Goal: Task Accomplishment & Management: Manage account settings

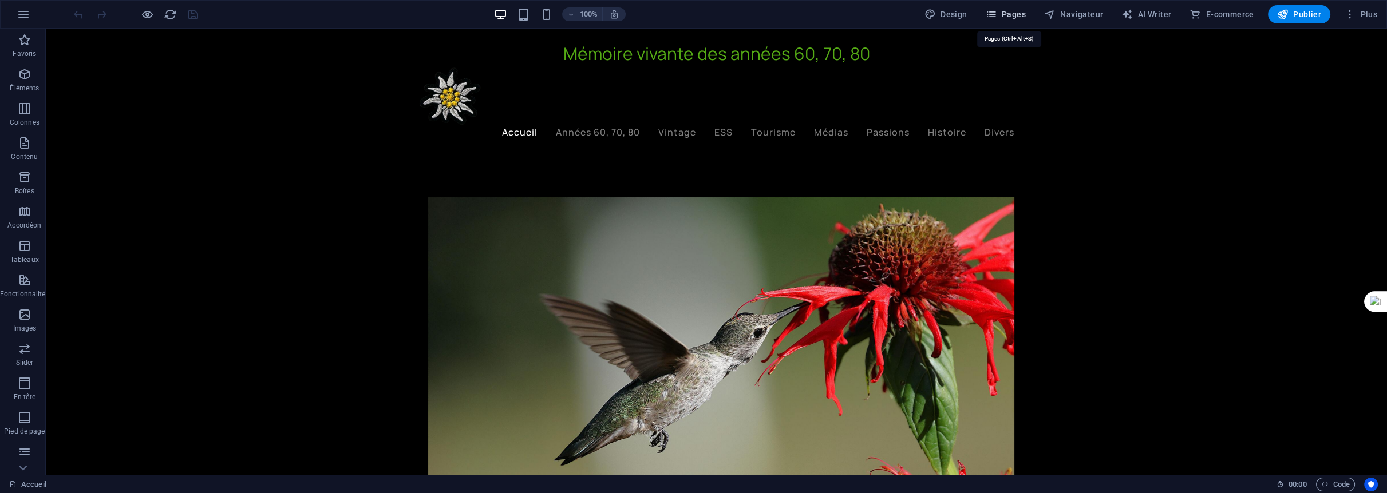
click at [1011, 11] on span "Pages" at bounding box center [1006, 14] width 40 height 11
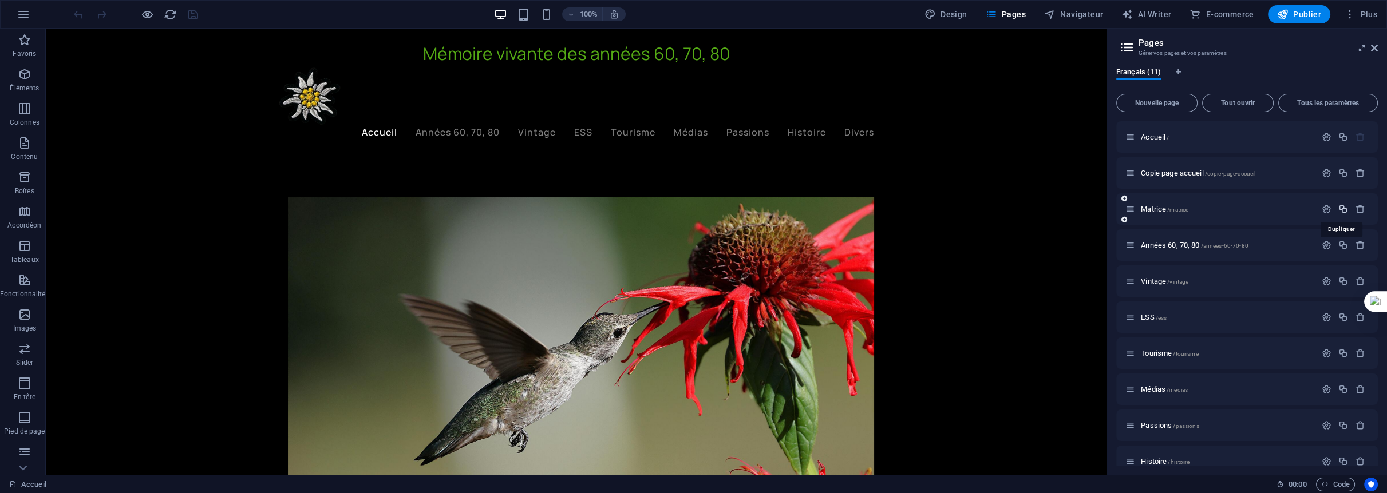
click at [1342, 208] on icon "button" at bounding box center [1343, 209] width 10 height 10
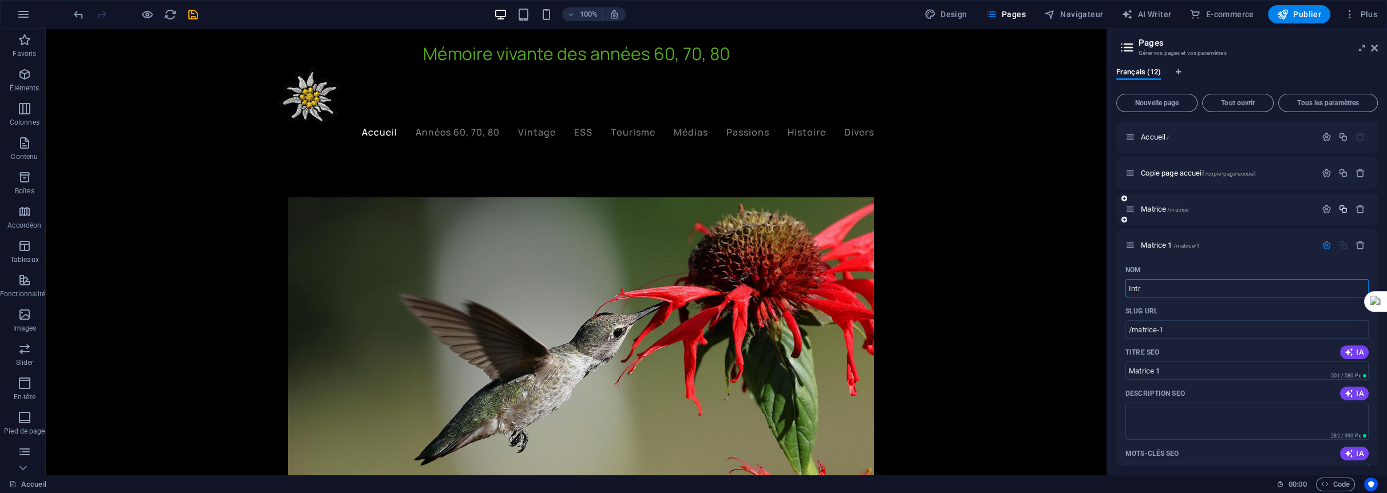
type input "Intro"
type input "/intr"
type input "Intr"
type input "Introd"
type input "/intro"
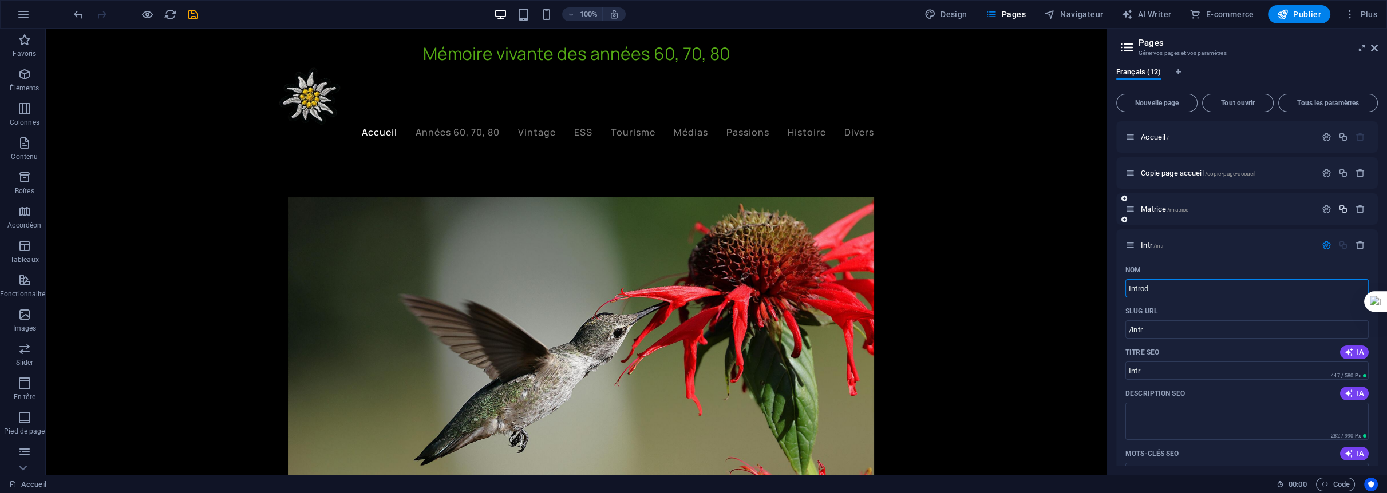
type input "Intro"
type input "Introduct"
type input "/introduc"
type input "Introduc"
type input "Introducti"
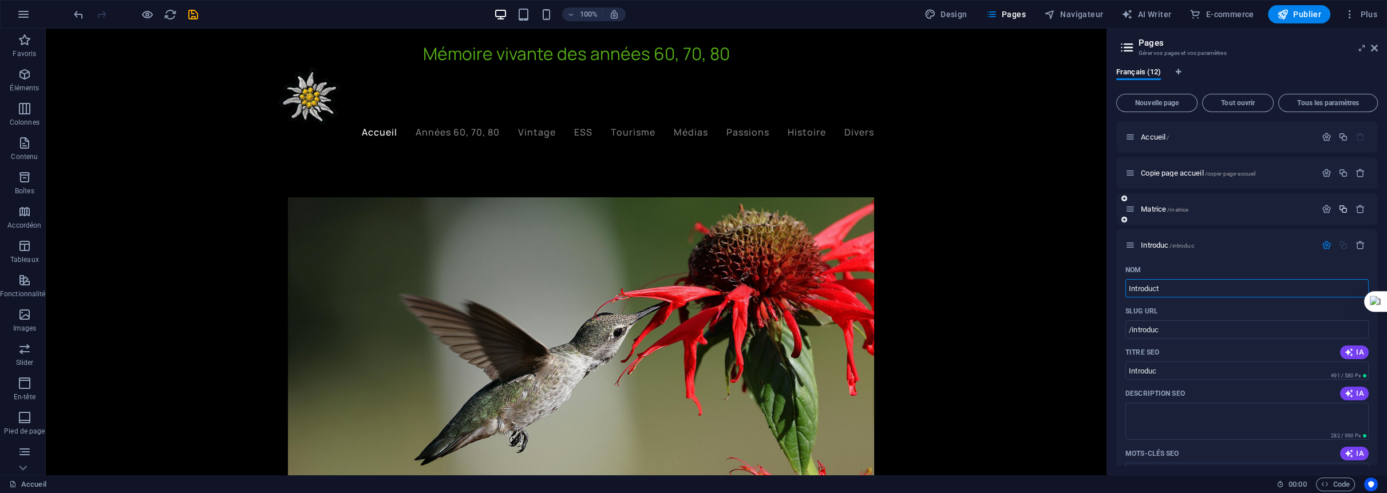
type input "/introduct"
type input "Introduct"
type input "Introduction"
type input "/introduction"
type input "Introduction"
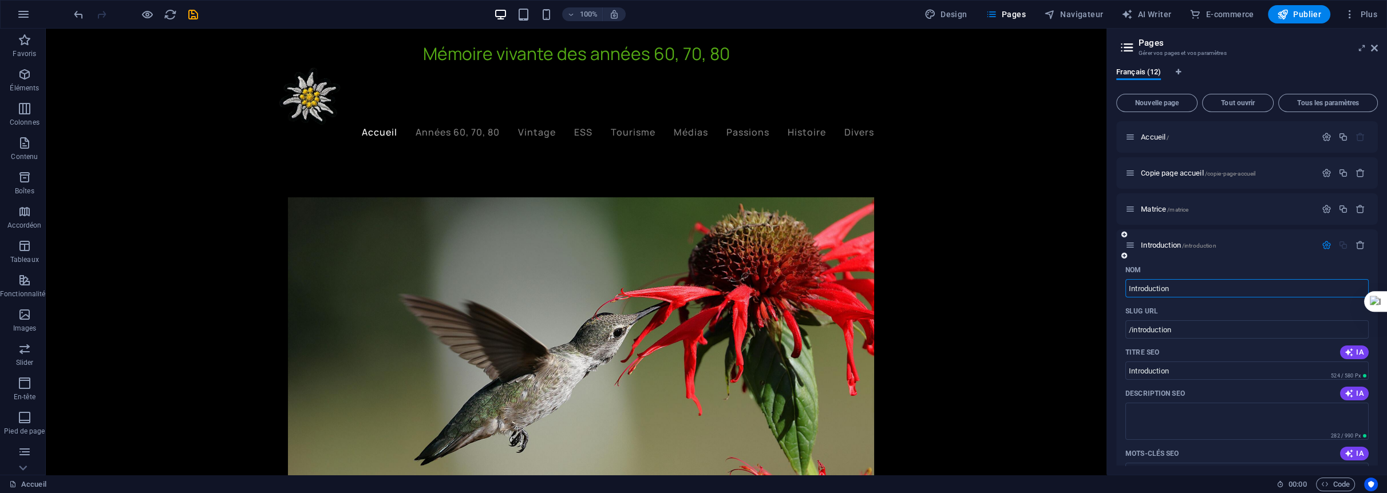
type input "Introduction"
click at [1118, 290] on div "Nom Introduction ​ SLUG URL /introduction ​ Titre SEO IA Introduction ​ 524 / 5…" at bounding box center [1247, 474] width 262 height 426
click at [188, 10] on icon "save" at bounding box center [193, 14] width 13 height 13
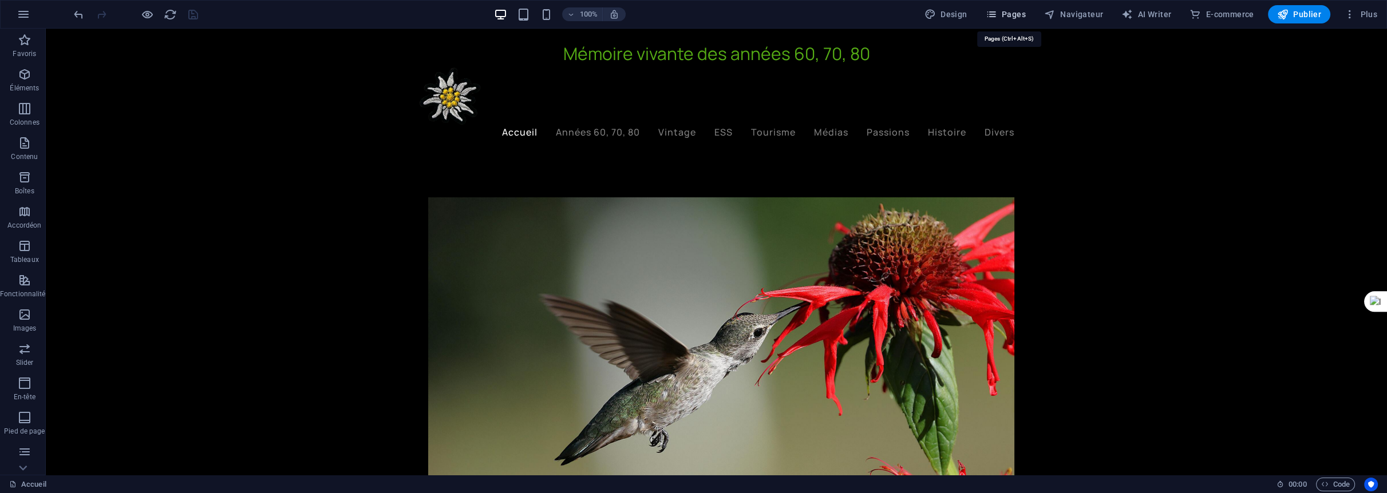
click at [1020, 14] on span "Pages" at bounding box center [1006, 14] width 40 height 11
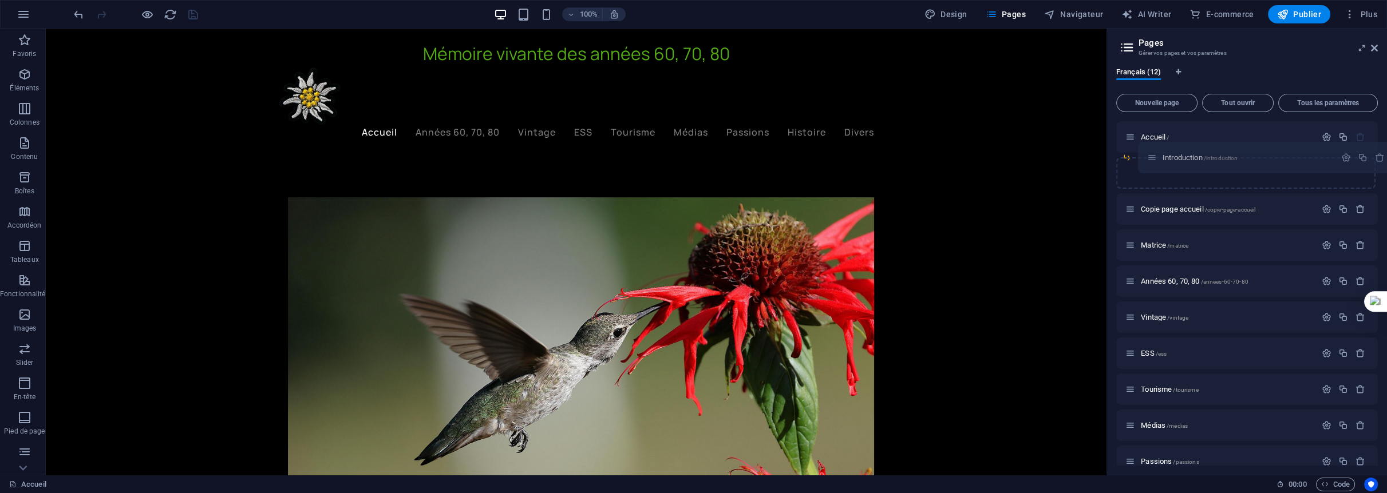
drag, startPoint x: 1131, startPoint y: 244, endPoint x: 1153, endPoint y: 153, distance: 93.6
click at [1153, 153] on div "Accueil / Copie page accueil /copie-page-accueil Matrice /matrice Introduction …" at bounding box center [1247, 317] width 262 height 392
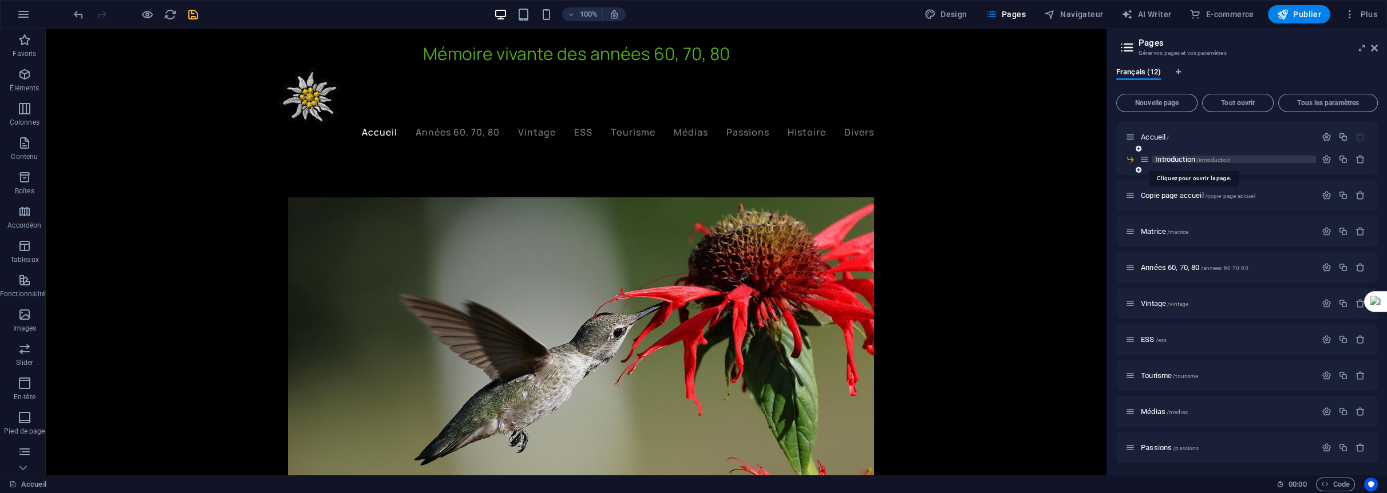
click at [1192, 159] on span "Introduction /introduction" at bounding box center [1192, 159] width 75 height 9
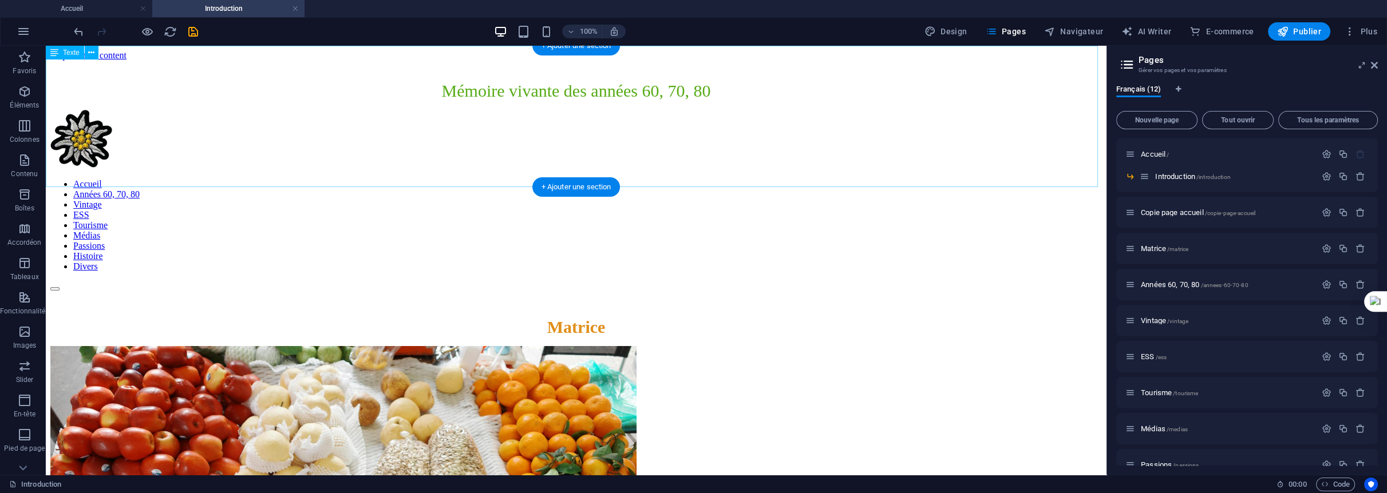
click at [585, 318] on div "Matrice" at bounding box center [575, 327] width 1051 height 19
click at [578, 318] on div "Matrice" at bounding box center [575, 327] width 1051 height 19
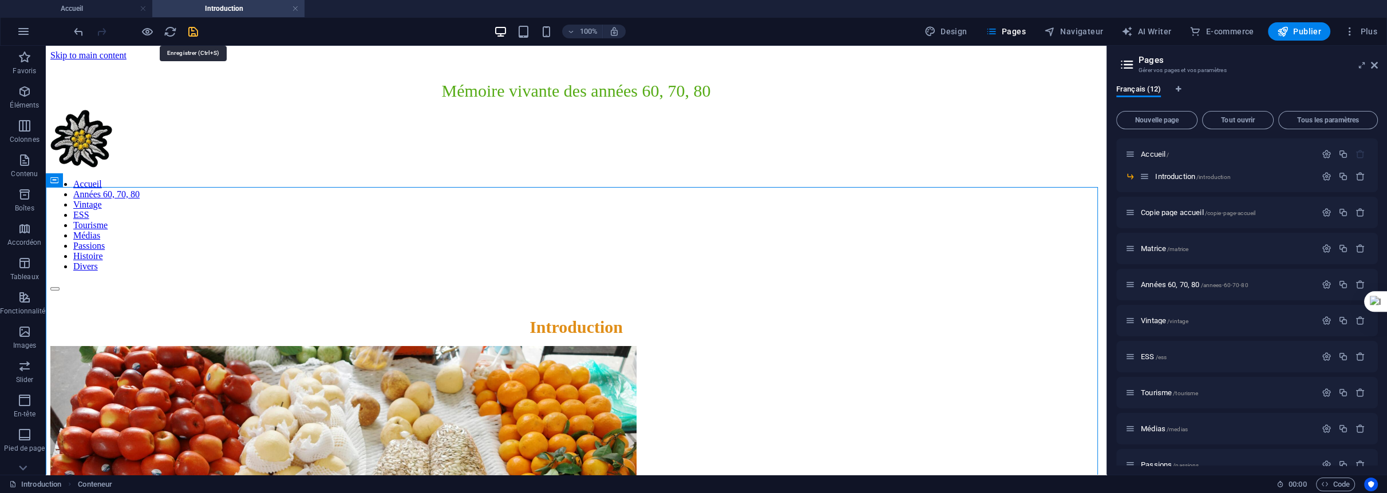
click at [188, 30] on icon "save" at bounding box center [193, 31] width 13 height 13
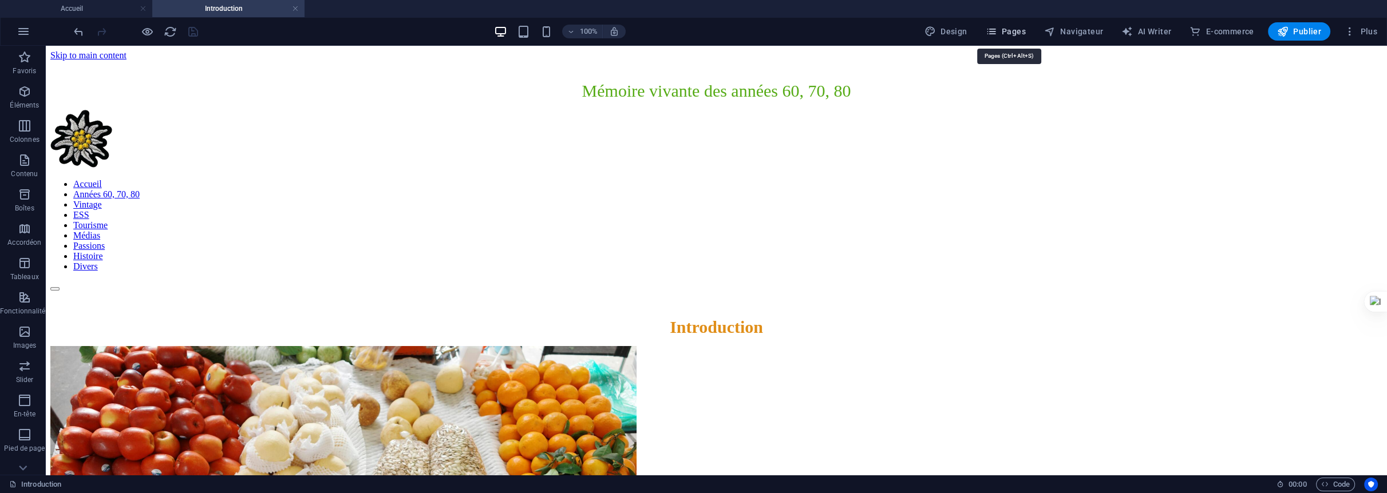
click at [1025, 31] on span "Pages" at bounding box center [1006, 31] width 40 height 11
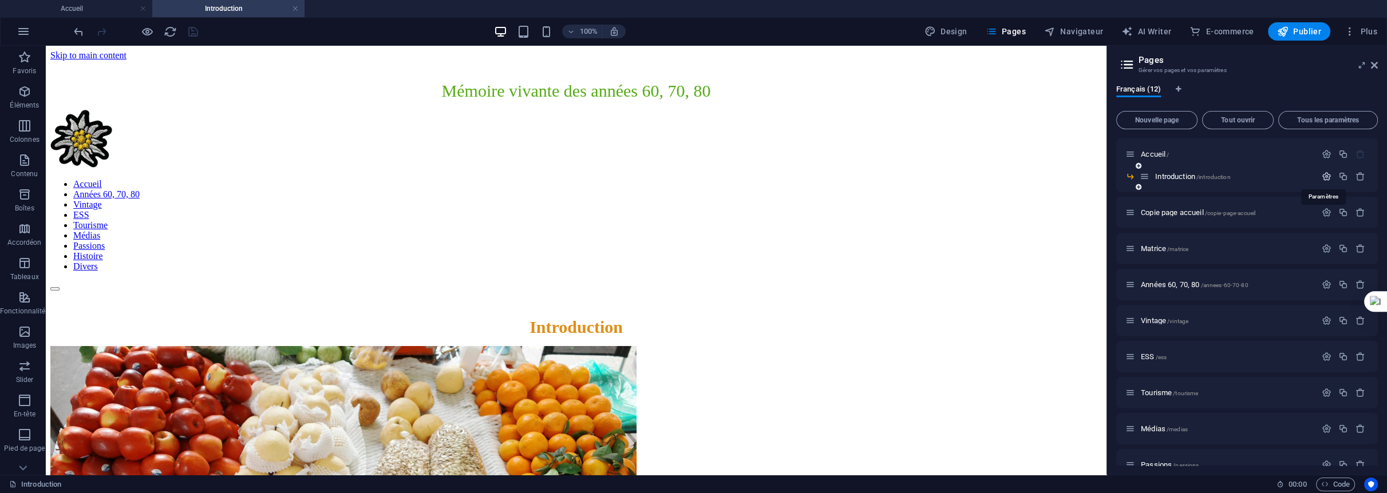
click at [1328, 176] on icon "button" at bounding box center [1327, 177] width 10 height 10
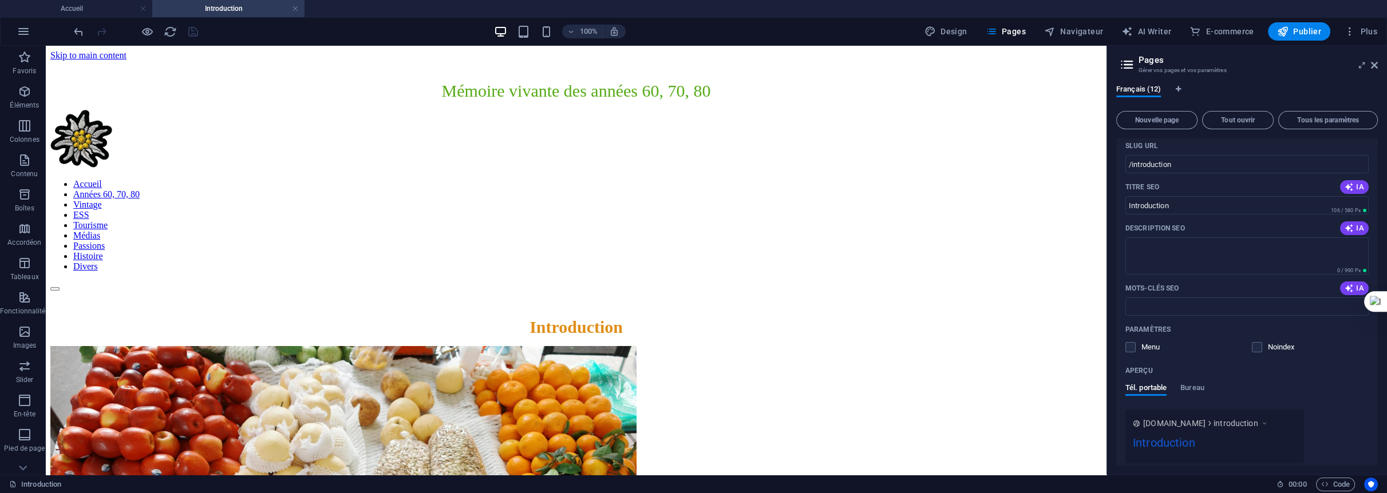
scroll to position [114, 0]
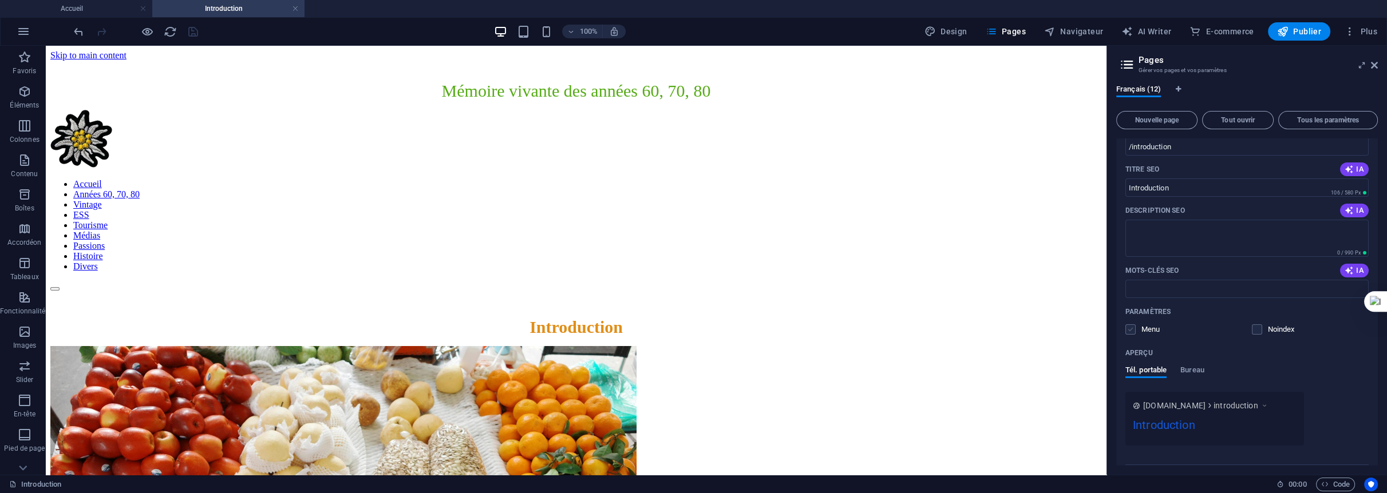
click at [1128, 329] on label at bounding box center [1130, 330] width 10 height 10
click at [0, 0] on input "checkbox" at bounding box center [0, 0] width 0 height 0
click at [197, 30] on icon "save" at bounding box center [193, 31] width 13 height 13
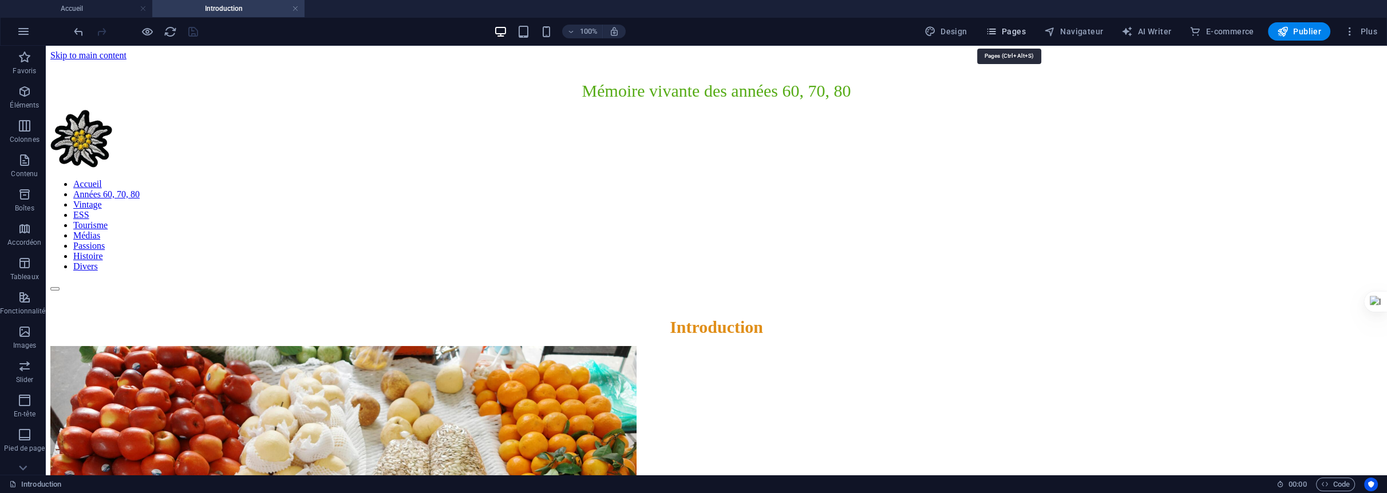
click at [1016, 30] on span "Pages" at bounding box center [1006, 31] width 40 height 11
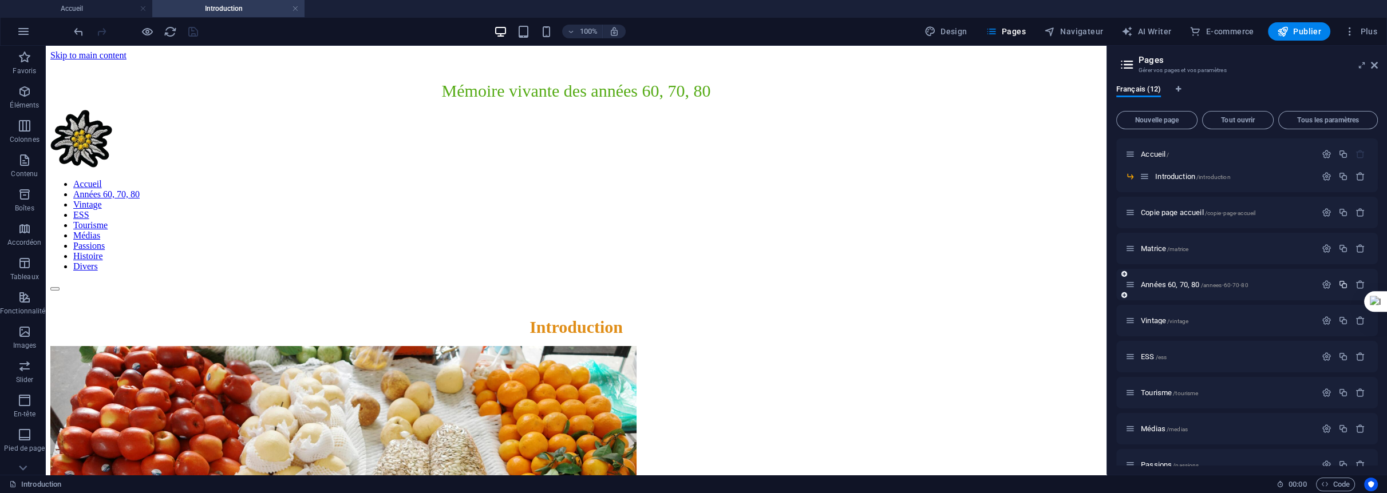
click at [1339, 284] on icon "button" at bounding box center [1343, 285] width 10 height 10
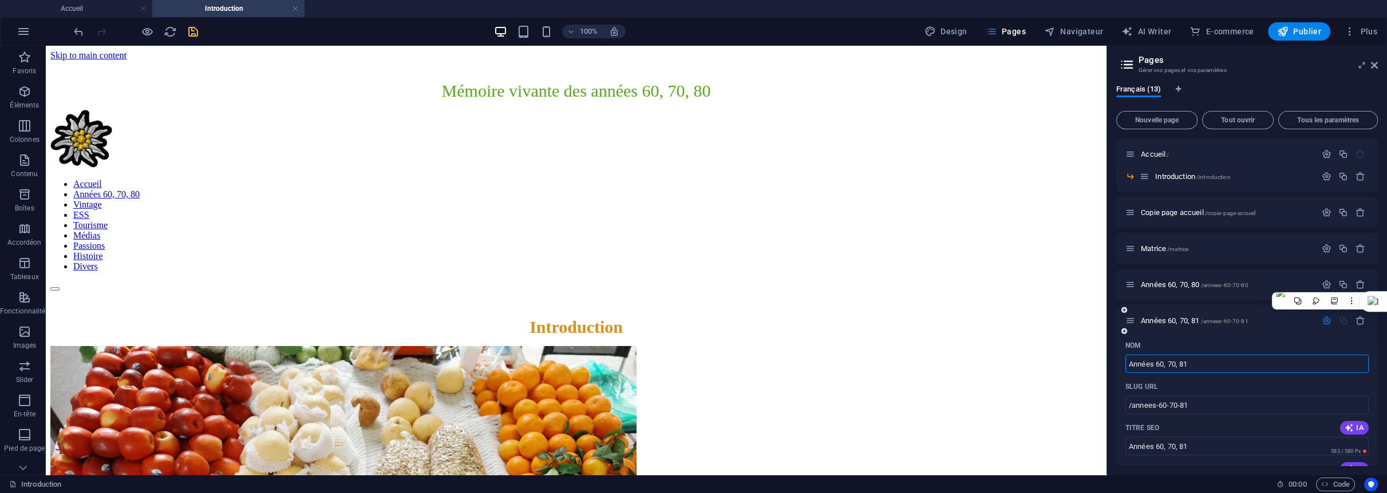
click at [1210, 363] on input "Années 60, 70, 81" at bounding box center [1246, 364] width 243 height 18
type input "Années 60,"
type input "/annees-60"
type input "Années 60,"
click at [1114, 366] on div "Français (13) Nouvelle page Tout ouvrir Tous les paramètres Accueil / Introduct…" at bounding box center [1247, 276] width 280 height 400
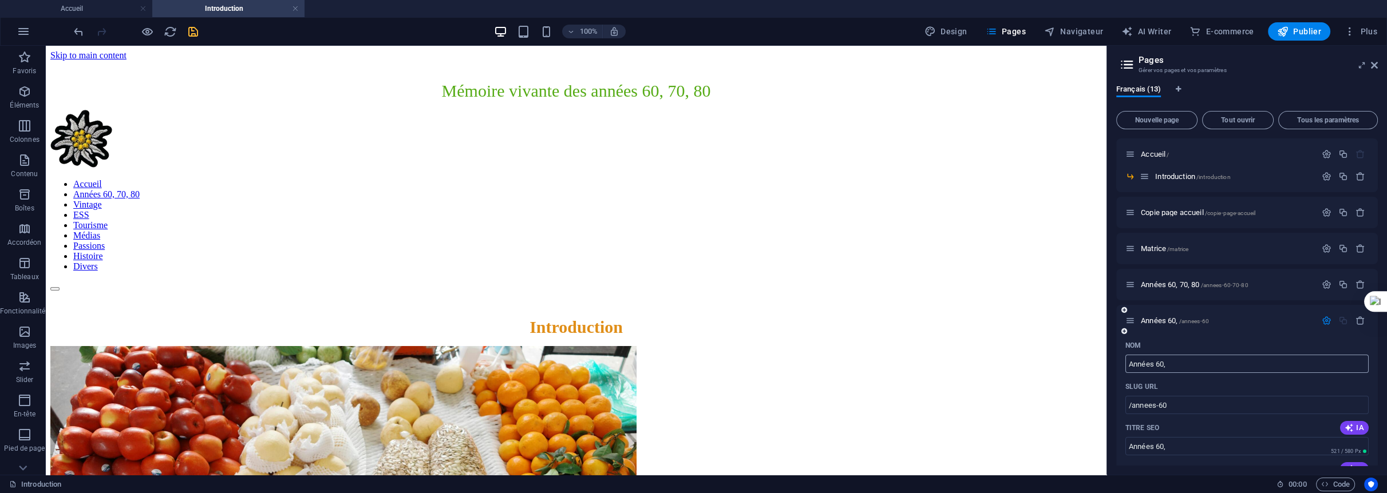
click at [1187, 362] on input "Années 60," at bounding box center [1246, 364] width 243 height 18
click at [1184, 362] on input "Années 60," at bounding box center [1246, 364] width 243 height 18
type input "Années 60"
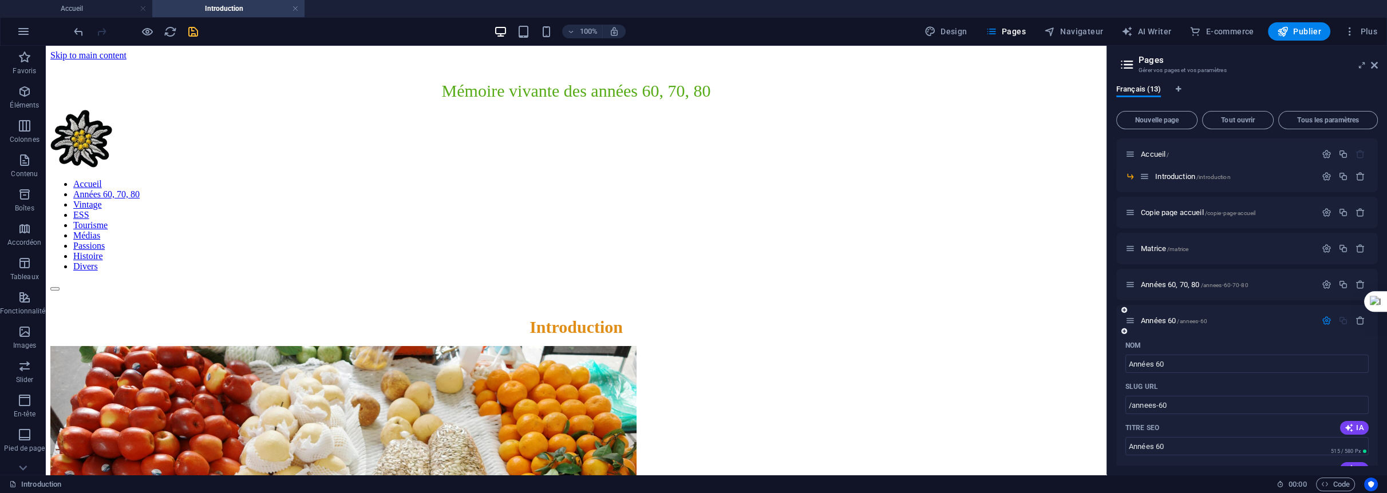
click at [193, 29] on icon "save" at bounding box center [193, 31] width 13 height 13
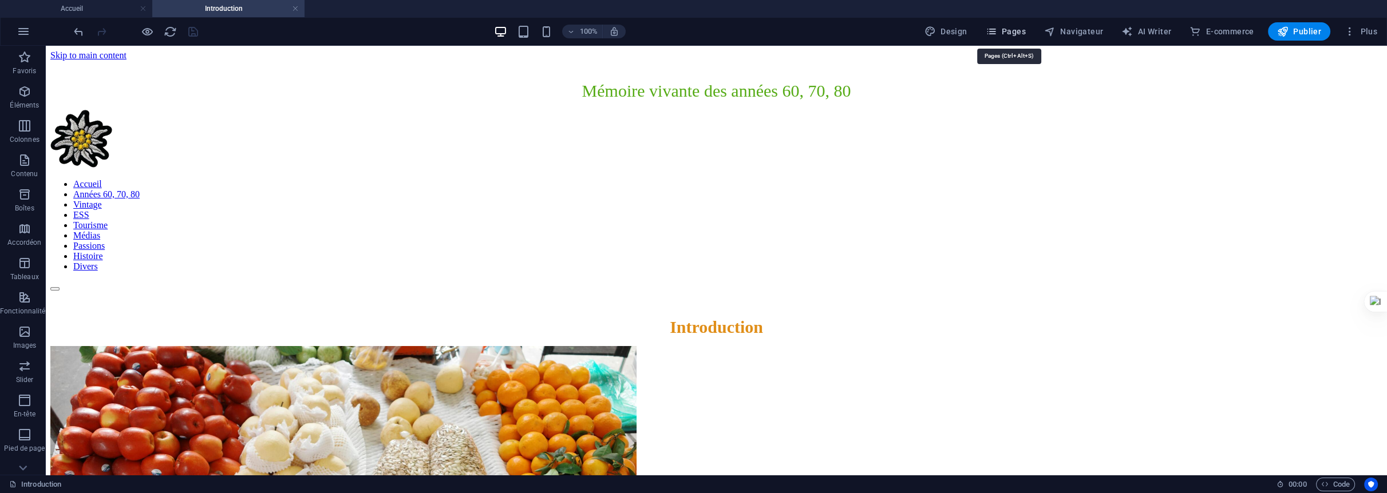
click at [1009, 27] on span "Pages" at bounding box center [1006, 31] width 40 height 11
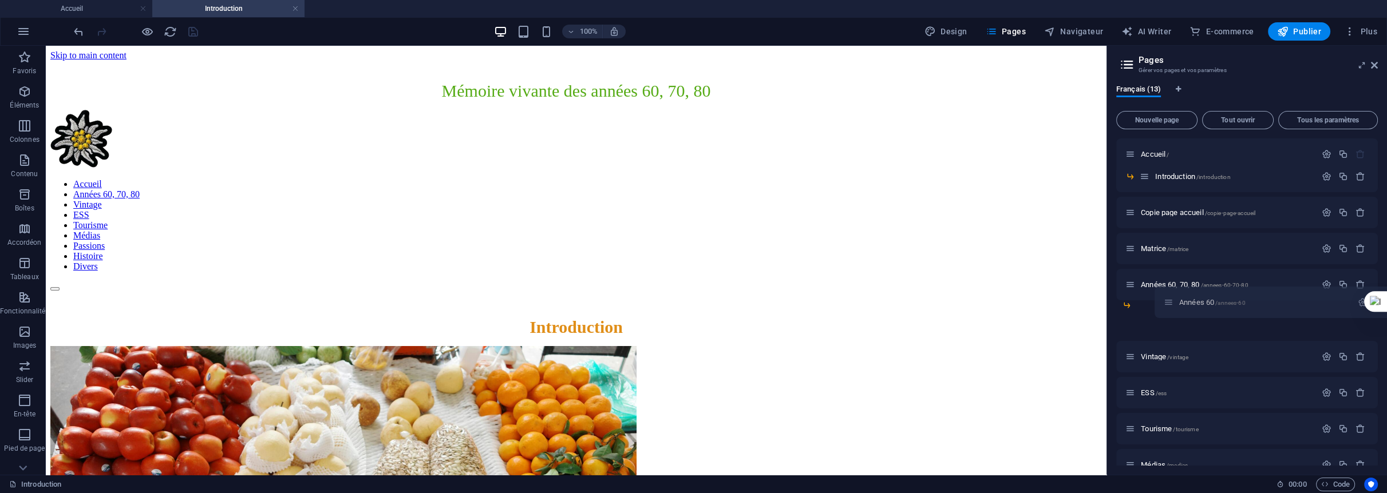
drag, startPoint x: 1128, startPoint y: 320, endPoint x: 1170, endPoint y: 302, distance: 46.1
click at [1170, 302] on div "Accueil / Introduction /introduction Copie page accueil /copie-page-accueil Mat…" at bounding box center [1247, 346] width 262 height 414
click at [1329, 306] on button "button" at bounding box center [1326, 307] width 17 height 10
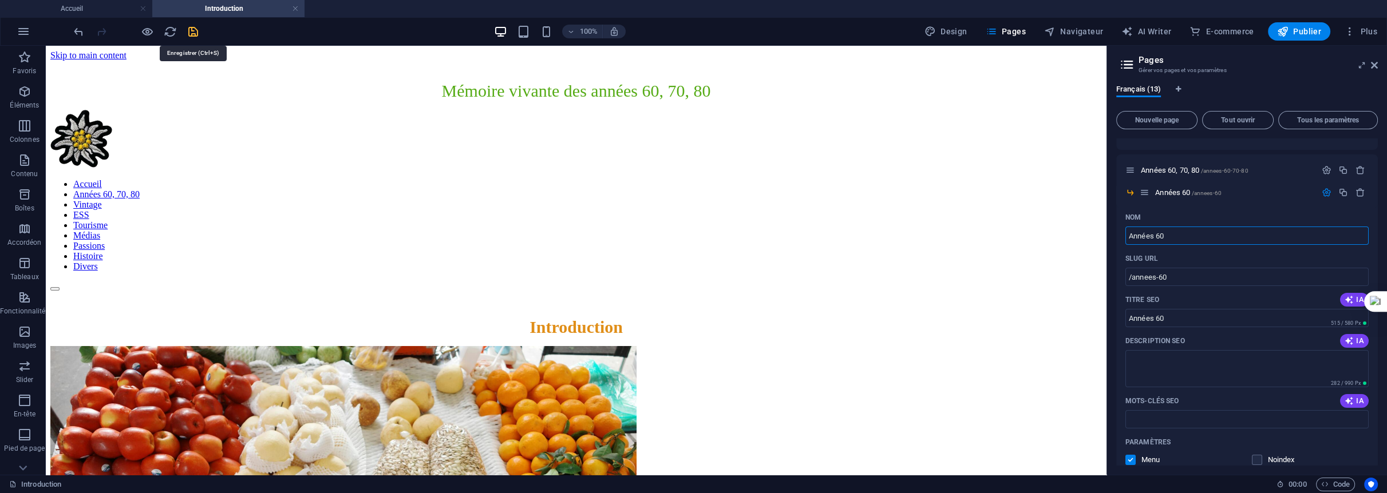
click at [195, 28] on icon "save" at bounding box center [193, 31] width 13 height 13
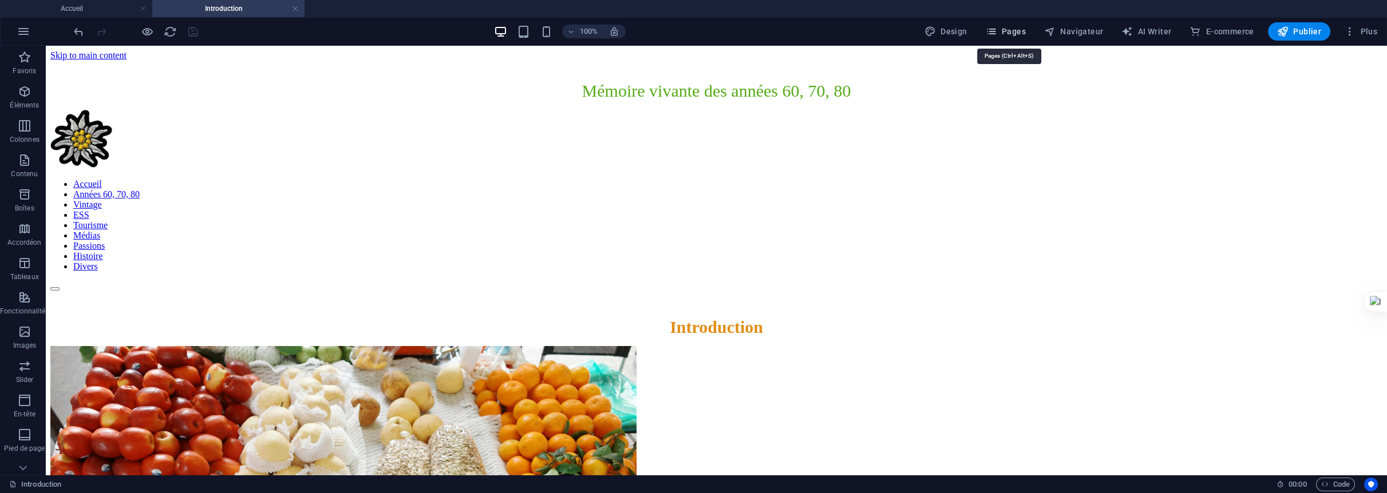
click at [1010, 30] on span "Pages" at bounding box center [1006, 31] width 40 height 11
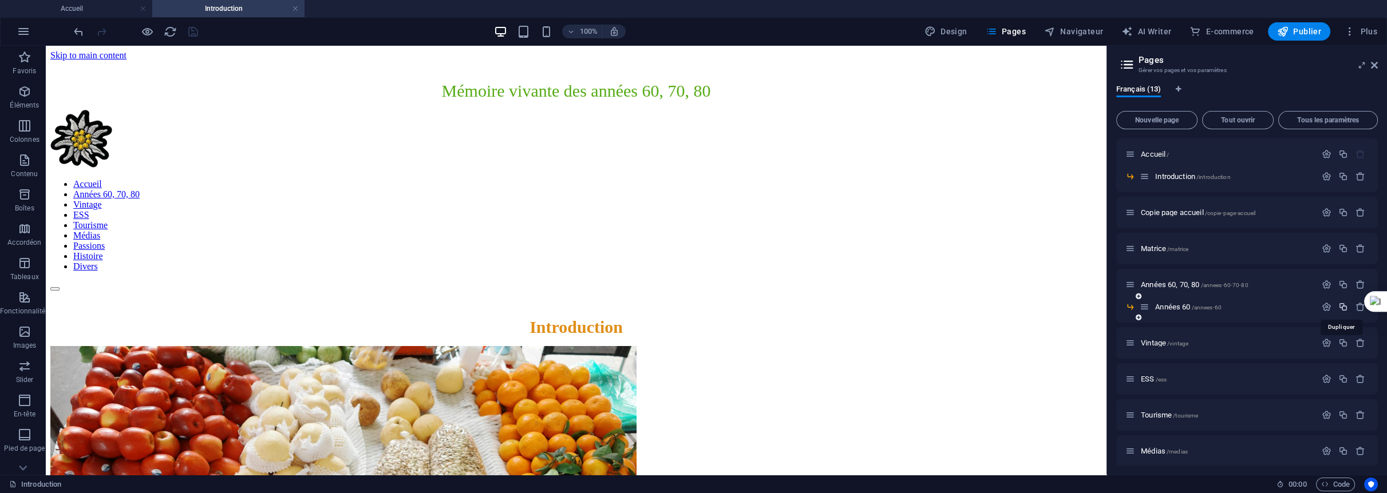
click at [1343, 307] on icon "button" at bounding box center [1343, 307] width 10 height 10
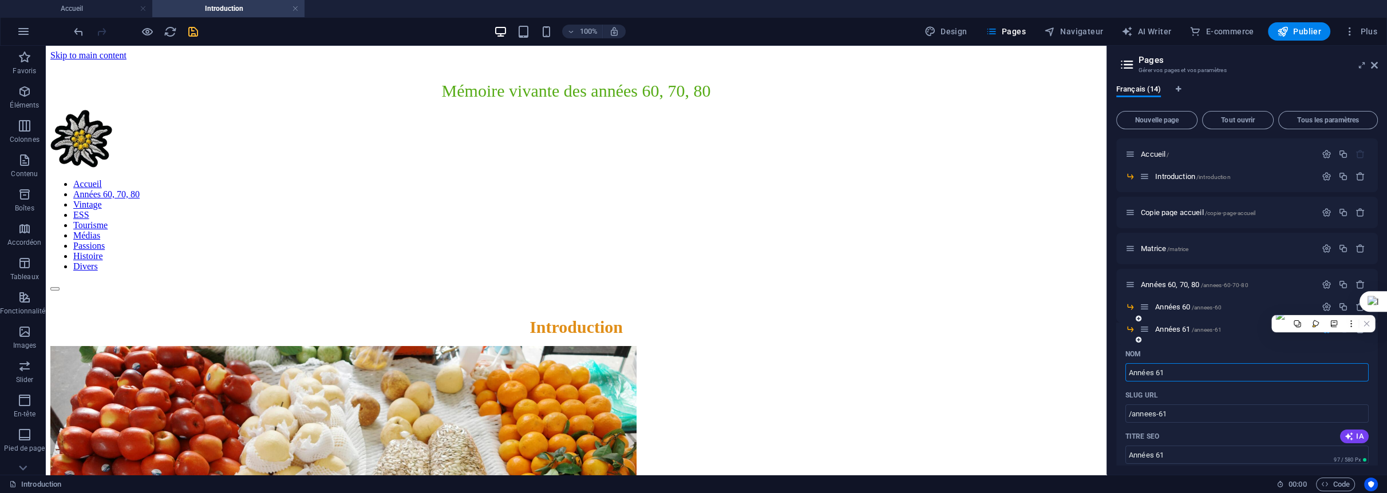
click at [1191, 373] on input "Années 61" at bounding box center [1246, 372] width 243 height 18
type input "Années"
type input "/annees"
type input "Années"
type input "Années 70"
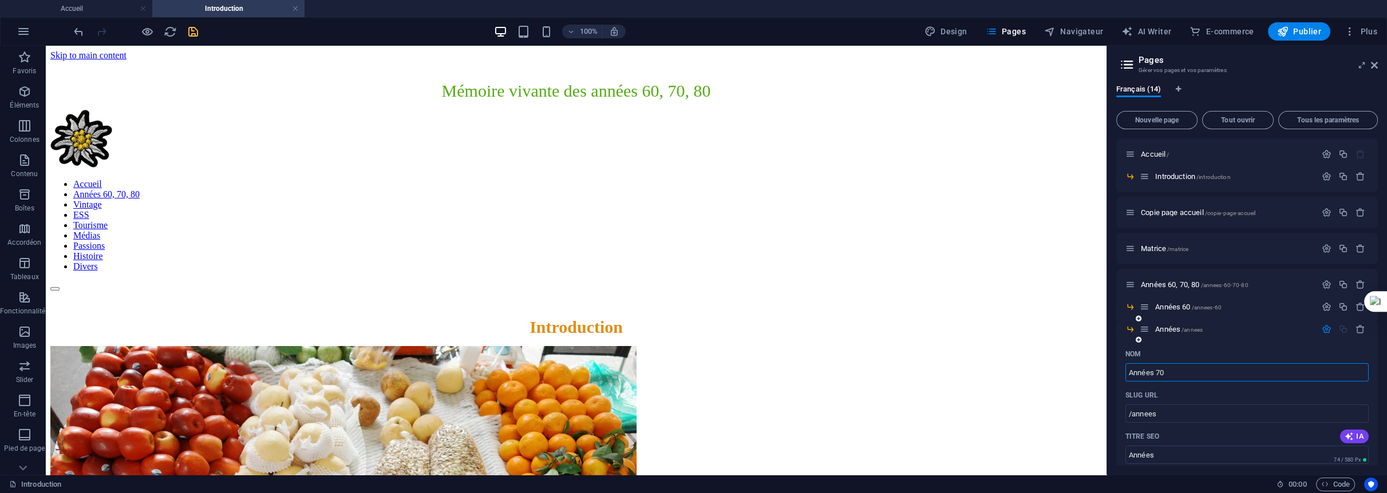
type input "/annees-7"
type input "Années 7"
type input "Années 70"
type input "/annees-70"
type input "Années 70"
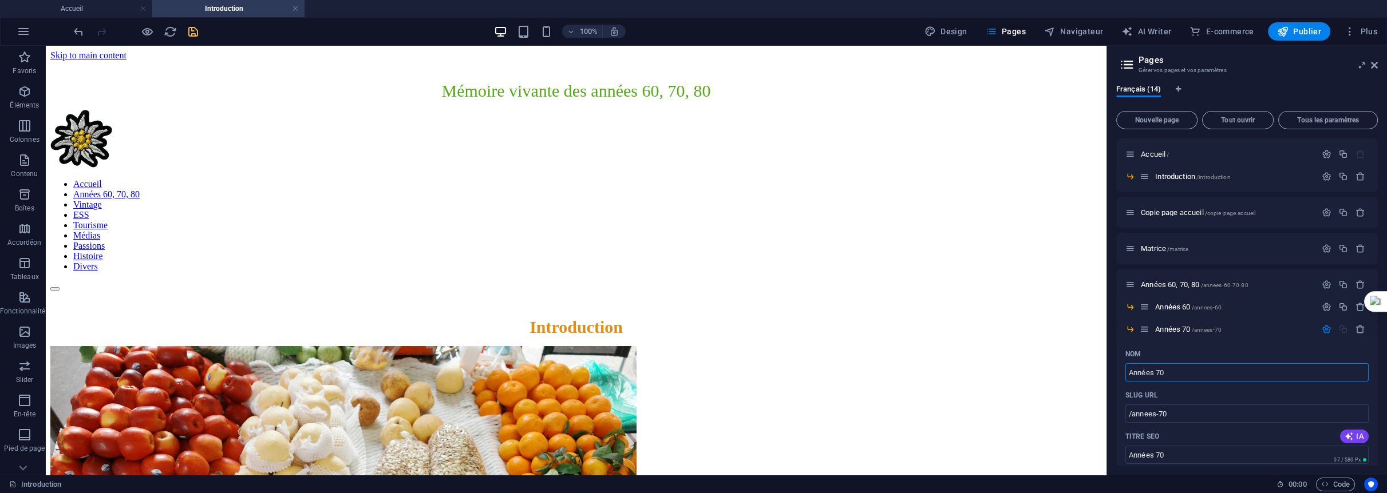
type input "Années 70"
click at [1112, 382] on div "Français (14) Nouvelle page Tout ouvrir Tous les paramètres Accueil / Introduct…" at bounding box center [1247, 276] width 280 height 400
click at [191, 31] on icon "save" at bounding box center [193, 31] width 13 height 13
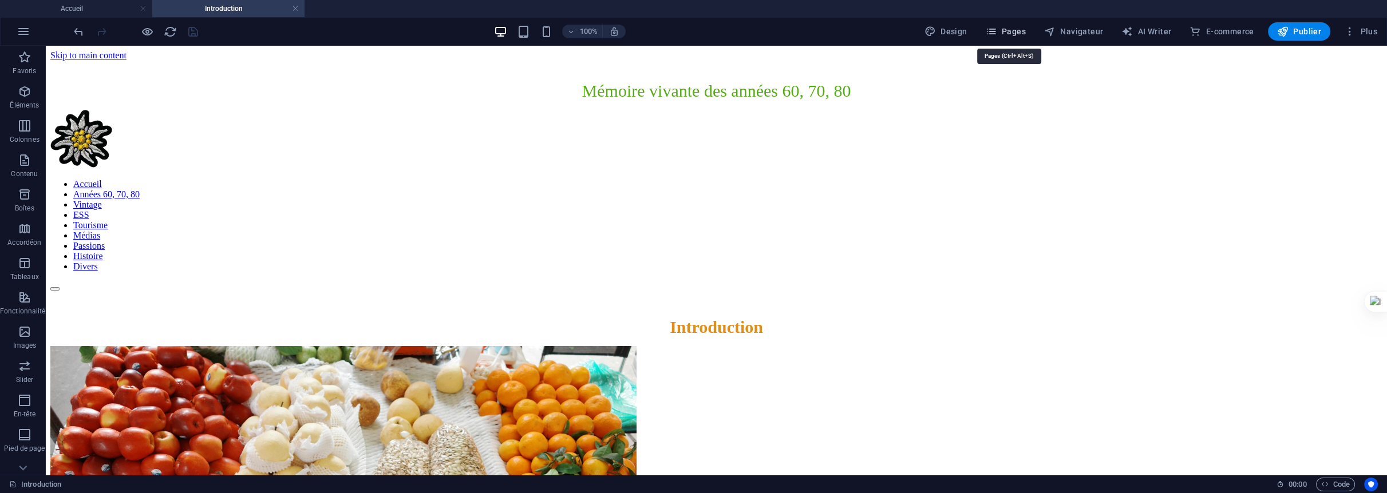
click at [1019, 33] on span "Pages" at bounding box center [1006, 31] width 40 height 11
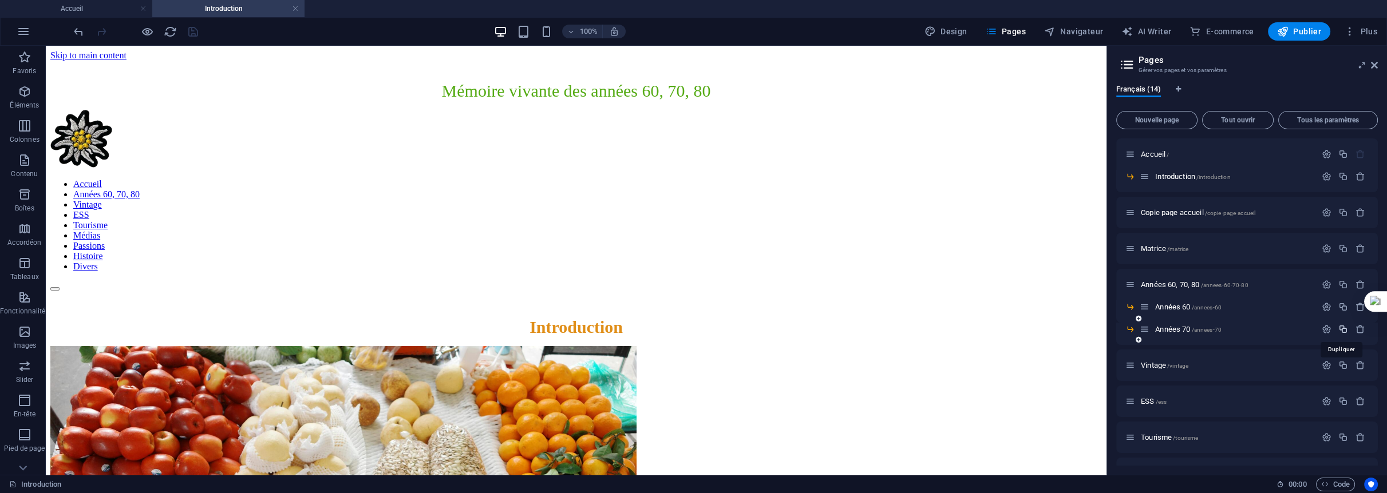
click at [1346, 329] on icon "button" at bounding box center [1343, 330] width 10 height 10
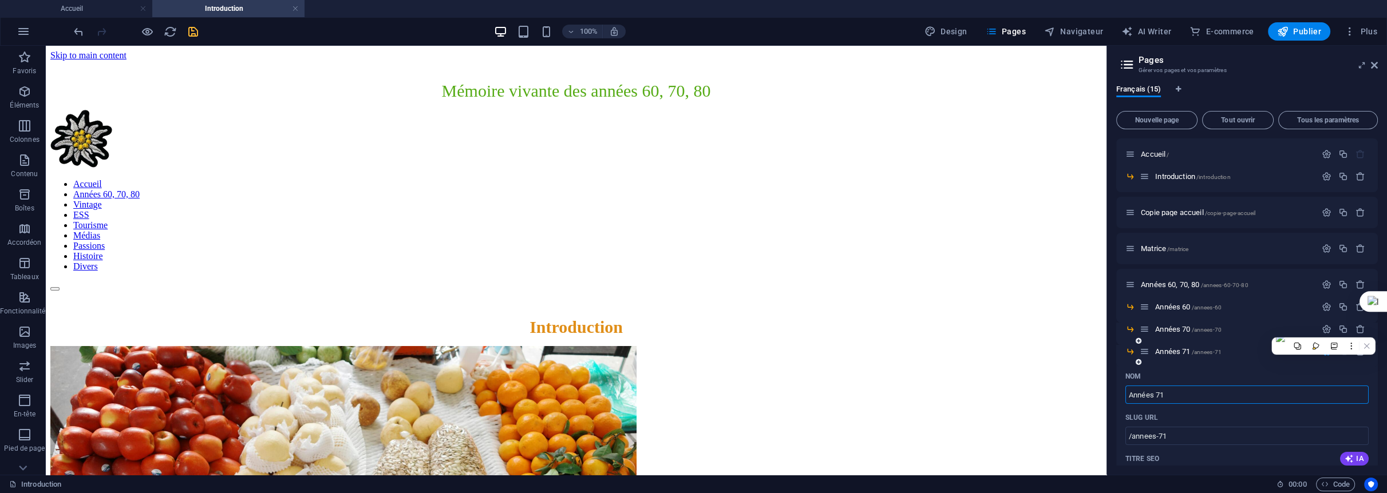
click at [1199, 390] on input "Années 71" at bounding box center [1246, 395] width 243 height 18
type input "Années 8"
type input "/annees"
type input "Années"
type input "Années 80"
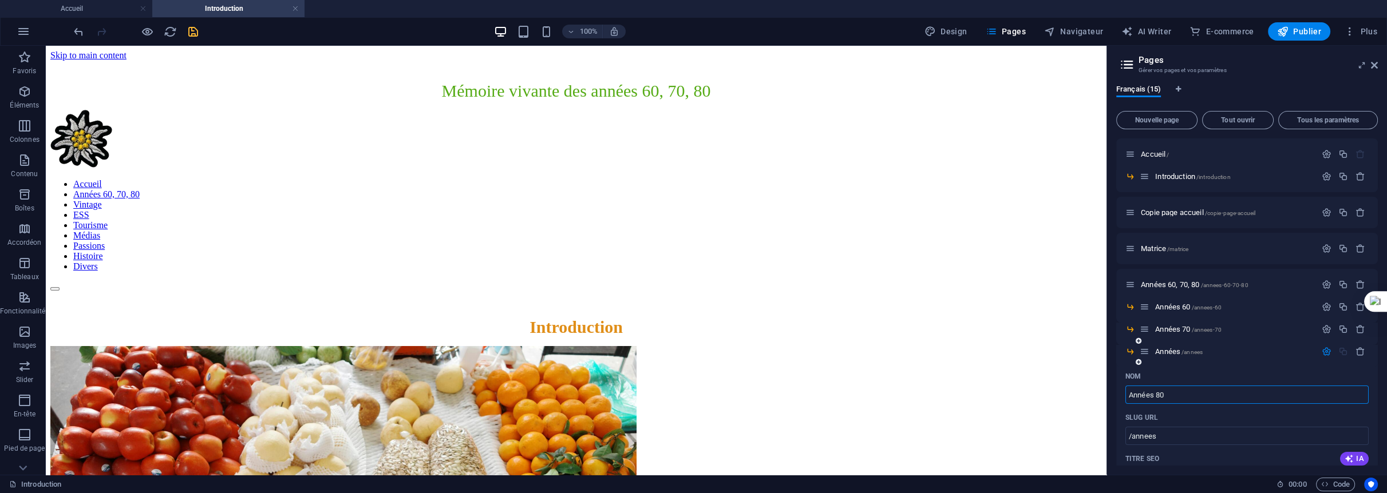
type input "/annees-80"
type input "Années 80"
click at [195, 30] on icon "save" at bounding box center [193, 31] width 13 height 13
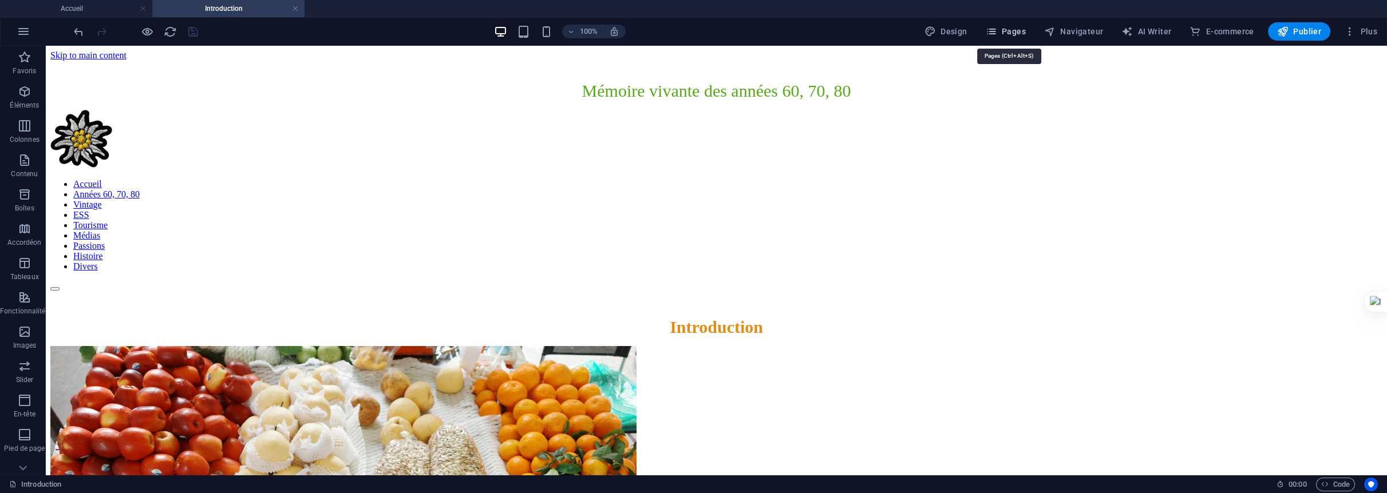
click at [1013, 30] on span "Pages" at bounding box center [1006, 31] width 40 height 11
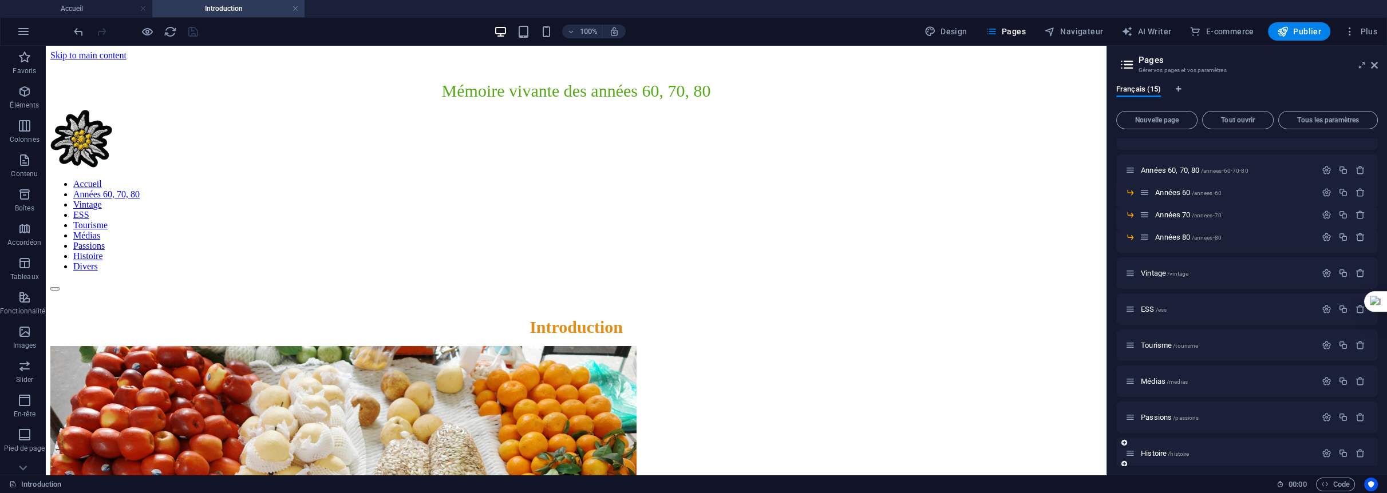
scroll to position [158, 0]
click at [1341, 335] on icon "button" at bounding box center [1343, 338] width 10 height 10
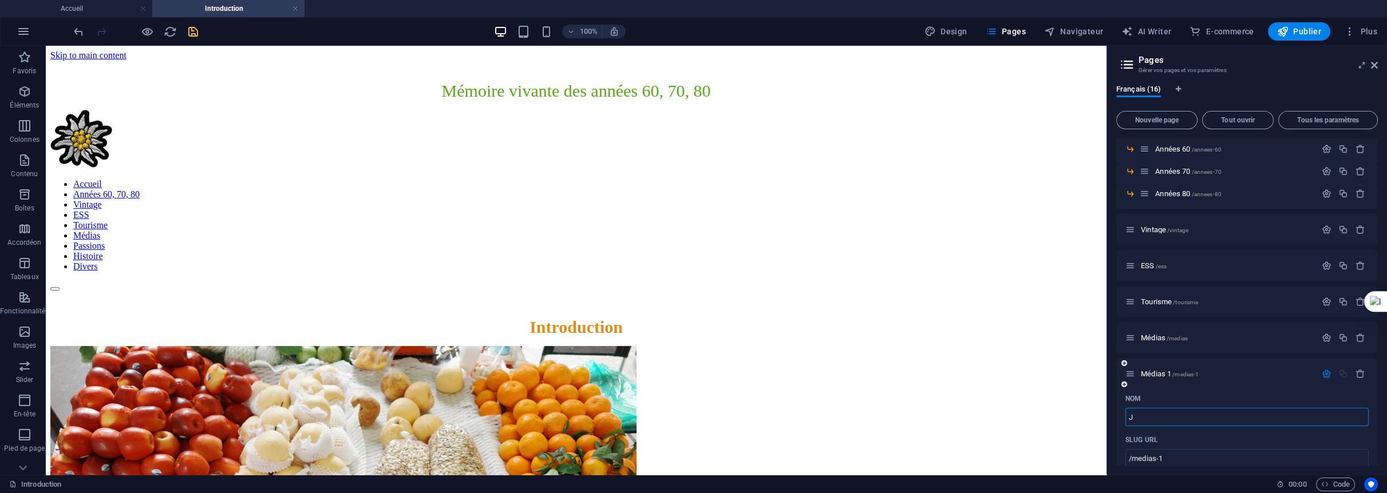
type input "Ju"
type input "/j"
type input "J"
type input "Juk"
type input "/ju"
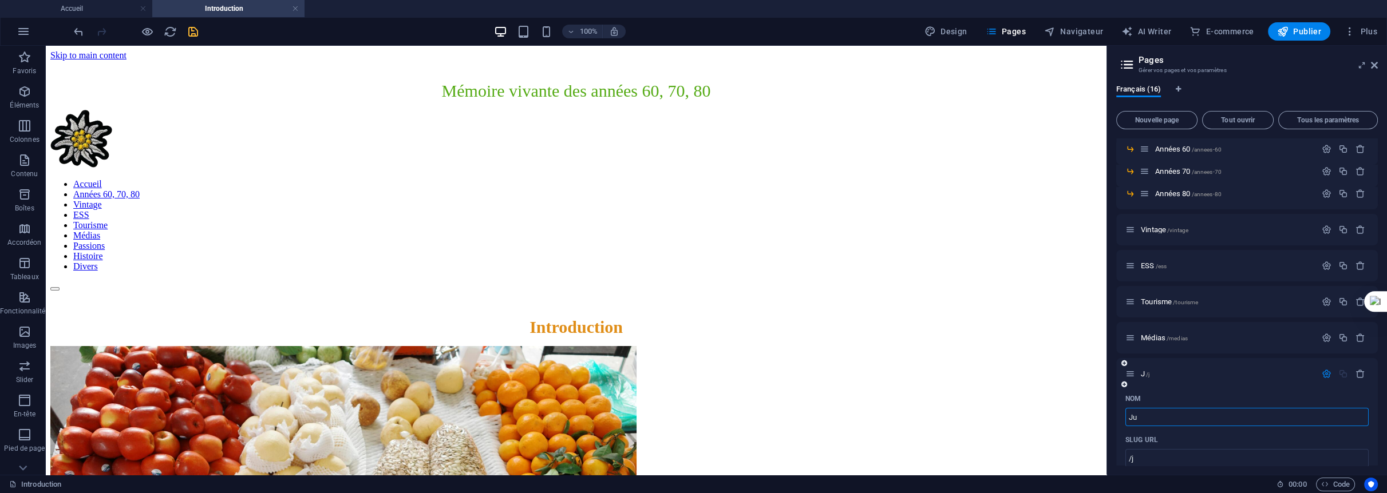
type input "Ju"
type input "Jukebo"
type input "/jukeb"
type input "Jukeb"
type input "Jukebos"
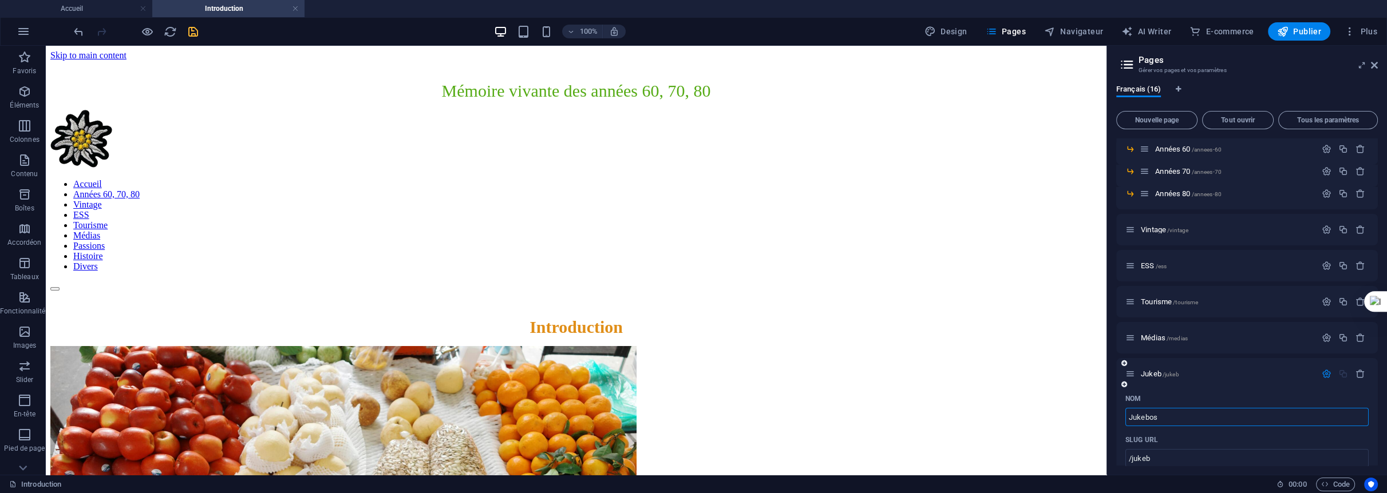
type input "/jukebos"
type input "Jukebos"
type input "Jukebox"
type input "/jukebox"
type input "Jukebox"
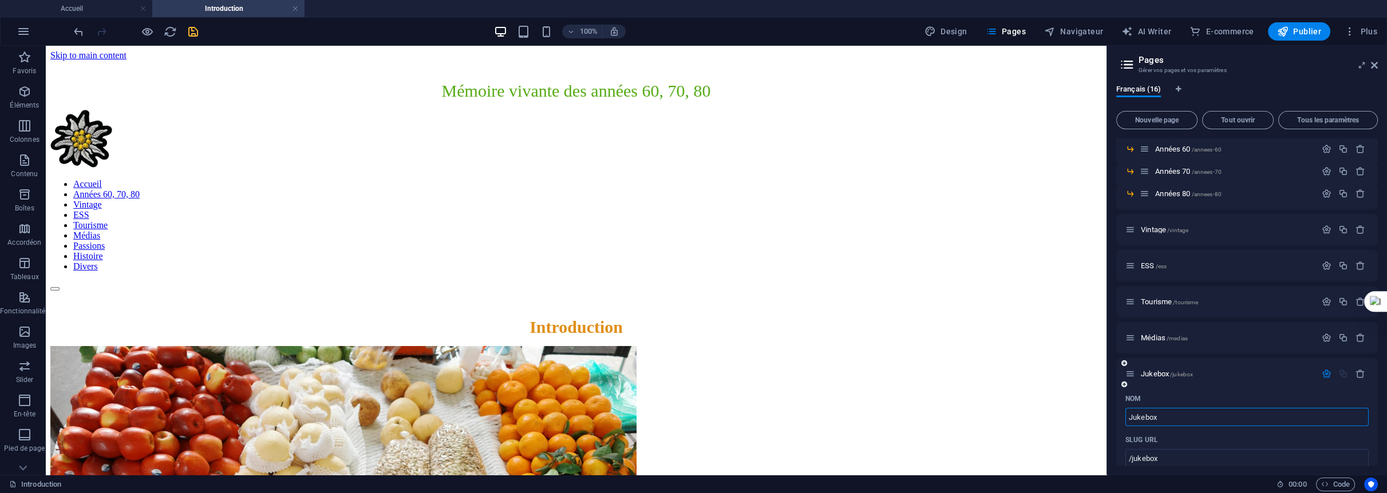
type input "Jukebox"
click at [189, 33] on icon "save" at bounding box center [193, 31] width 13 height 13
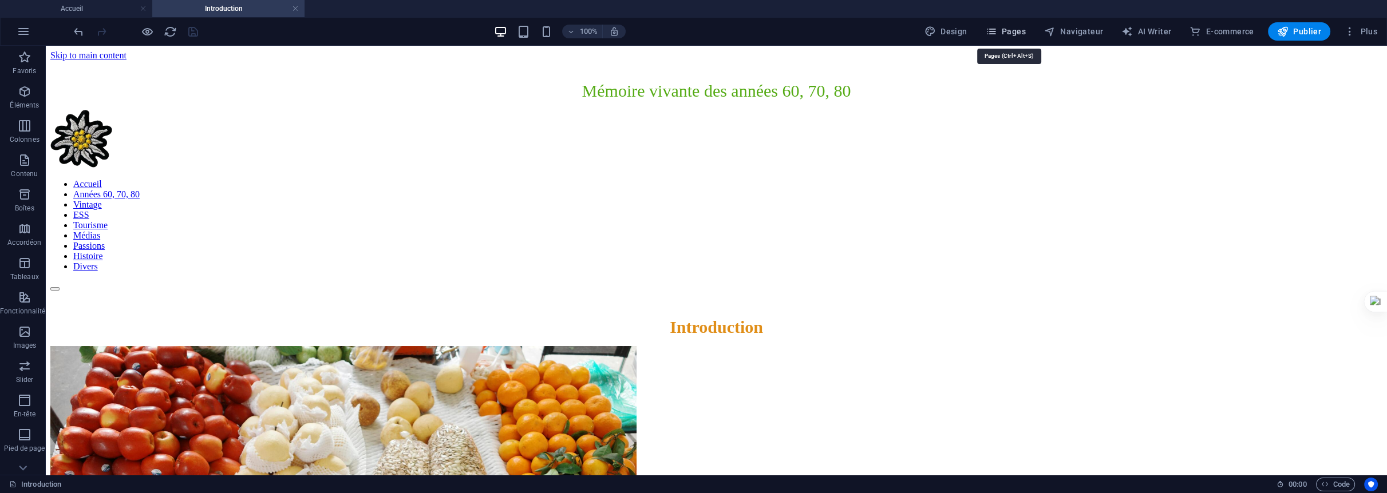
click at [1025, 34] on span "Pages" at bounding box center [1006, 31] width 40 height 11
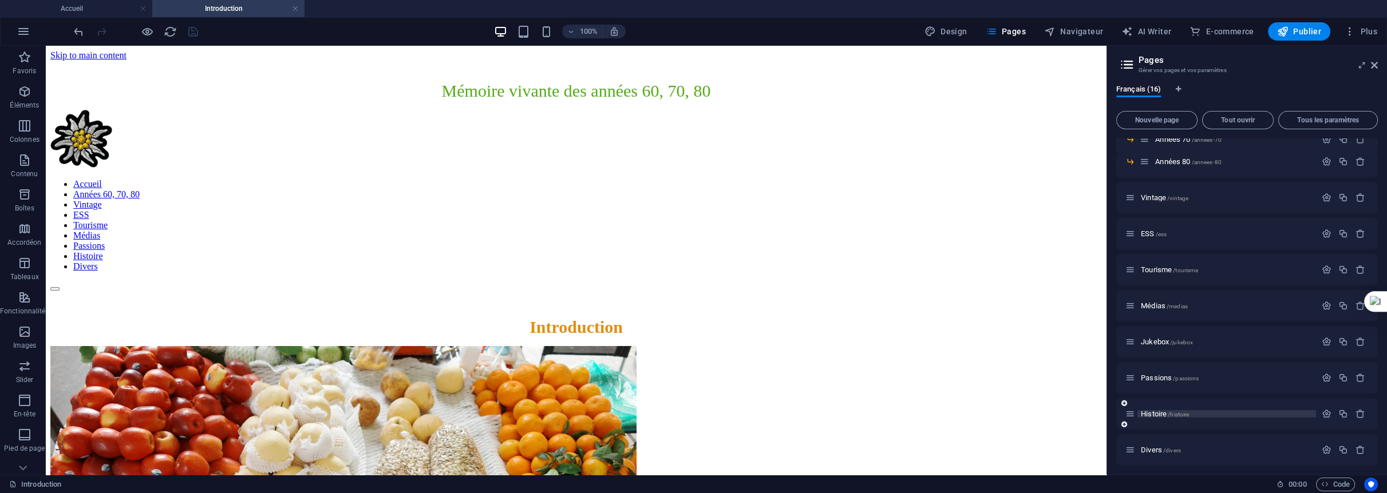
scroll to position [194, 0]
drag, startPoint x: 1130, startPoint y: 337, endPoint x: 1163, endPoint y: 322, distance: 36.4
click at [1163, 322] on div "Accueil / Introduction /introduction Copie page accueil /copie-page-accueil Mat…" at bounding box center [1247, 184] width 262 height 481
click at [1343, 338] on icon "button" at bounding box center [1343, 338] width 10 height 10
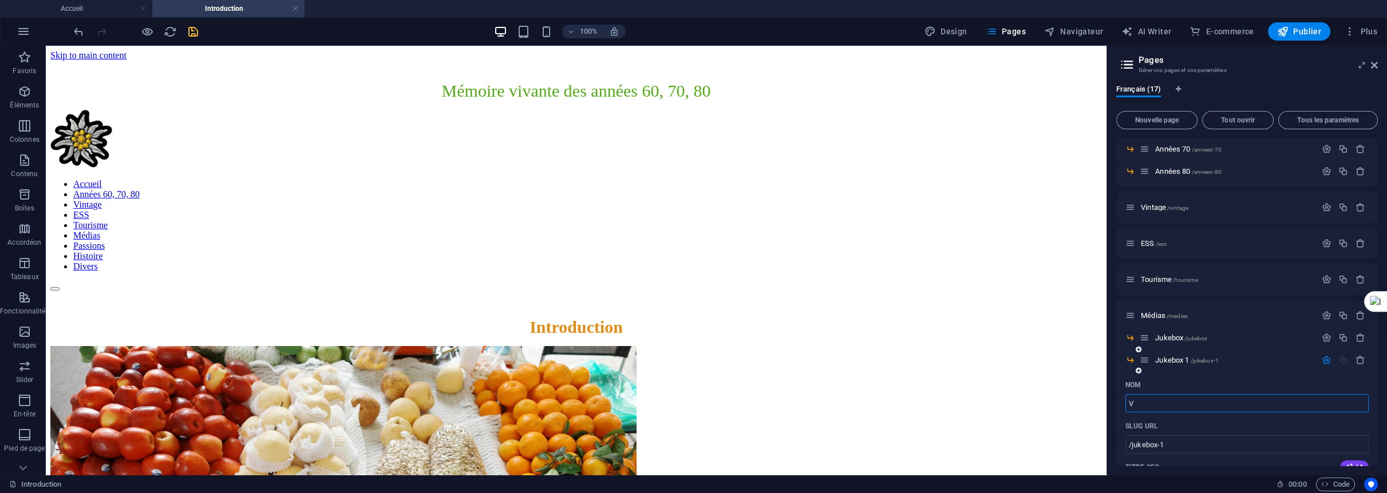
type input "Vi"
type input "/v"
type input "V"
type input "Vidéoth"
type input "/videot"
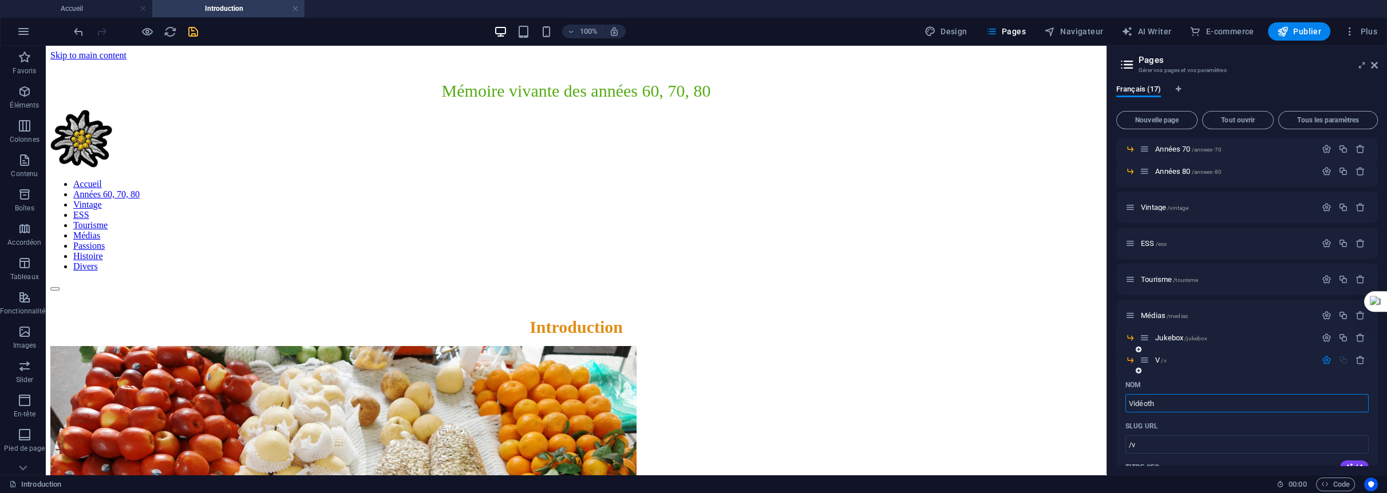
type input "Vidéot"
type input "Vidéothèque"
type input "/videotheque"
type input "Vidéothèque"
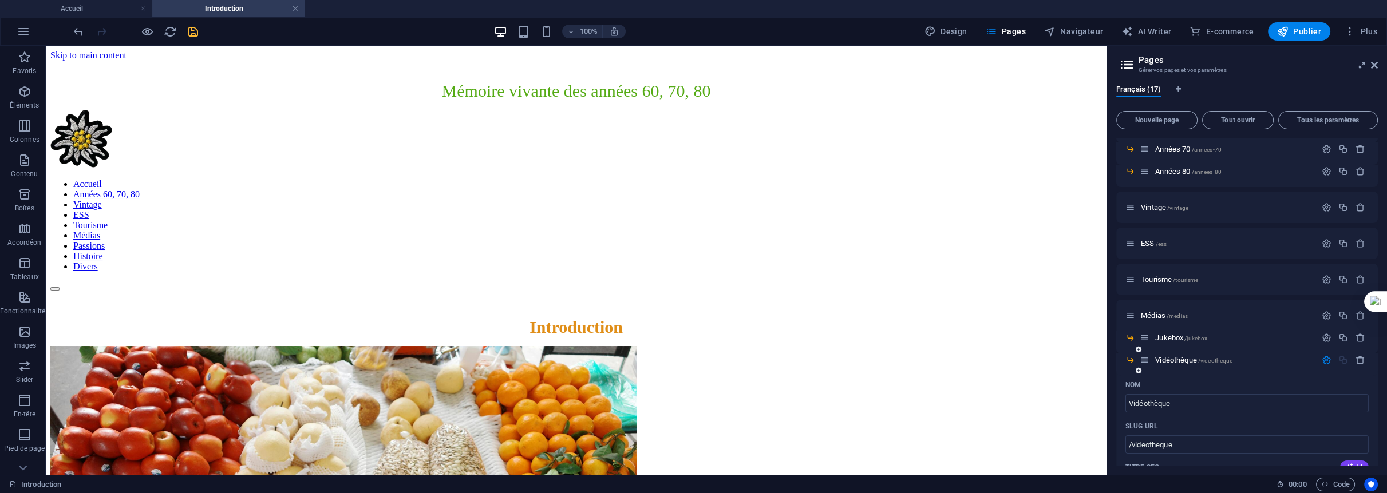
click at [187, 33] on icon "save" at bounding box center [193, 31] width 13 height 13
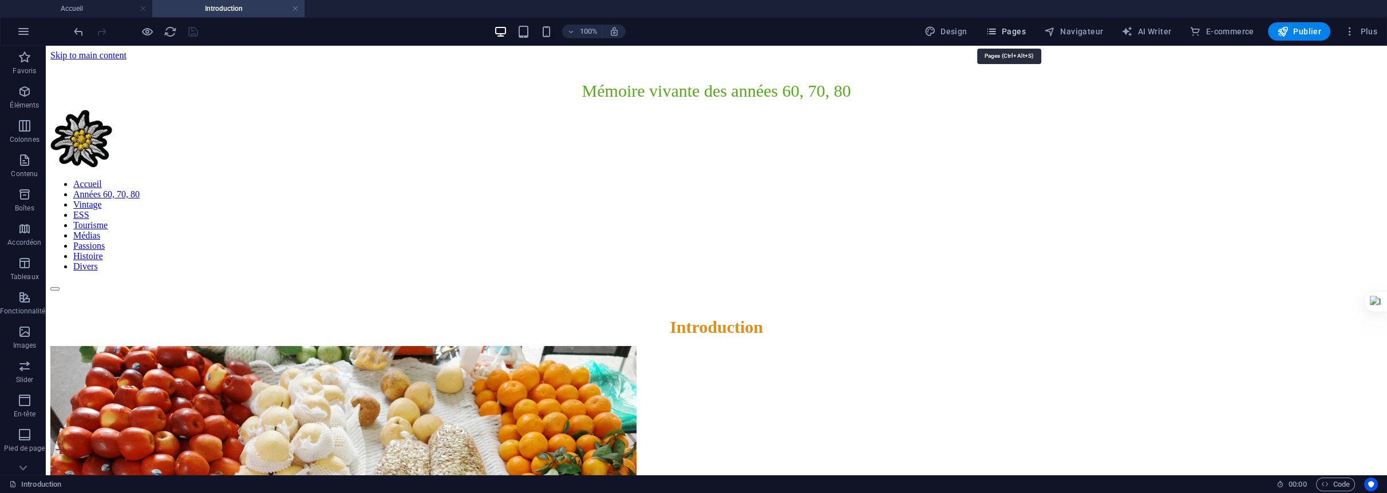
click at [1022, 35] on span "Pages" at bounding box center [1006, 31] width 40 height 11
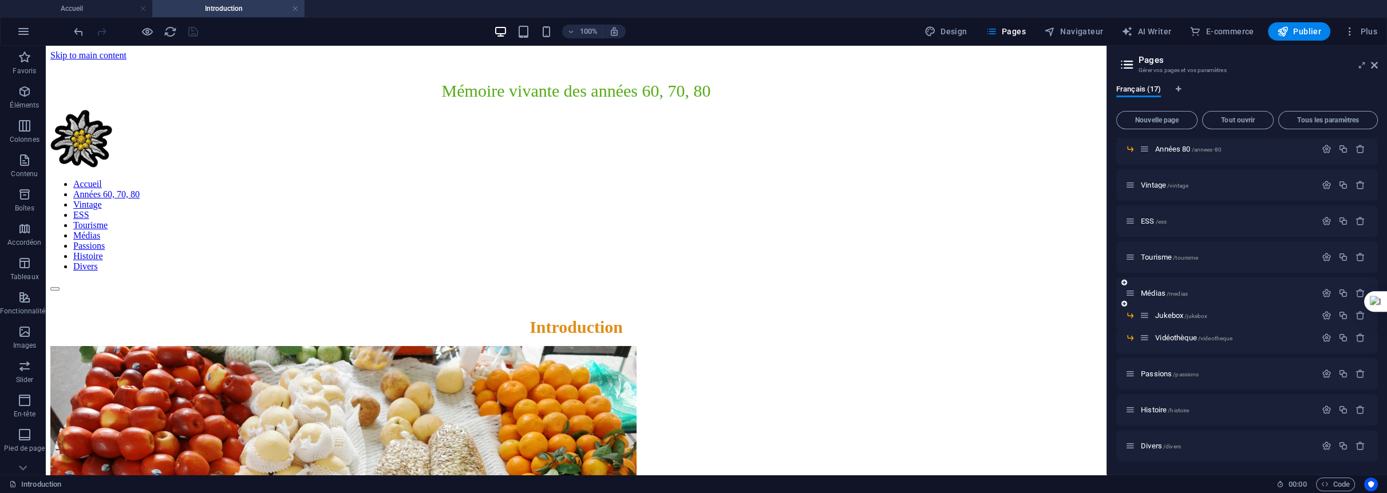
scroll to position [88, 0]
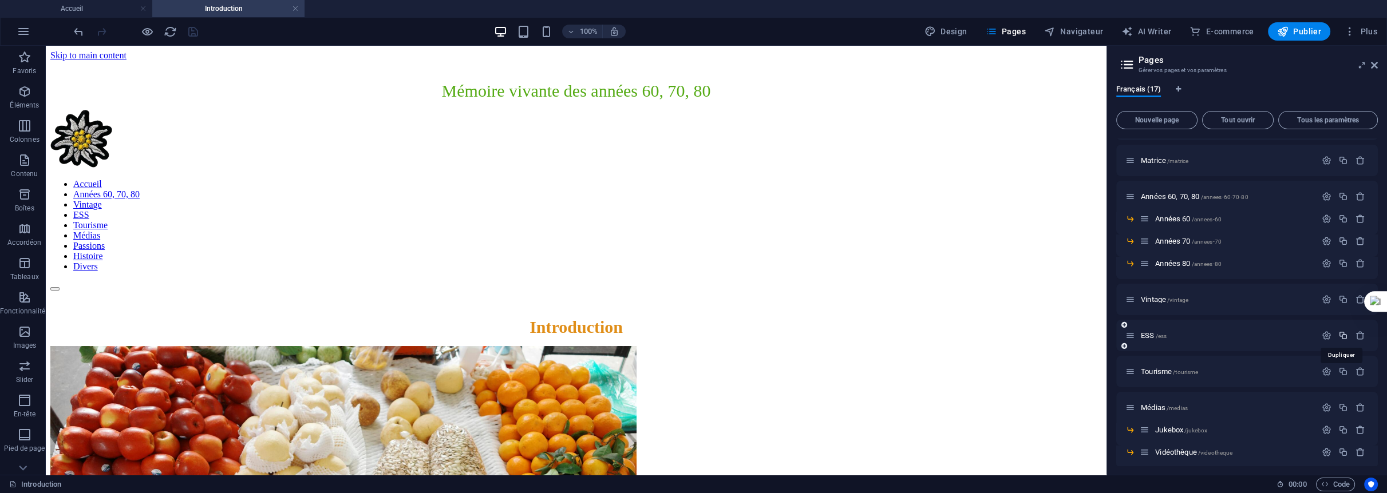
click at [1341, 331] on icon "button" at bounding box center [1343, 336] width 10 height 10
type input "Ec"
type input "/e"
type input "E"
type input "Ecomom"
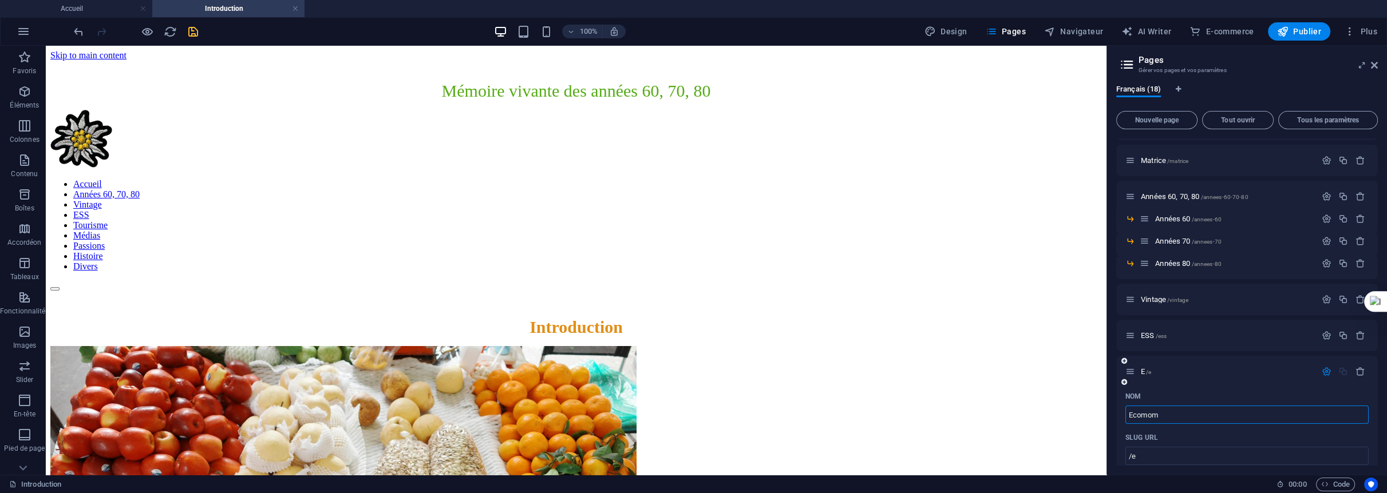
type input "/ecomo"
type input "Ecomo"
type input "Ecomomi"
type input "/ecomom"
type input "Ecomom"
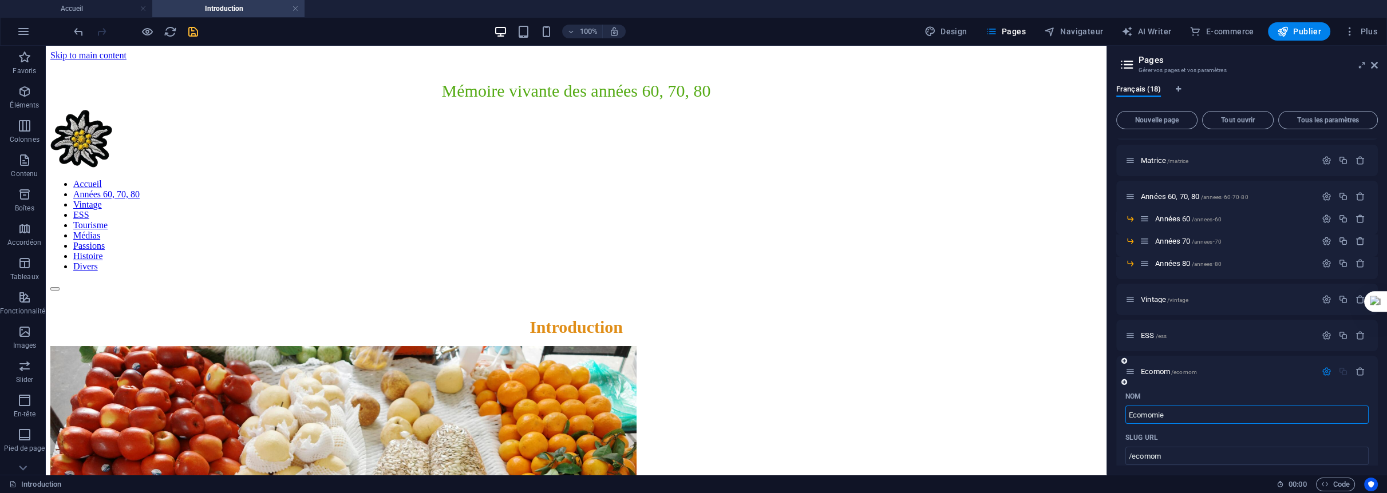
type input "Ecomomie"
type input "/ecomomie"
type input "Ecomomie"
type input "Économie"
type input "/economie"
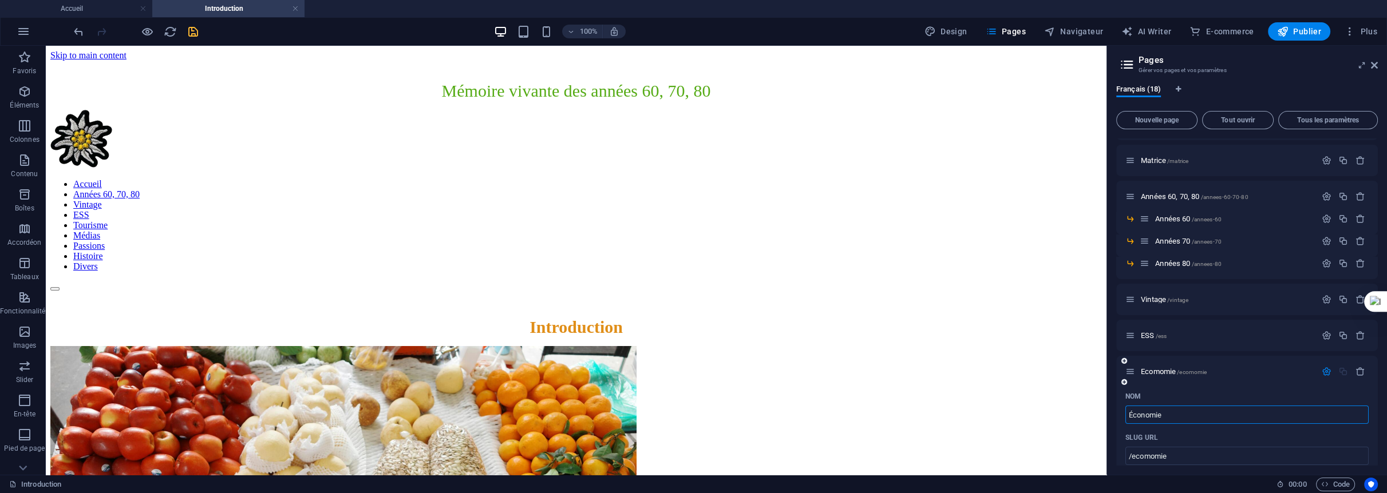
type input "Économie"
type input "Économie So"
type input "/economie-s"
type input "Économie S"
type input "Économie Soc"
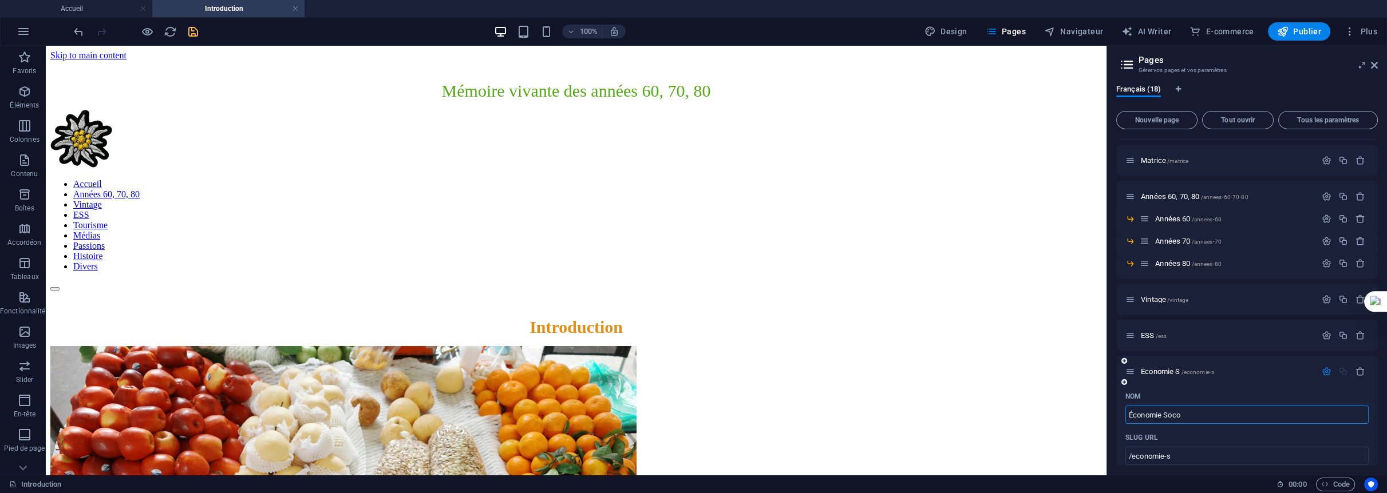
type input "/economie-socoa"
type input "Économie Socoa"
type input "Économie Soc"
type input "/economie-soc"
type input "Économie Soc"
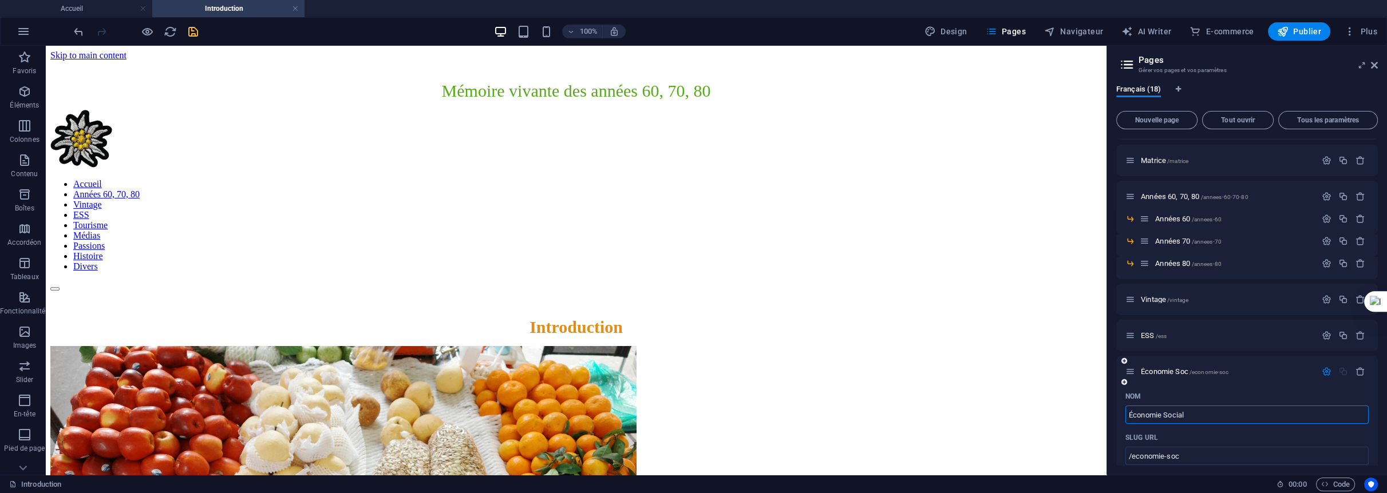
type input "Économie Sociale"
type input "/economie-socia"
type input "Économie Socia"
type input "Économie Sociale"
type input "/economie-sociale"
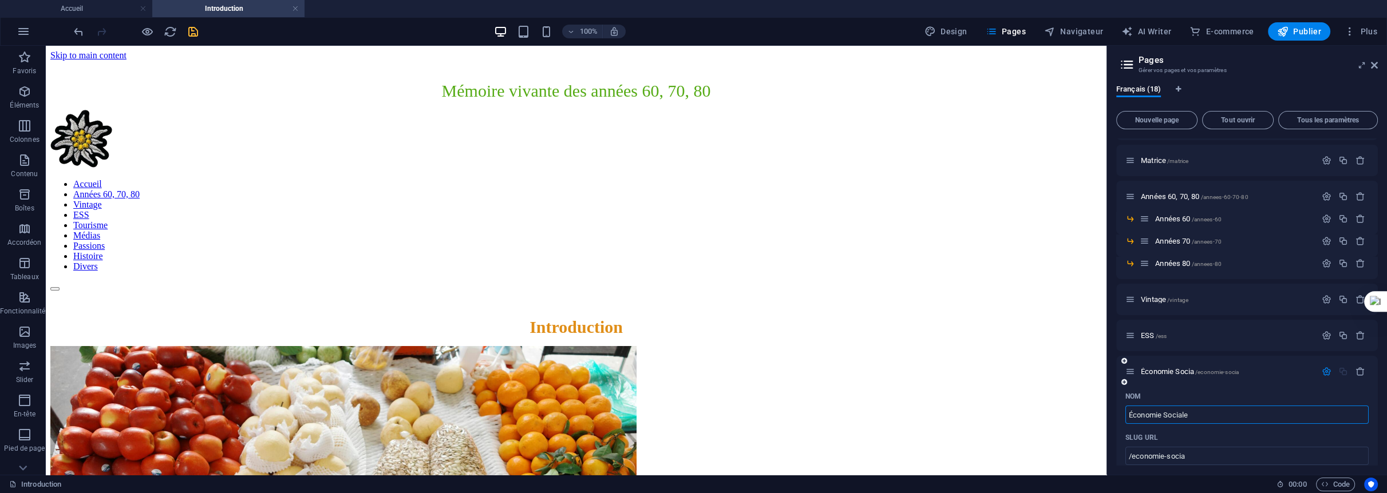
type input "Économie Sociale"
type input "Économie Sociale et"
type input "/economie-sociale-et-d"
type input "Économie Sociale et D"
type input "Économie Sociale et Solidaire"
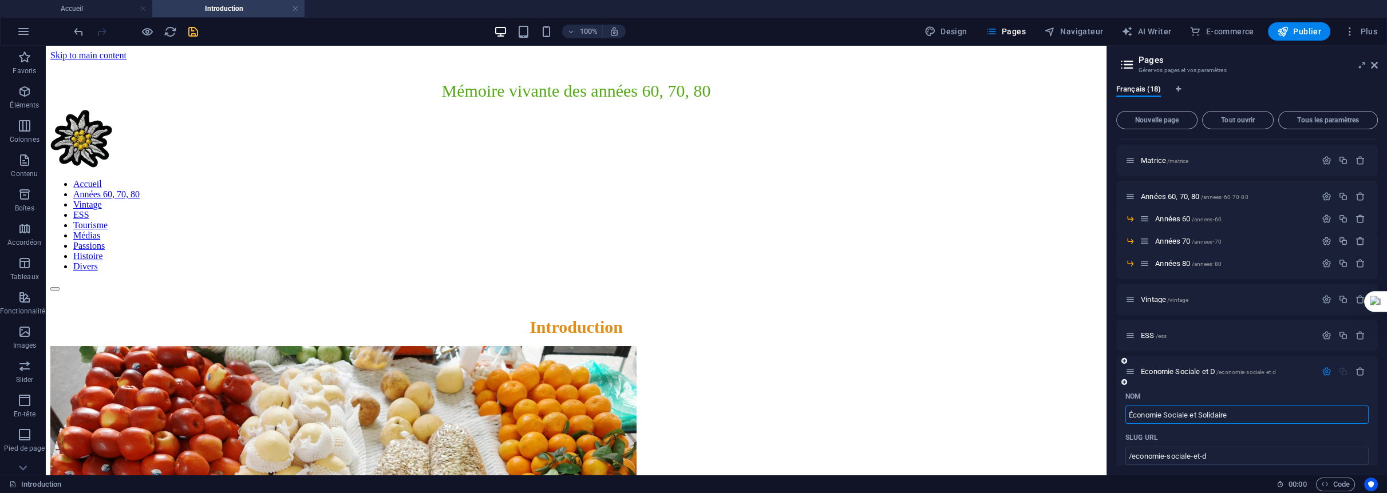
type input "/economie-sociale-et-solidaire"
type input "Économie Sociale et Solidaire"
click at [1114, 406] on div "Français (18) Nouvelle page Tout ouvrir Tous les paramètres Accueil / Introduct…" at bounding box center [1247, 276] width 280 height 400
click at [192, 30] on icon "save" at bounding box center [193, 31] width 13 height 13
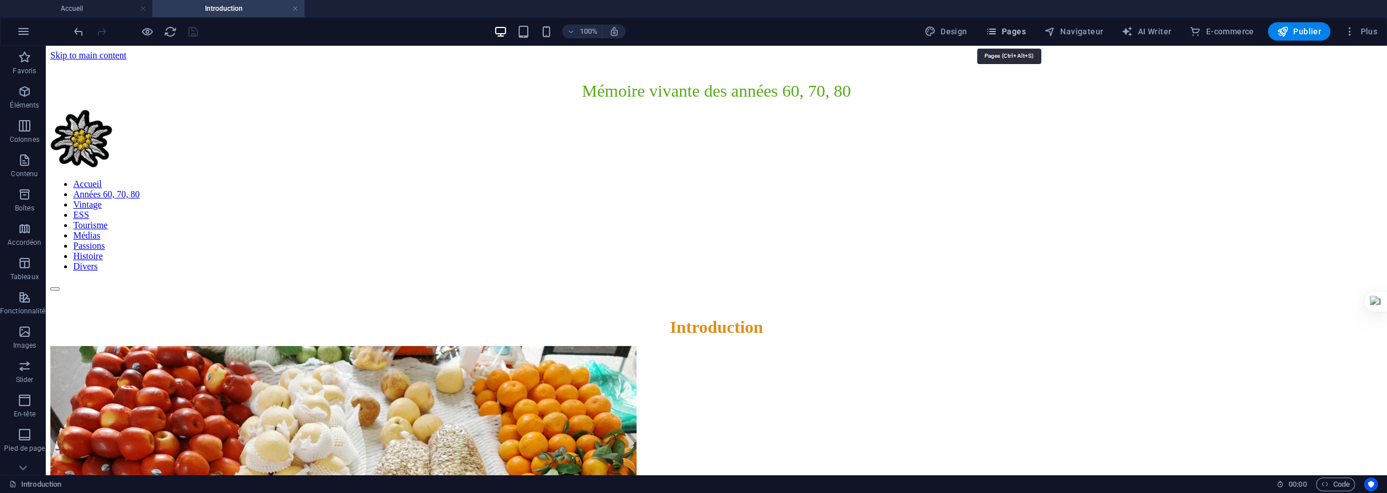
click at [1018, 36] on span "Pages" at bounding box center [1006, 31] width 40 height 11
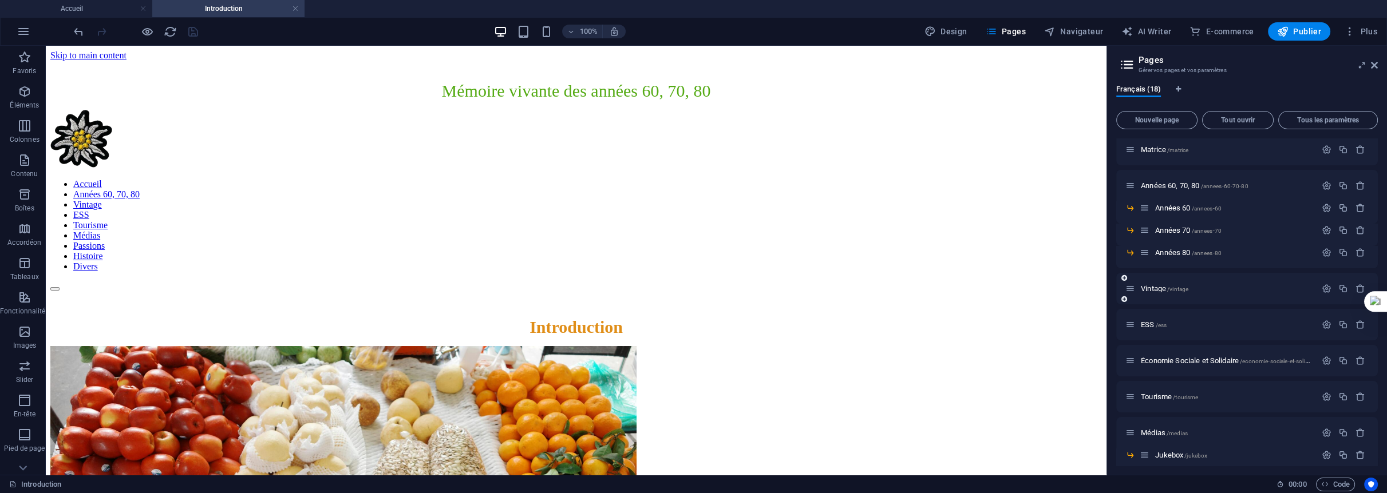
scroll to position [114, 0]
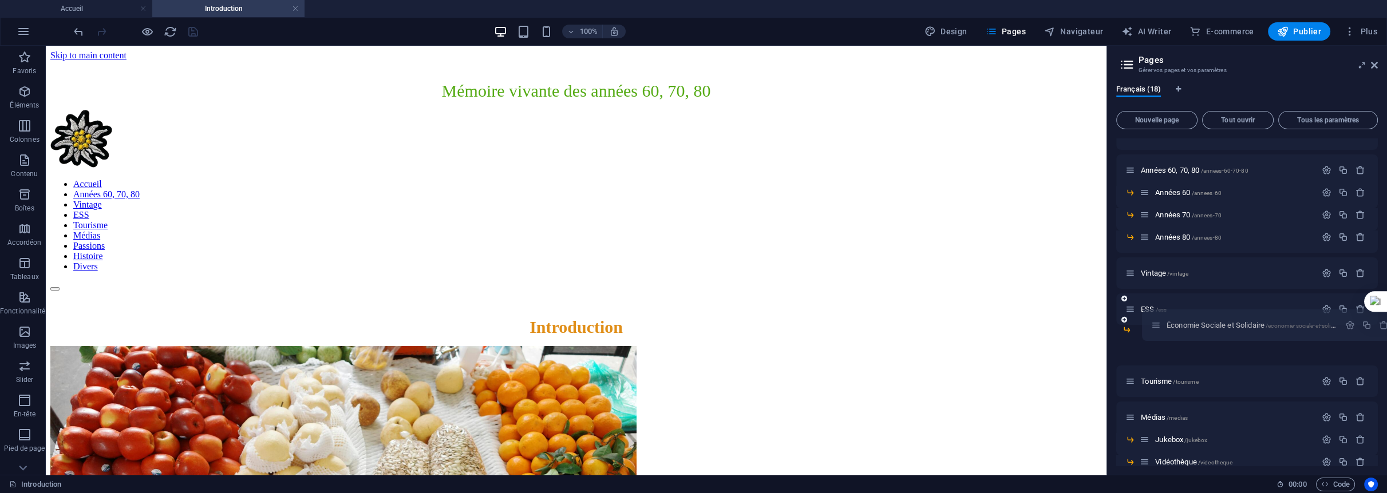
drag, startPoint x: 1130, startPoint y: 346, endPoint x: 1158, endPoint y: 323, distance: 35.8
click at [1158, 323] on div "Accueil / Introduction /introduction Copie page accueil /copie-page-accueil Mat…" at bounding box center [1247, 287] width 262 height 526
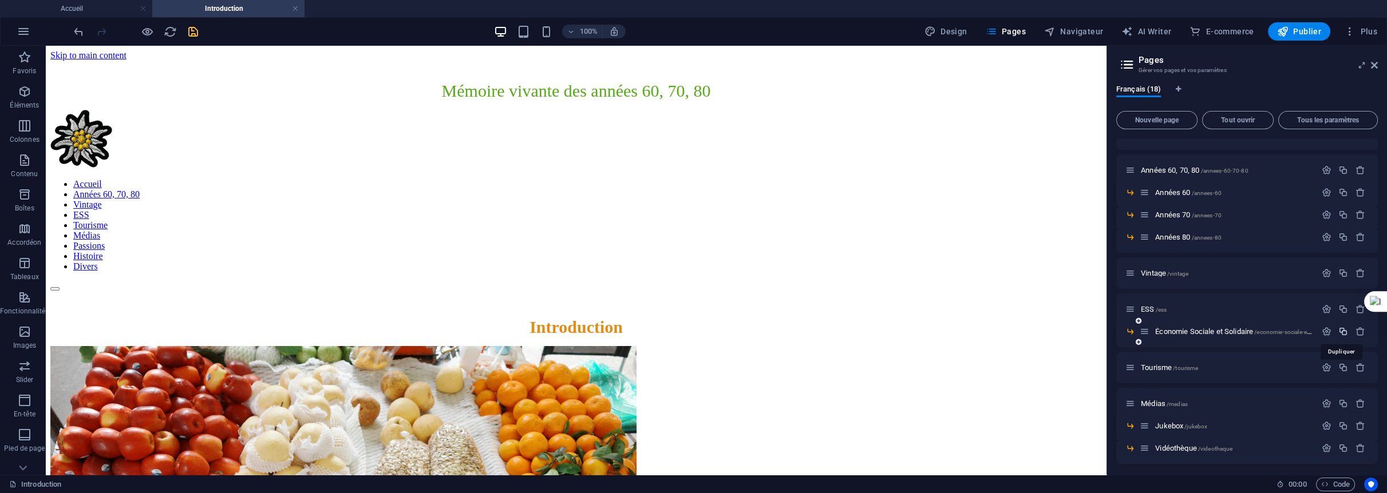
click at [1342, 331] on icon "button" at bounding box center [1343, 332] width 10 height 10
type input "Ed"
type input "/e"
type input "E"
type input "Educatio"
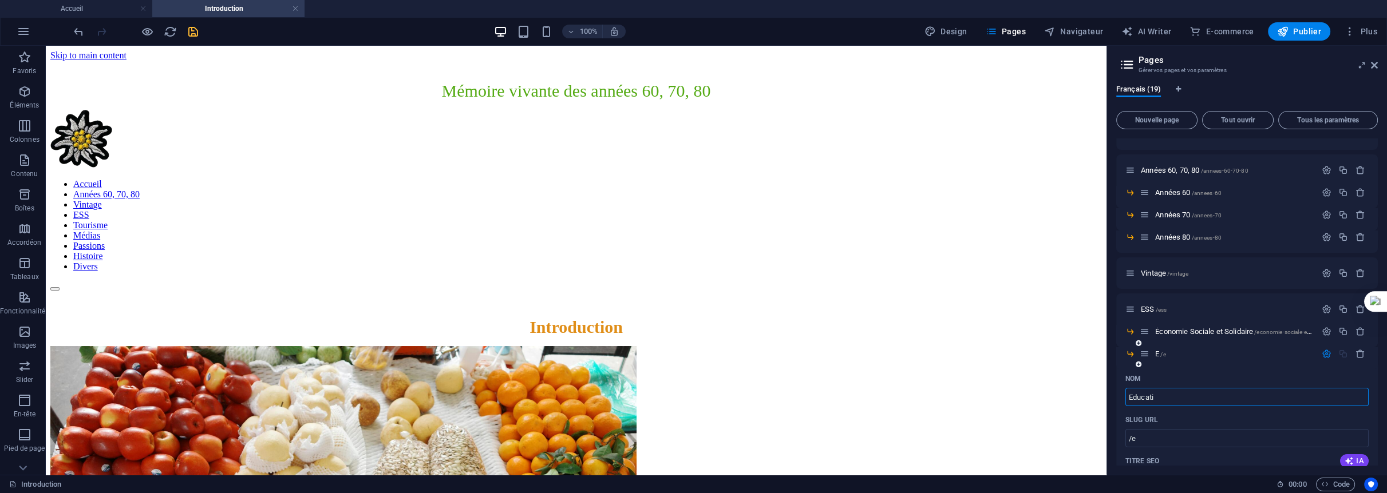
type input "/educat"
type input "Educat"
type input "Education P"
type input "/education"
type input "Education"
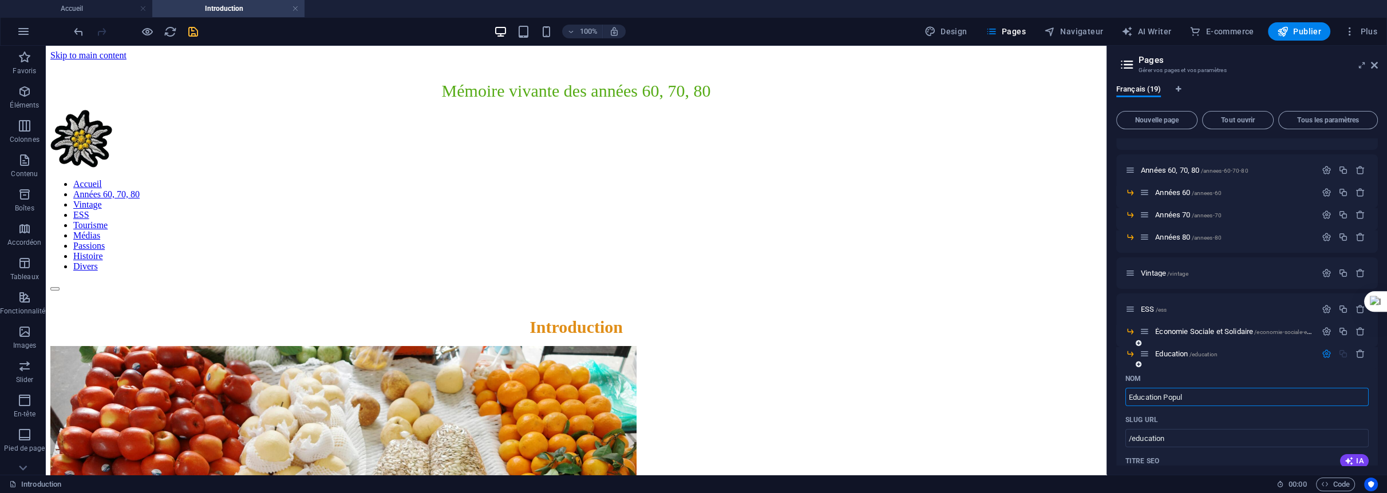
type input "Education Popula"
type input "/education-popu"
type input "Education Popu"
type input "Education Populaire"
type input "/education-populaire"
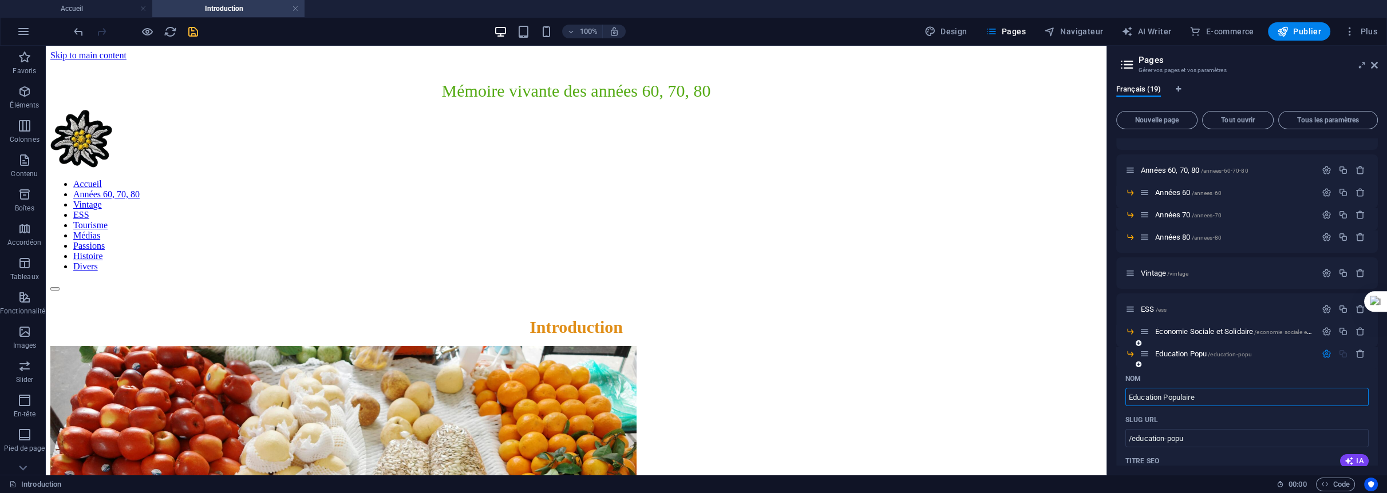
type input "Education Populaire"
click at [1114, 363] on div "Français (19) Nouvelle page Tout ouvrir Tous les paramètres Accueil / Introduct…" at bounding box center [1247, 276] width 280 height 400
click at [192, 33] on icon "save" at bounding box center [193, 31] width 13 height 13
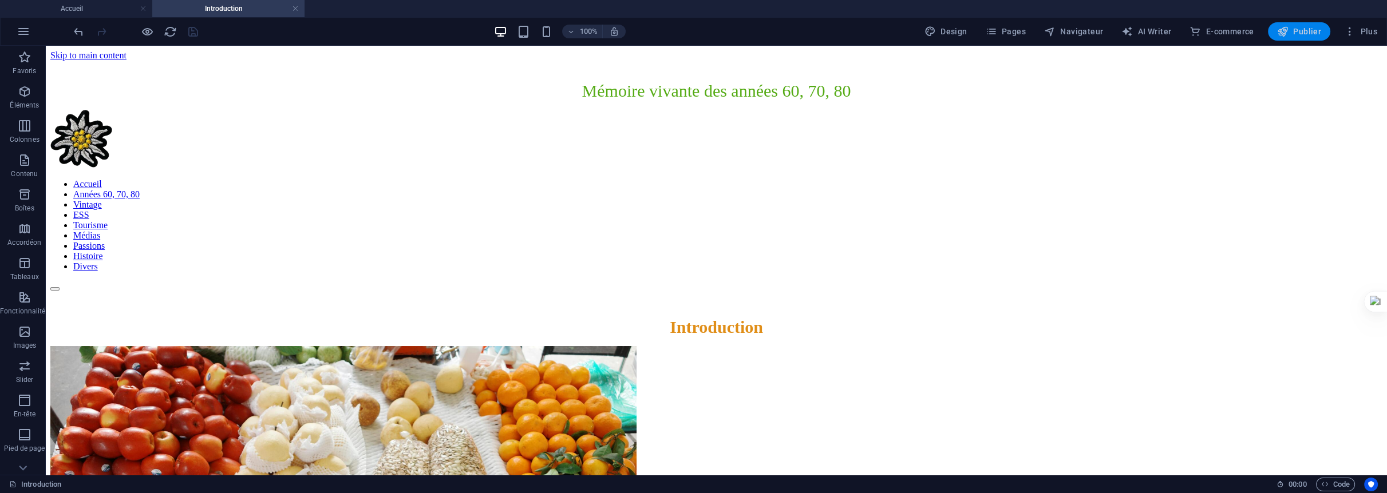
click at [1296, 29] on span "Publier" at bounding box center [1299, 31] width 44 height 11
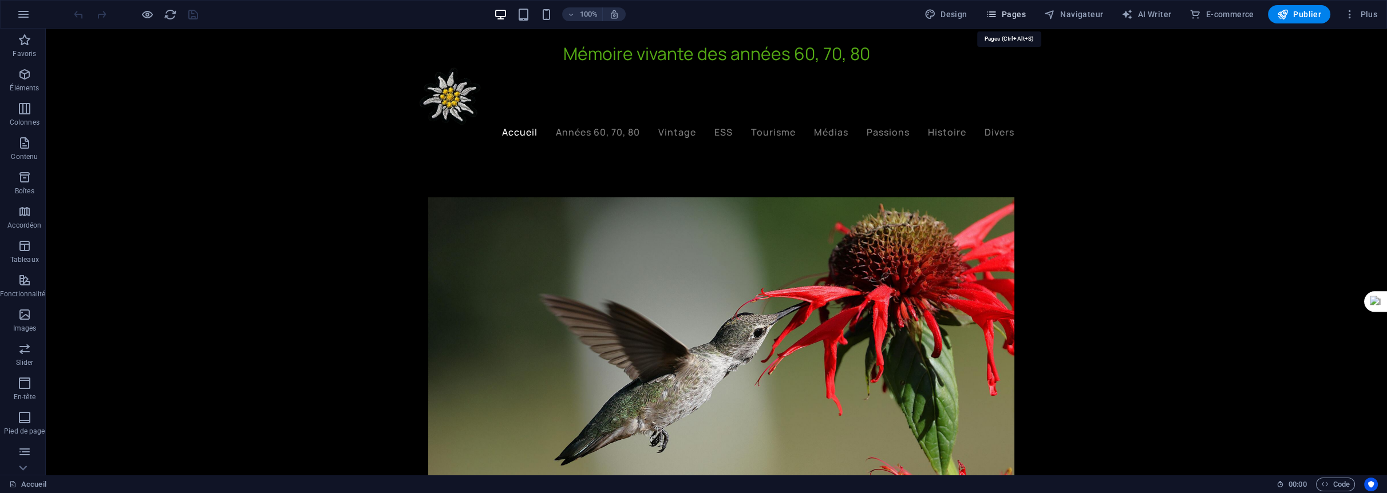
click at [1014, 11] on span "Pages" at bounding box center [1006, 14] width 40 height 11
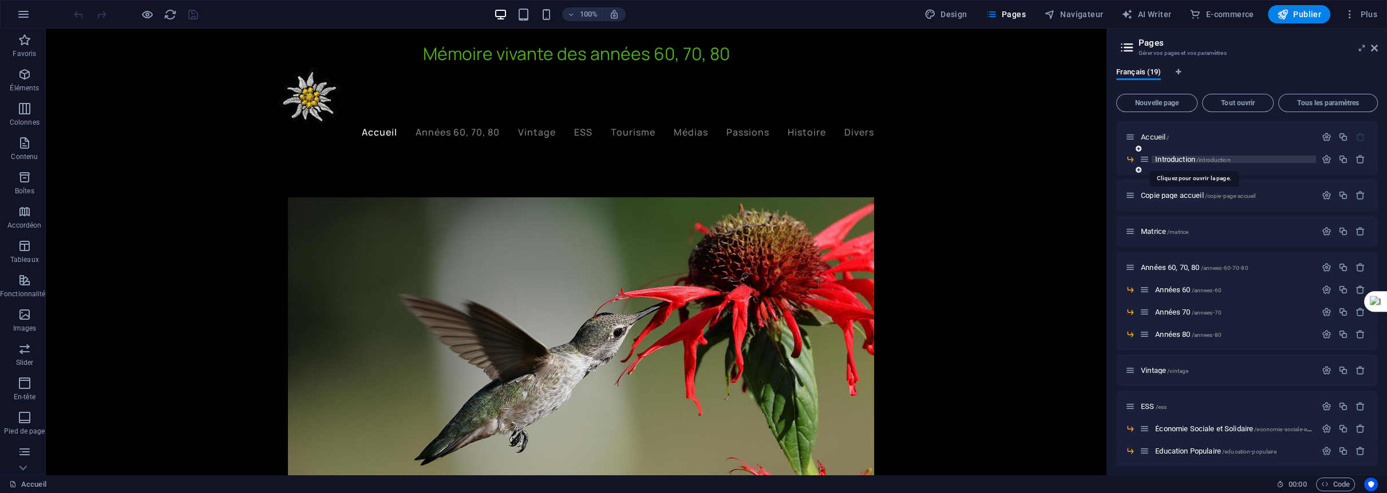
click at [1168, 156] on span "Introduction /introduction" at bounding box center [1192, 159] width 75 height 9
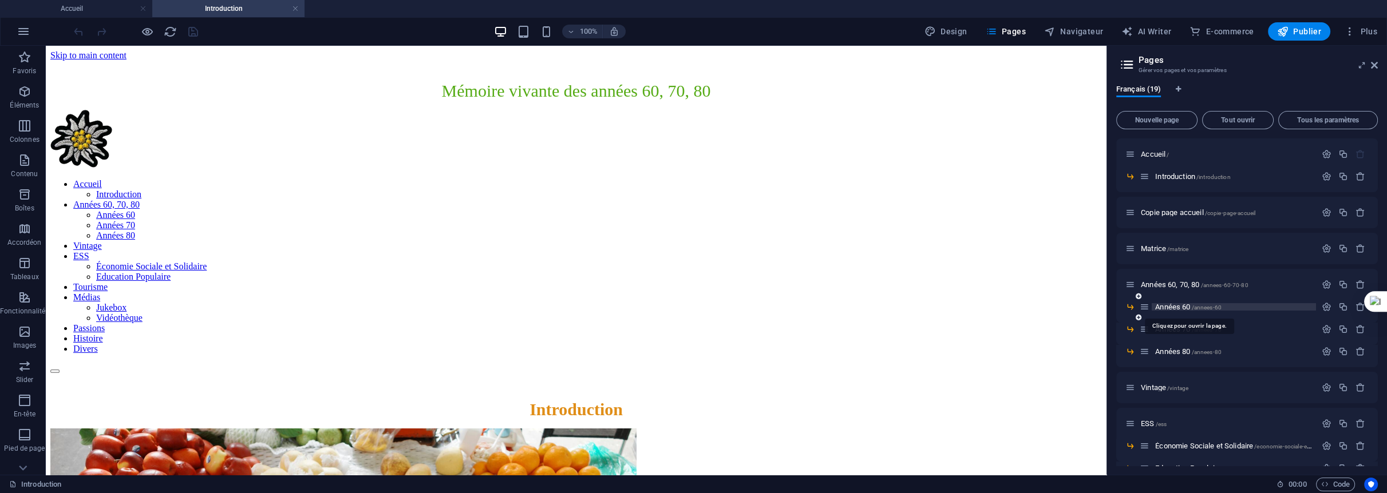
click at [1169, 307] on span "Années 60 /annees-60" at bounding box center [1188, 307] width 66 height 9
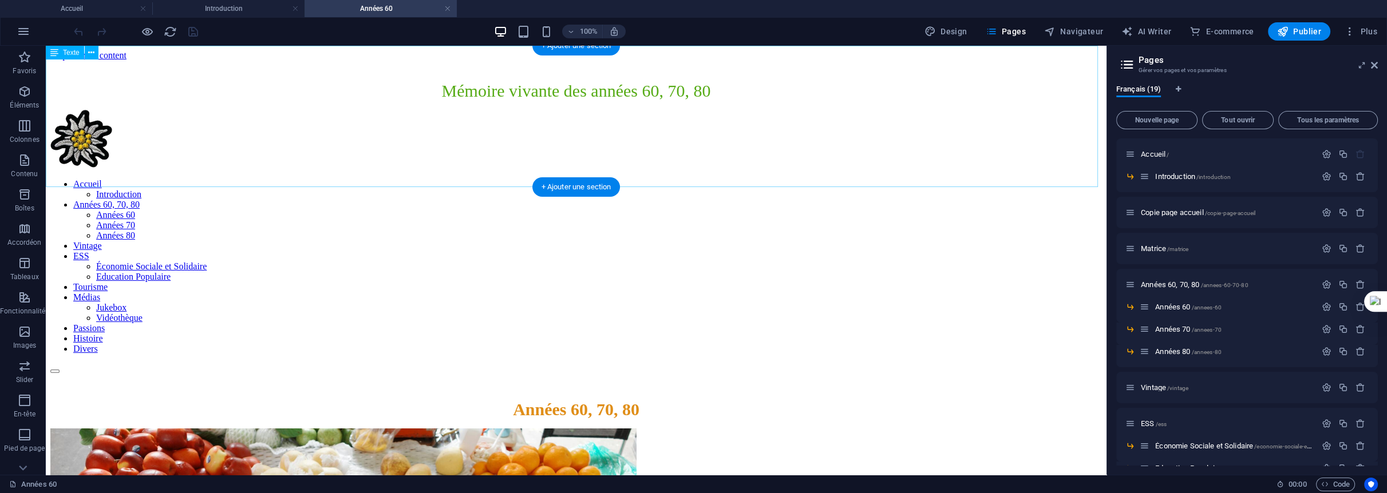
click at [638, 400] on div "Années 60, 70, 80" at bounding box center [575, 409] width 1051 height 19
click at [631, 400] on div "Années 60, 70, 80" at bounding box center [575, 409] width 1051 height 19
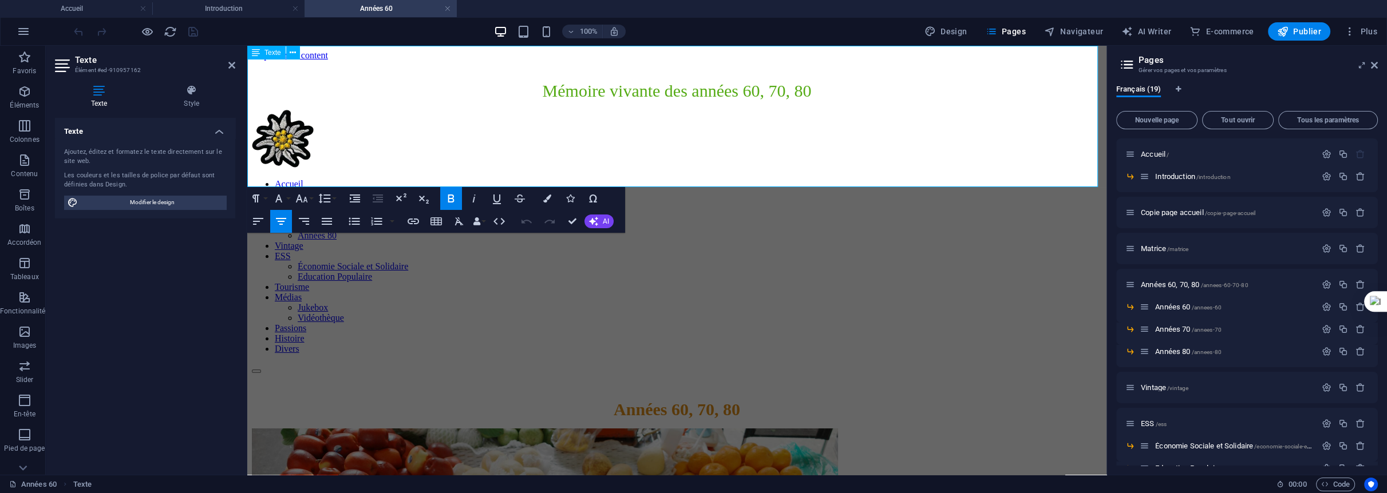
click at [740, 400] on span "Années 60, 70, 80" at bounding box center [677, 409] width 126 height 19
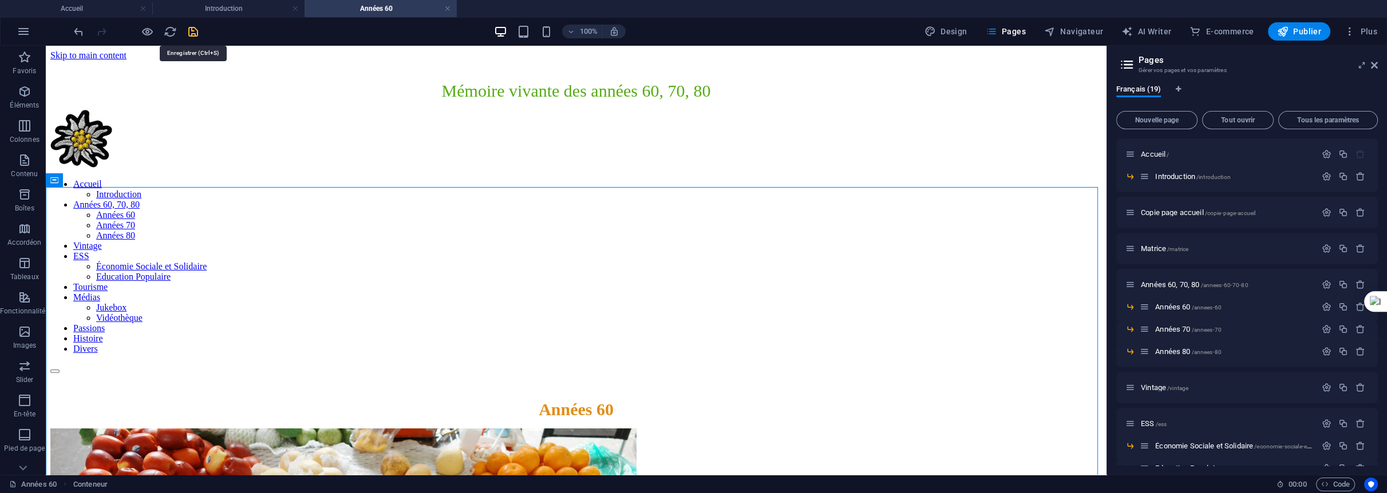
click at [189, 34] on icon "save" at bounding box center [193, 31] width 13 height 13
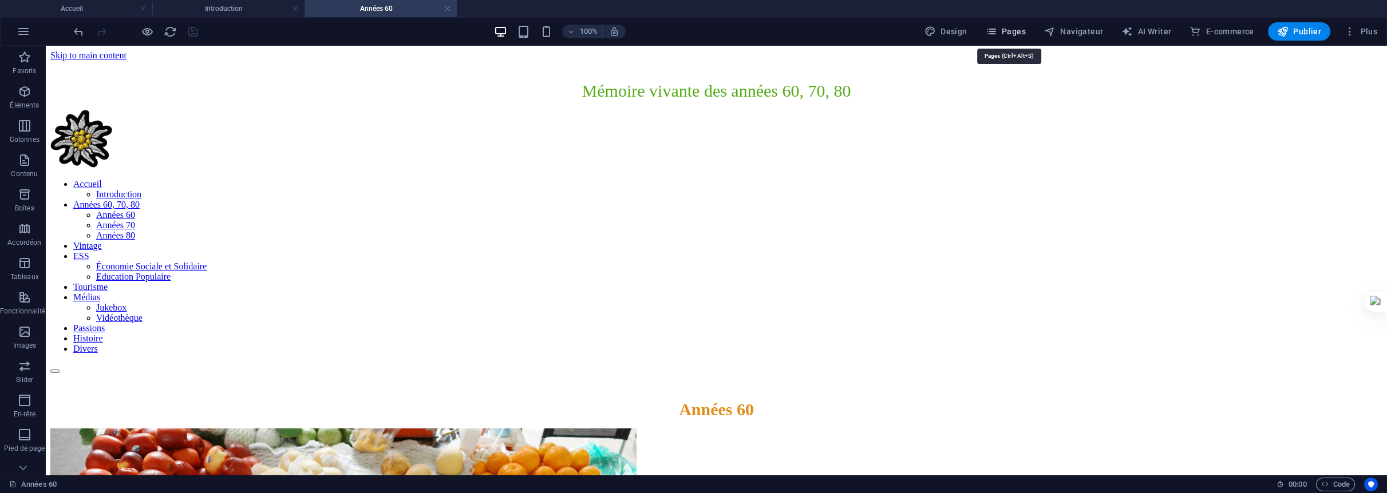
click at [1020, 32] on span "Pages" at bounding box center [1006, 31] width 40 height 11
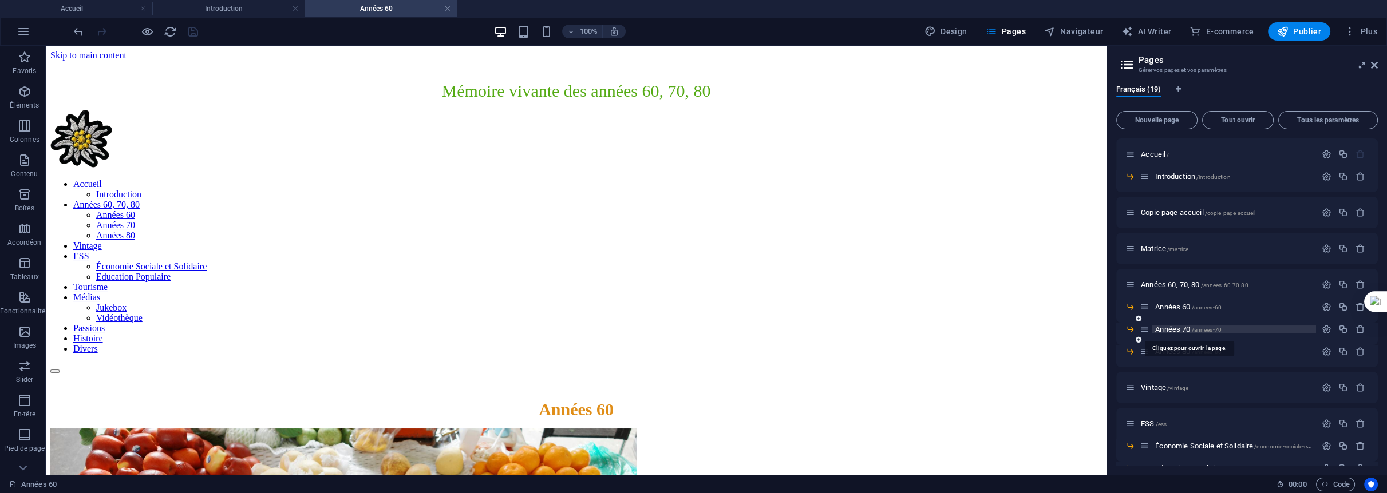
click at [1173, 326] on span "Années 70 /annees-70" at bounding box center [1188, 329] width 66 height 9
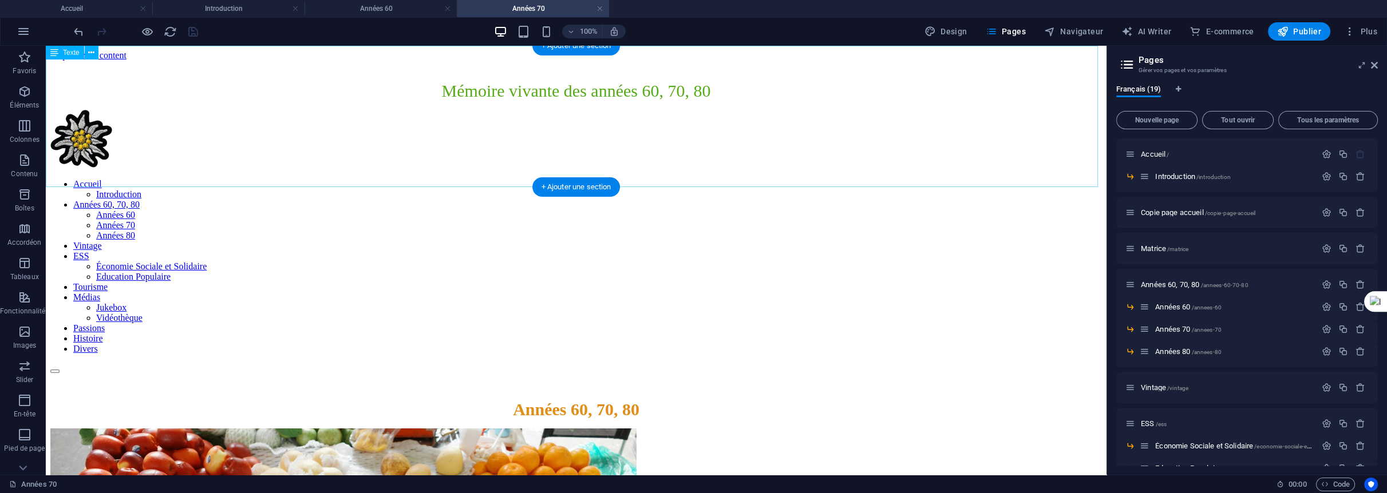
click at [655, 400] on div "Années 60, 70, 80" at bounding box center [575, 409] width 1051 height 19
click at [628, 400] on div "Années 60, 70, 80" at bounding box center [575, 409] width 1051 height 19
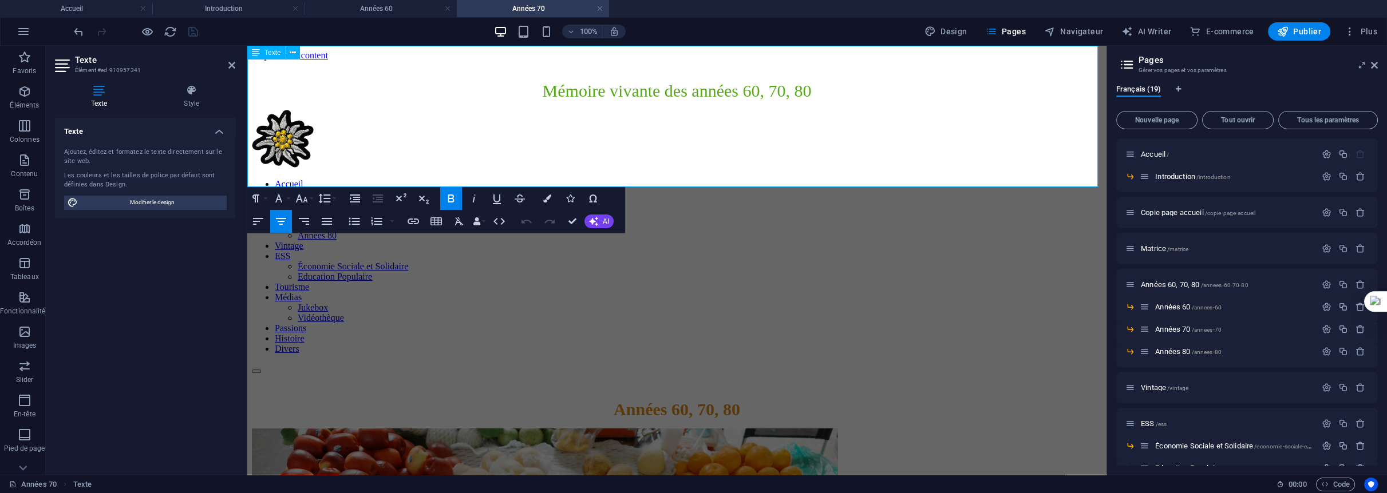
click at [695, 400] on span "Années 60, 70, 80" at bounding box center [677, 409] width 126 height 19
click at [734, 400] on p "Années 70, 80" at bounding box center [677, 409] width 850 height 19
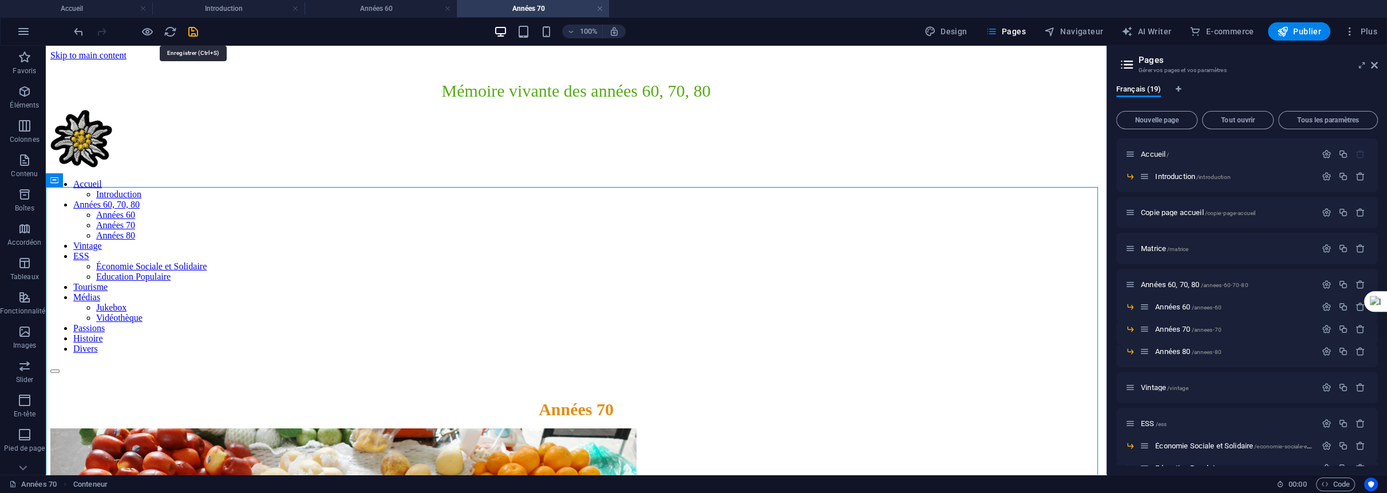
click at [194, 30] on icon "save" at bounding box center [193, 31] width 13 height 13
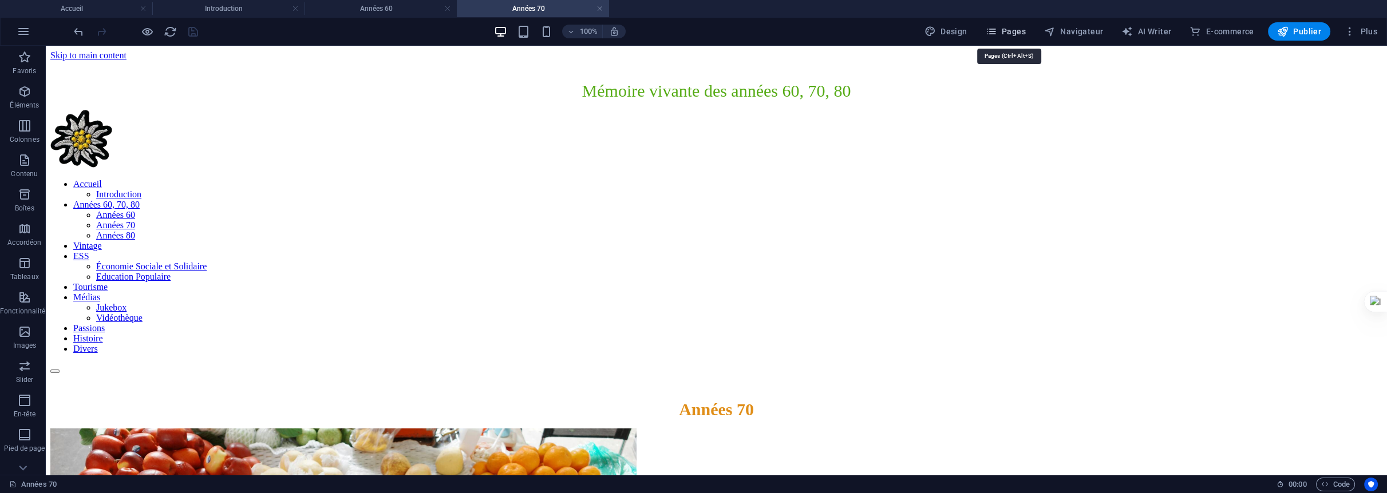
click at [1019, 30] on span "Pages" at bounding box center [1006, 31] width 40 height 11
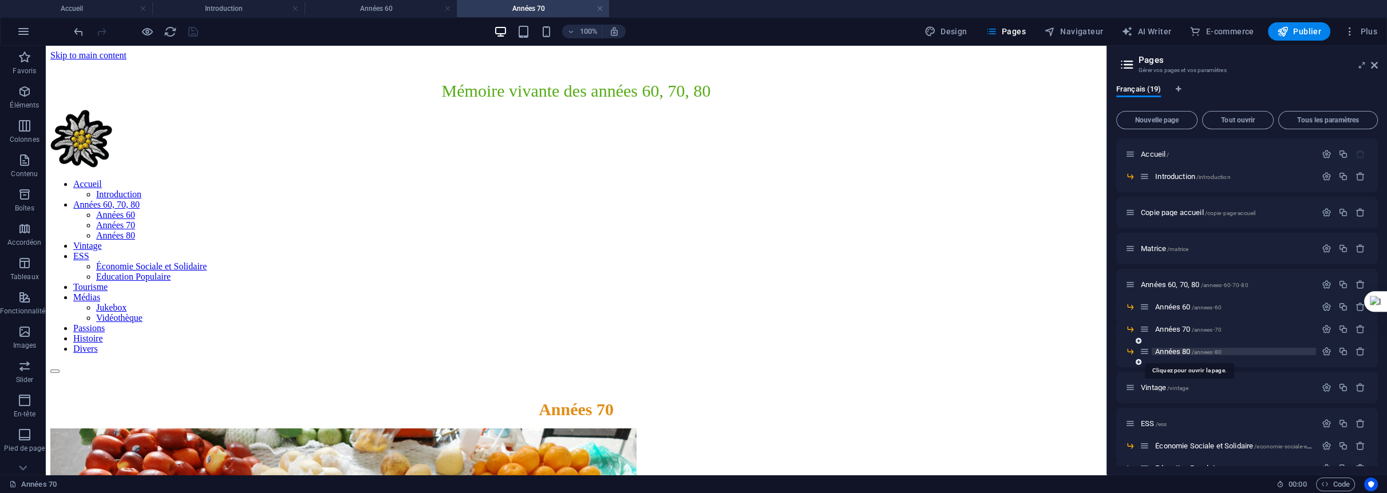
click at [1178, 350] on span "Années 80 /annees-80" at bounding box center [1188, 351] width 66 height 9
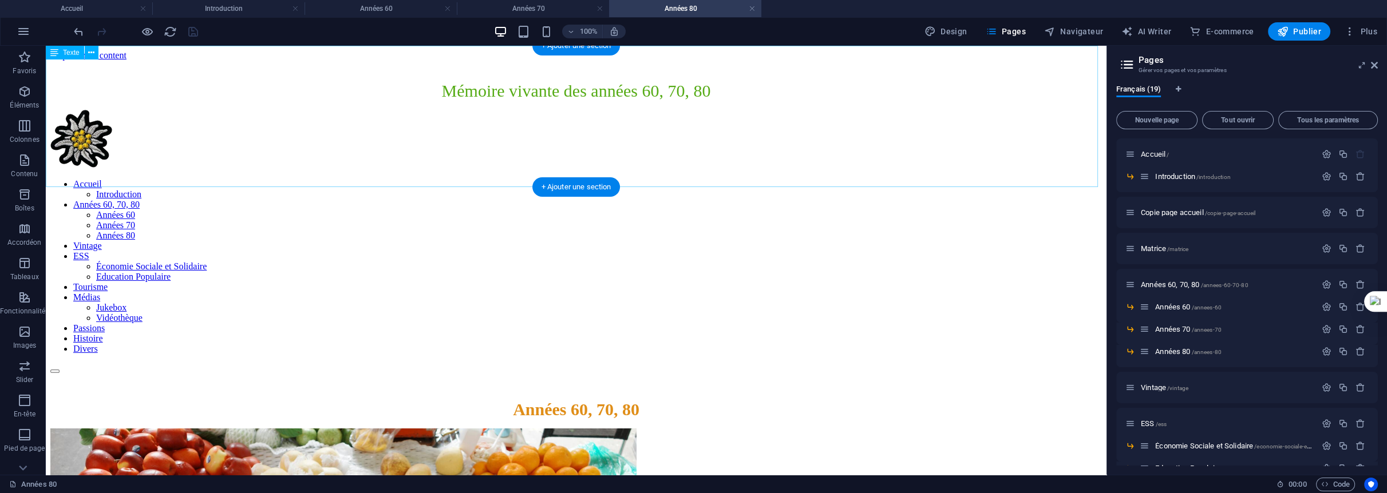
click at [638, 400] on div "Années 60, 70, 80" at bounding box center [575, 409] width 1051 height 19
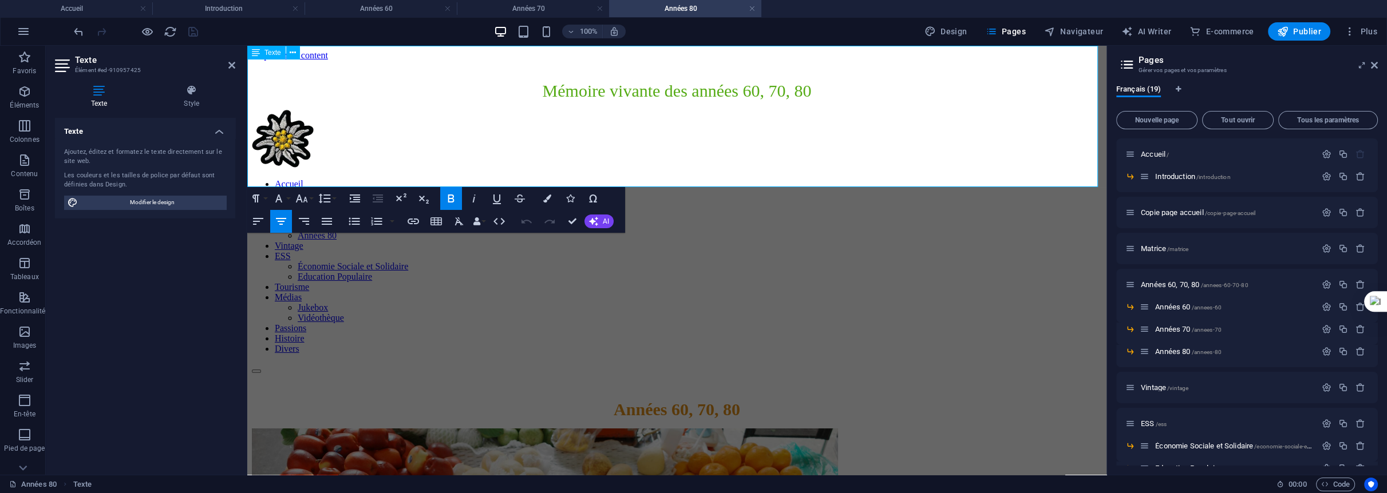
click at [726, 400] on span "Années 60, 70, 80" at bounding box center [677, 409] width 126 height 19
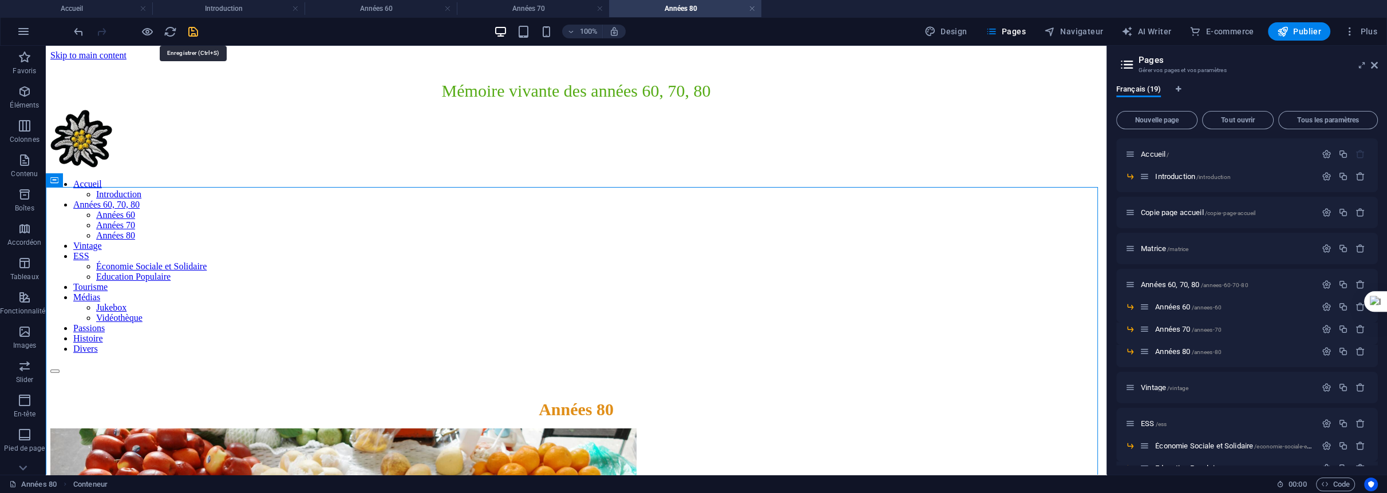
click at [188, 32] on icon "save" at bounding box center [193, 31] width 13 height 13
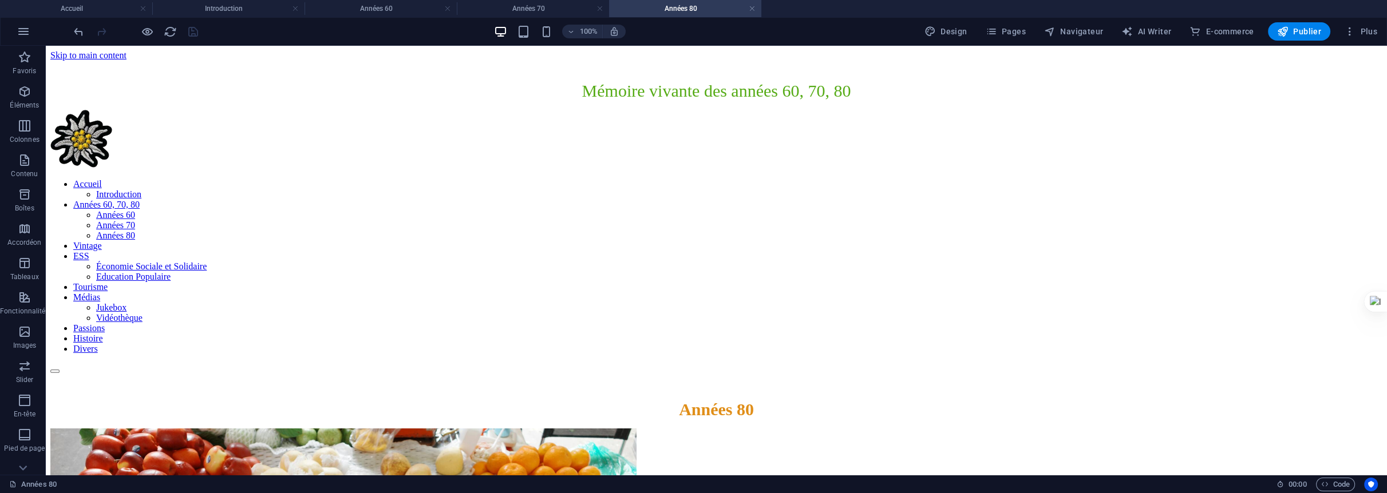
drag, startPoint x: 752, startPoint y: 8, endPoint x: 740, endPoint y: 9, distance: 12.0
click at [752, 8] on link at bounding box center [752, 8] width 7 height 11
click at [599, 7] on link at bounding box center [599, 8] width 7 height 11
click at [445, 6] on link at bounding box center [447, 8] width 7 height 11
click at [295, 8] on link at bounding box center [295, 8] width 7 height 11
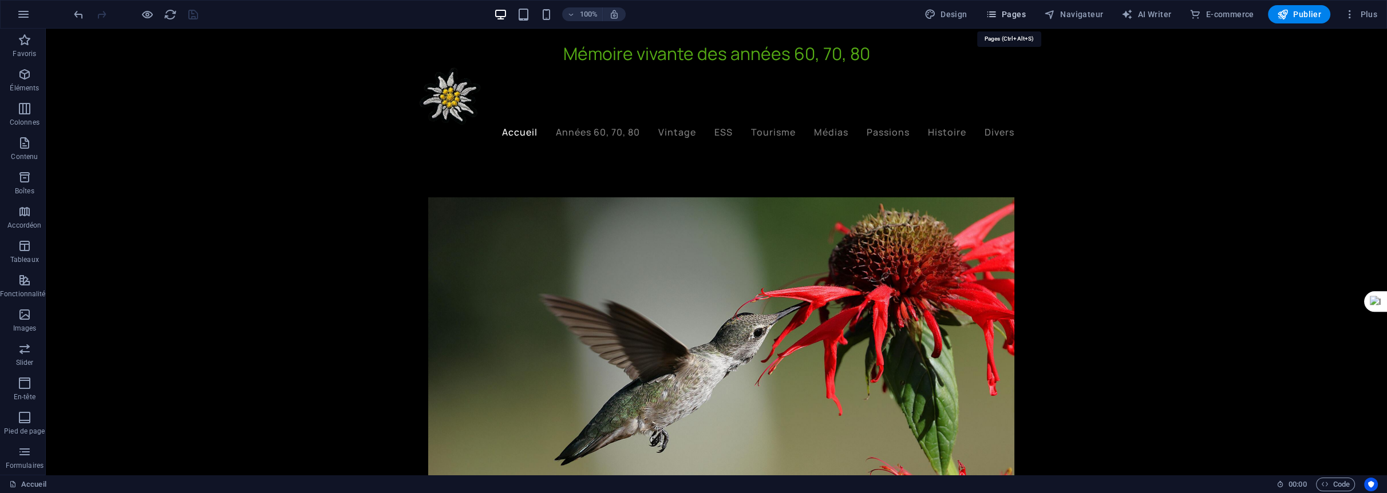
click at [1021, 13] on span "Pages" at bounding box center [1006, 14] width 40 height 11
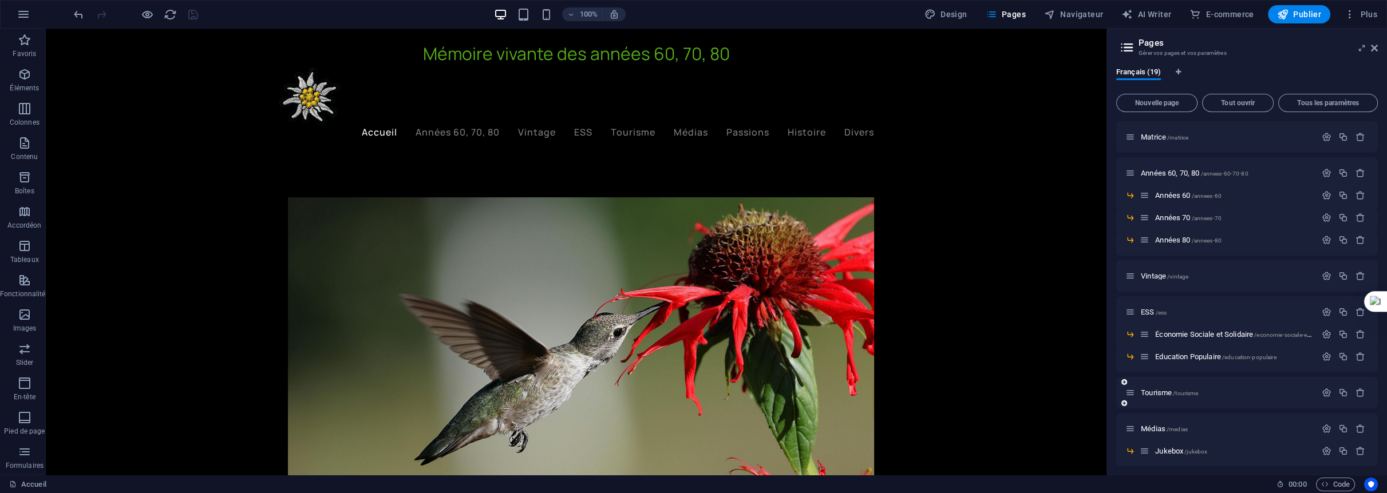
scroll to position [114, 0]
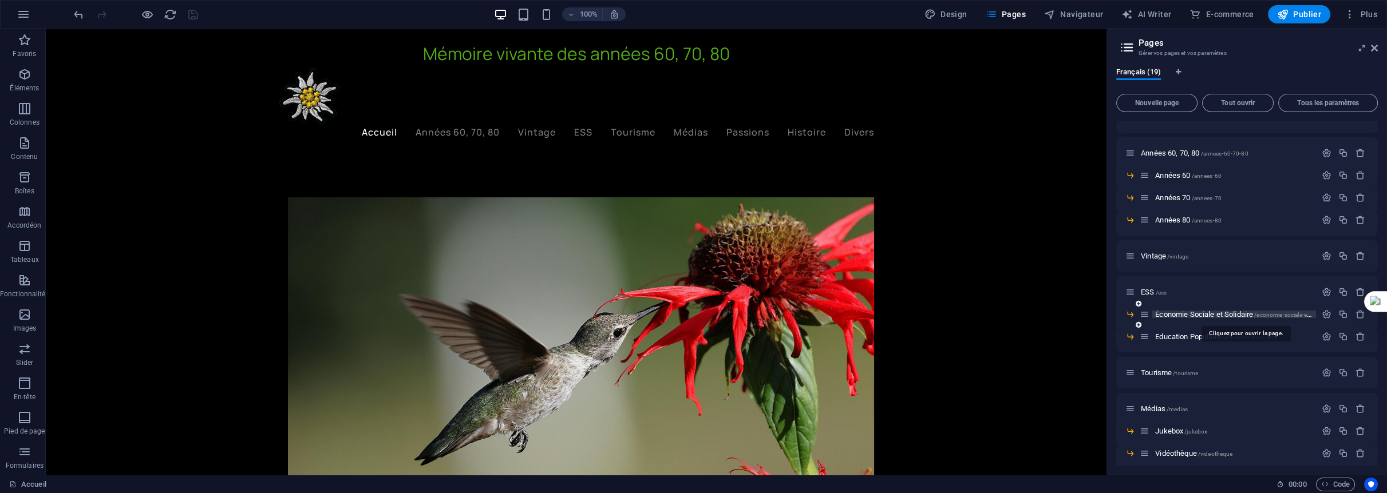
click at [1189, 313] on span "Économie Sociale et Solidaire /economie-sociale-et-solidaire" at bounding box center [1243, 314] width 176 height 9
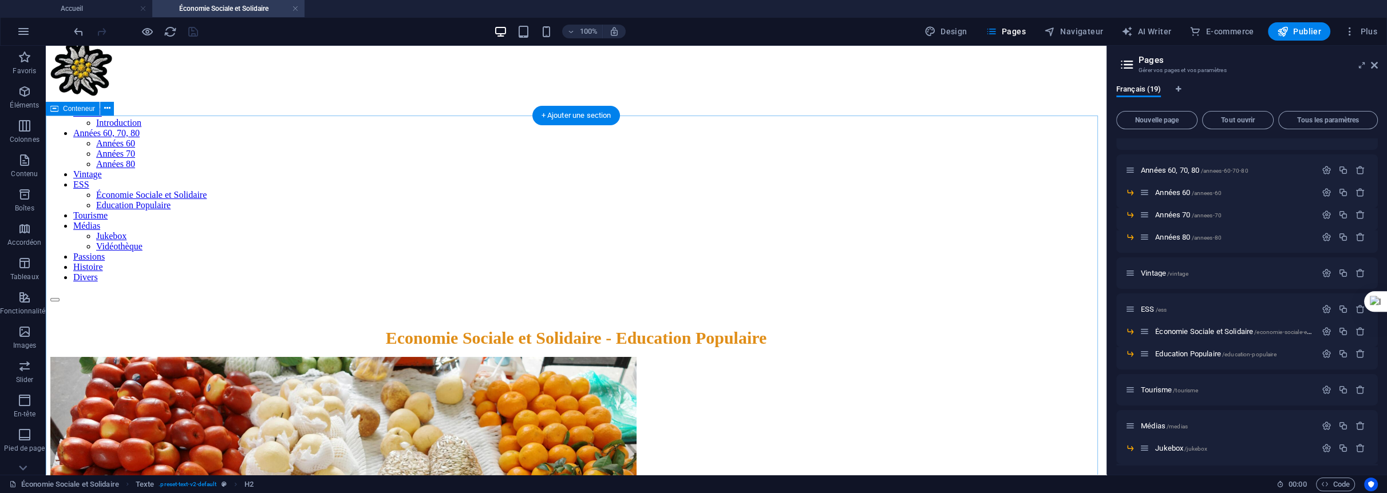
scroll to position [0, 0]
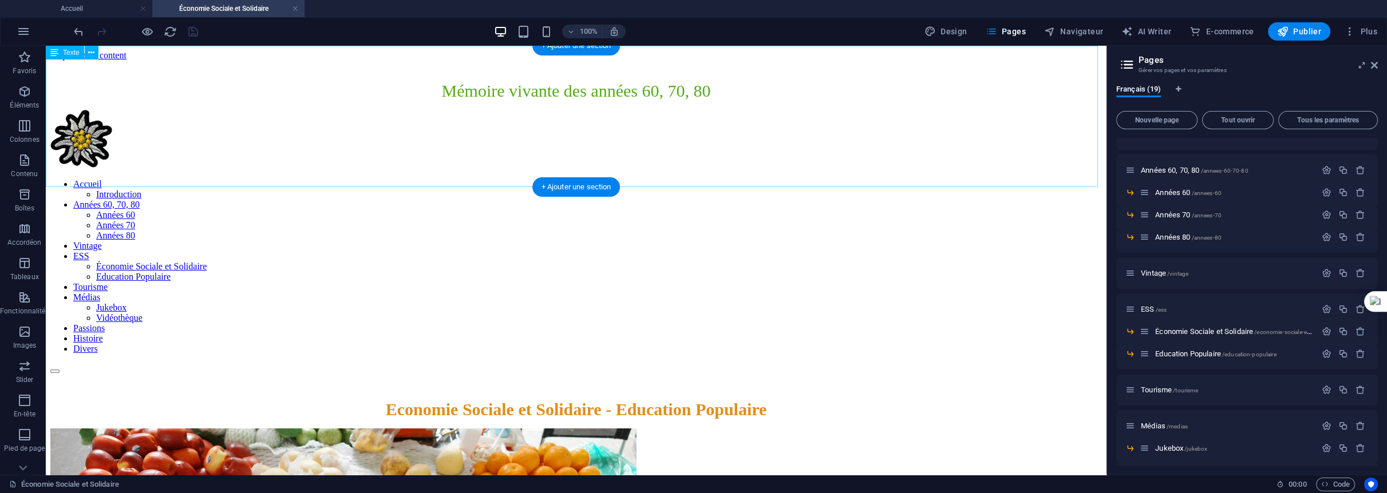
click at [661, 400] on div "Economie Sociale et Solidaire - Education Populaire" at bounding box center [575, 409] width 1051 height 19
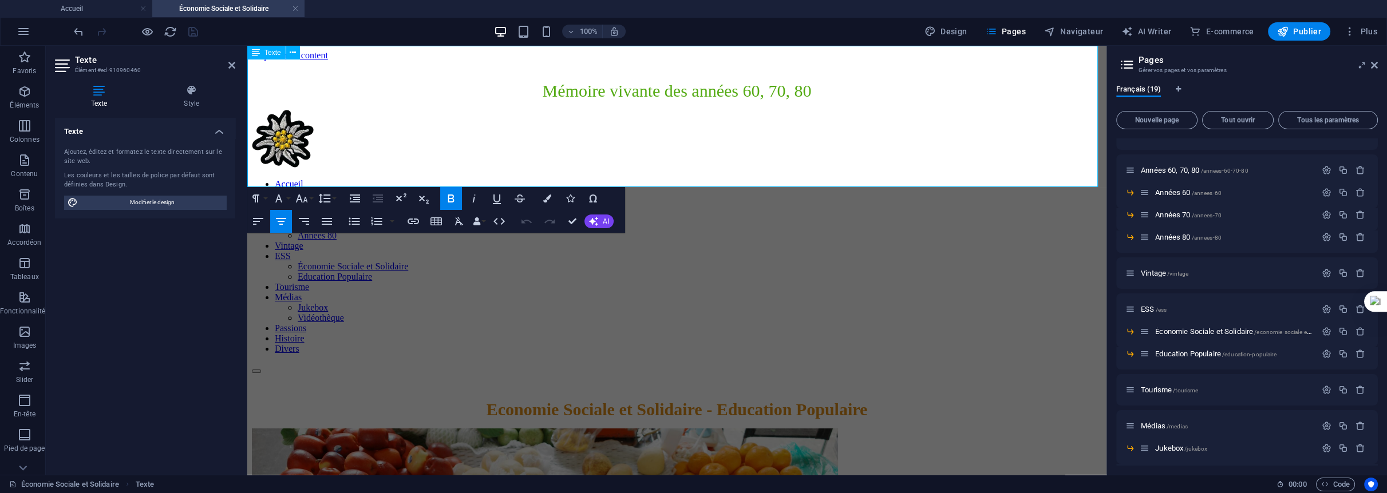
click at [897, 400] on p "Economie Sociale et Solidaire - Education Populaire" at bounding box center [677, 409] width 850 height 19
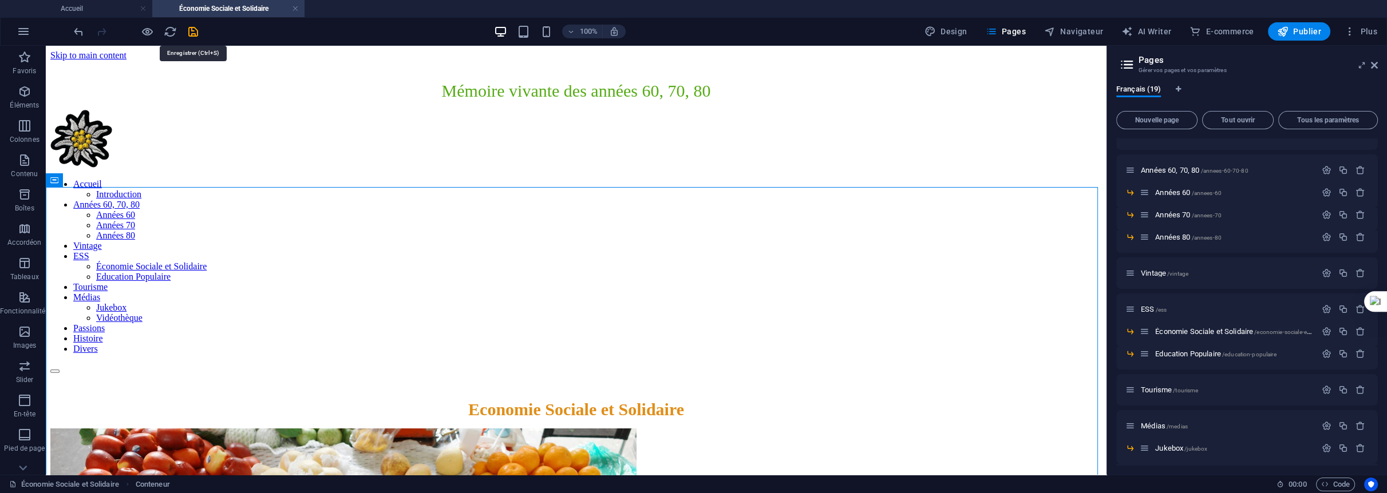
click at [188, 33] on icon "save" at bounding box center [193, 31] width 13 height 13
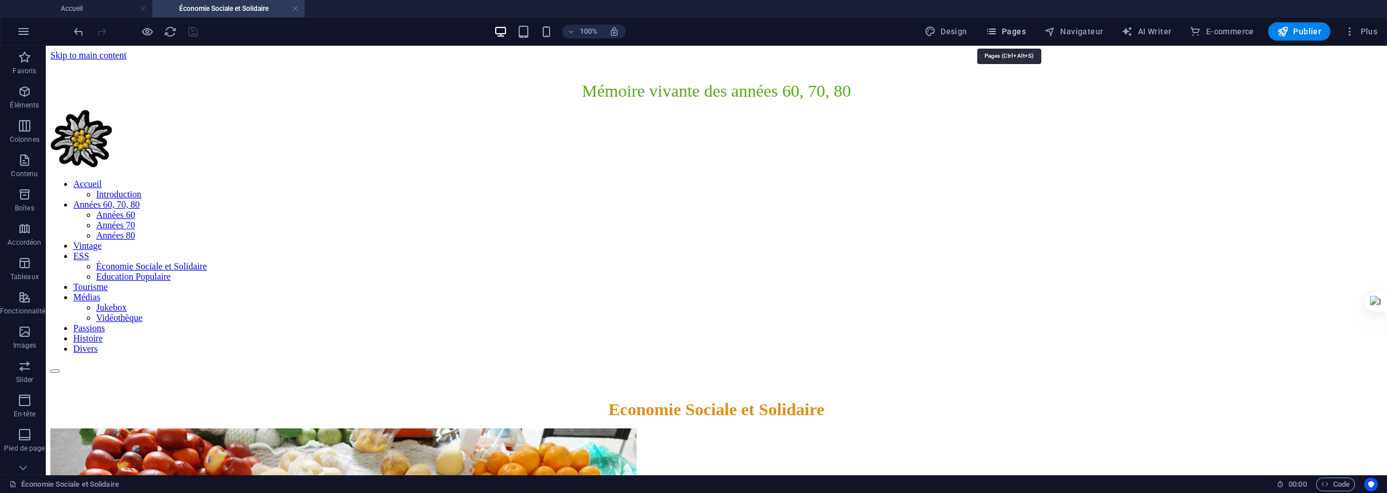
click at [1020, 30] on span "Pages" at bounding box center [1006, 31] width 40 height 11
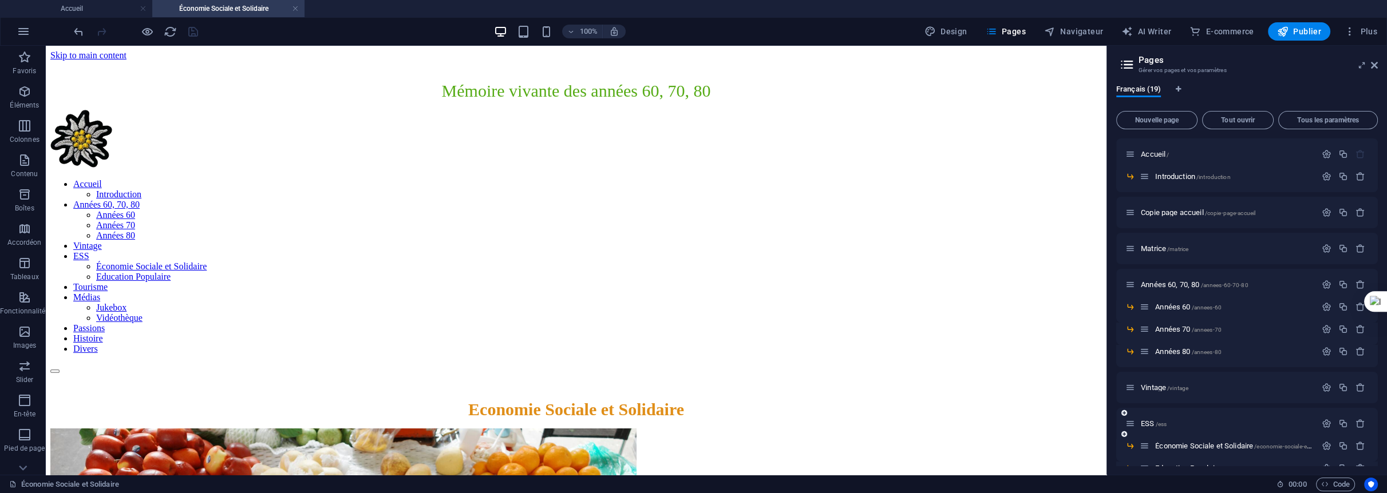
scroll to position [229, 0]
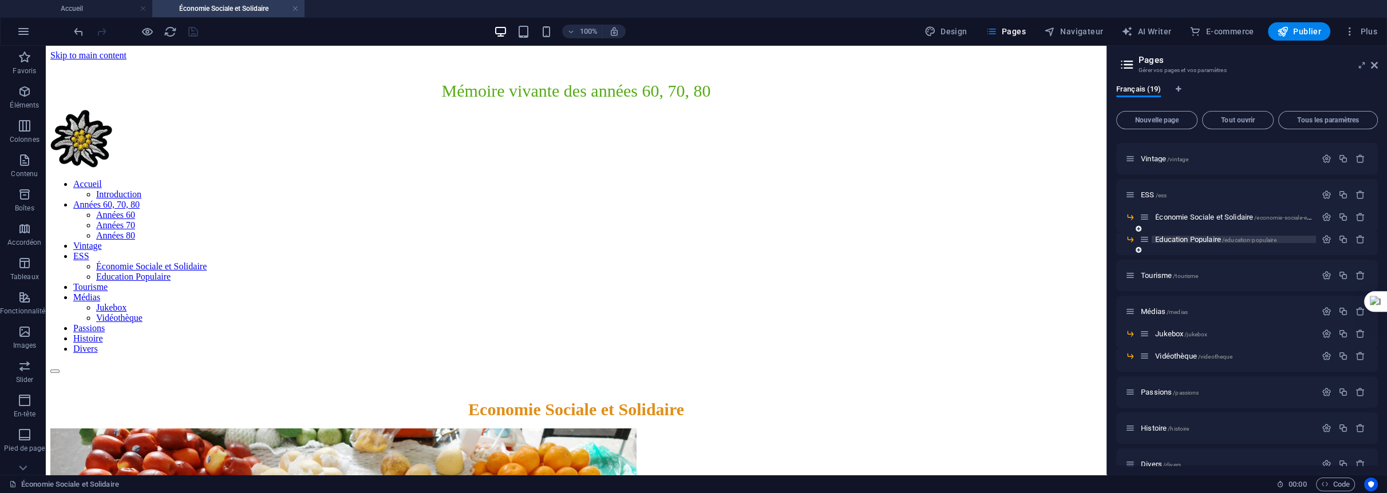
click at [1179, 240] on span "Education Populaire /education-populaire" at bounding box center [1215, 239] width 121 height 9
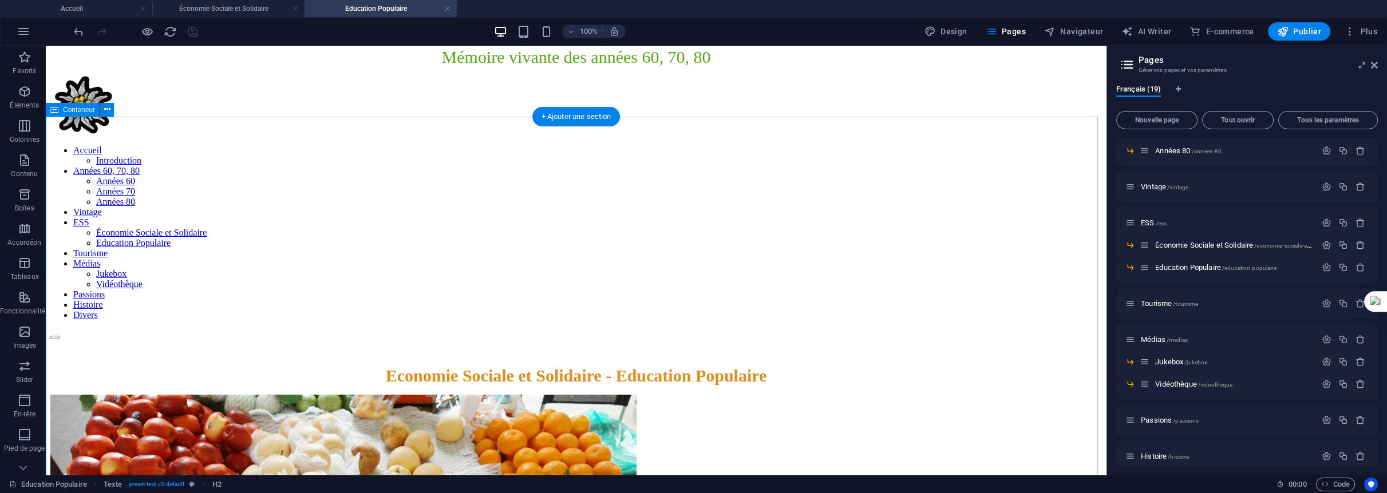
scroll to position [0, 0]
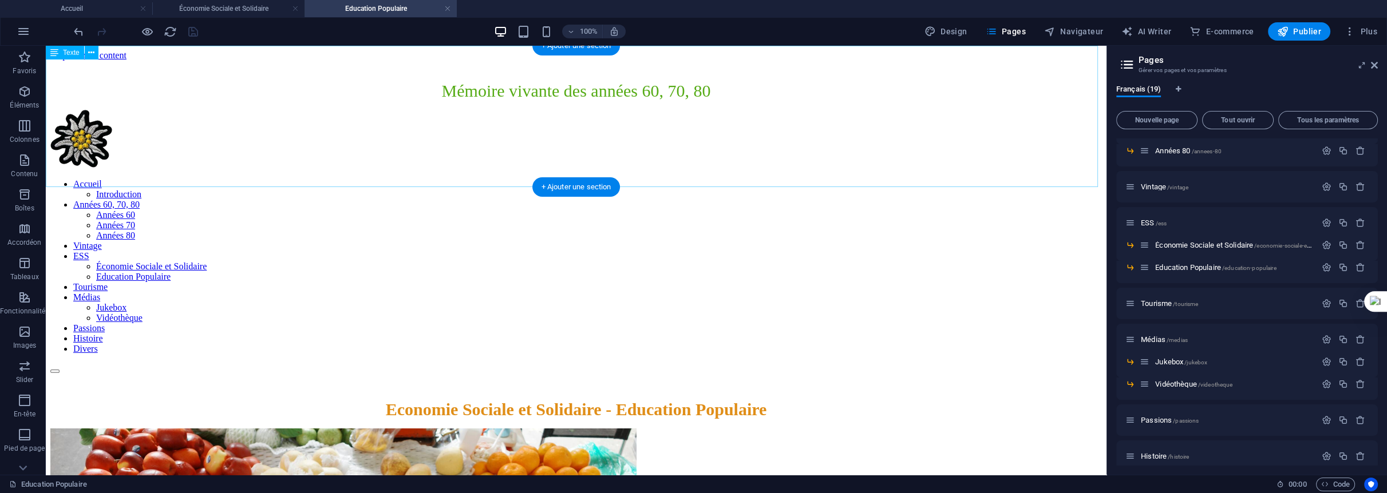
click at [639, 400] on div "Economie Sociale et Solidaire - Education Populaire" at bounding box center [575, 409] width 1051 height 19
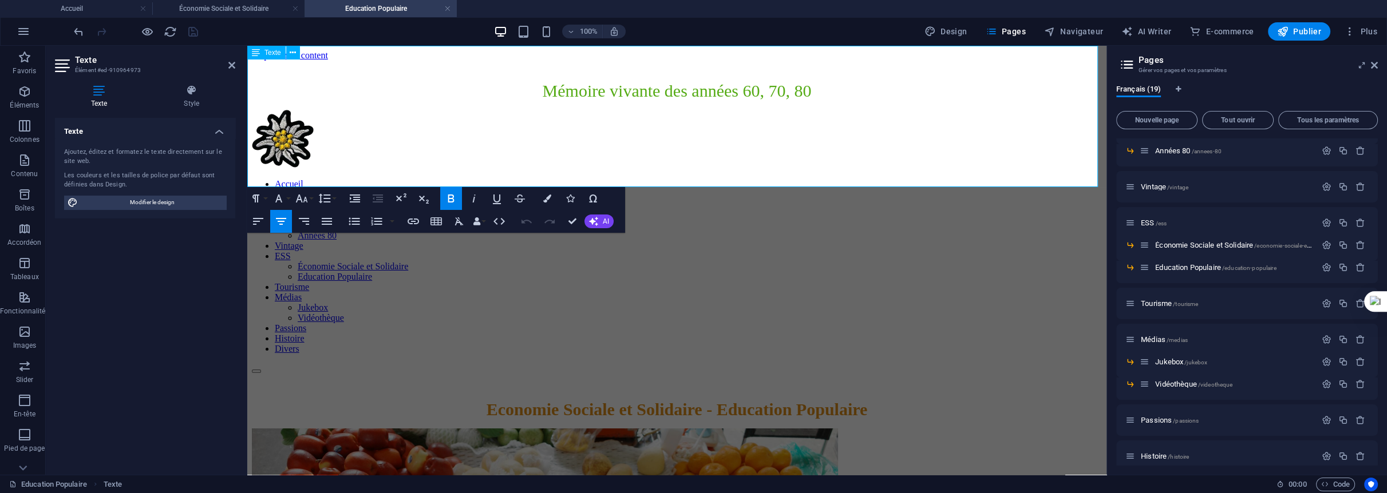
click at [718, 400] on span "Economie Sociale et Solidaire - Education Populaire" at bounding box center [677, 409] width 381 height 19
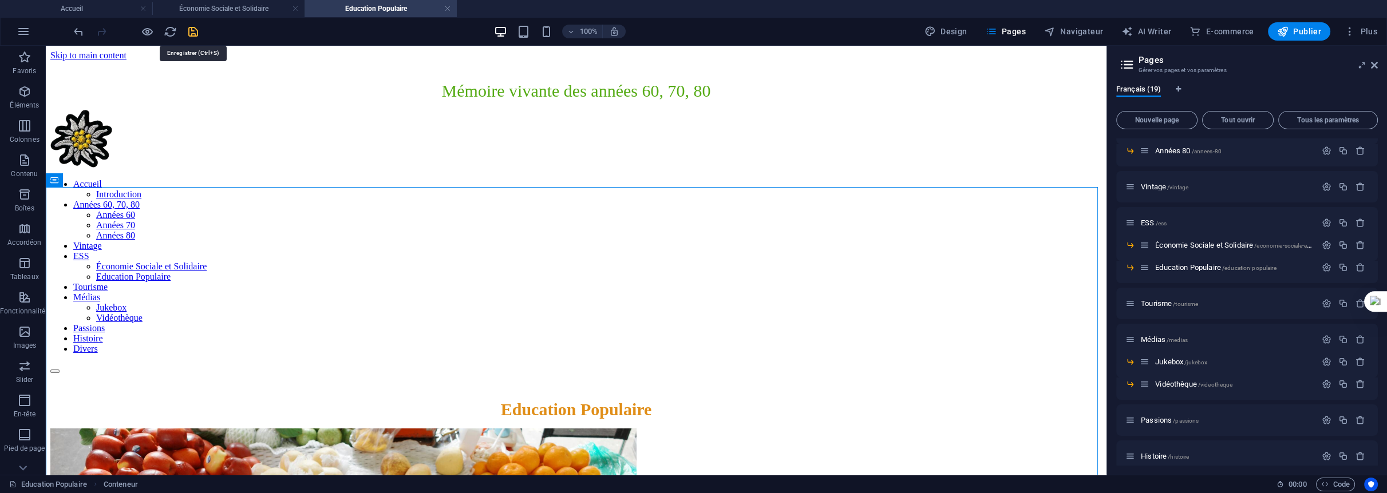
click at [195, 27] on icon "save" at bounding box center [193, 31] width 13 height 13
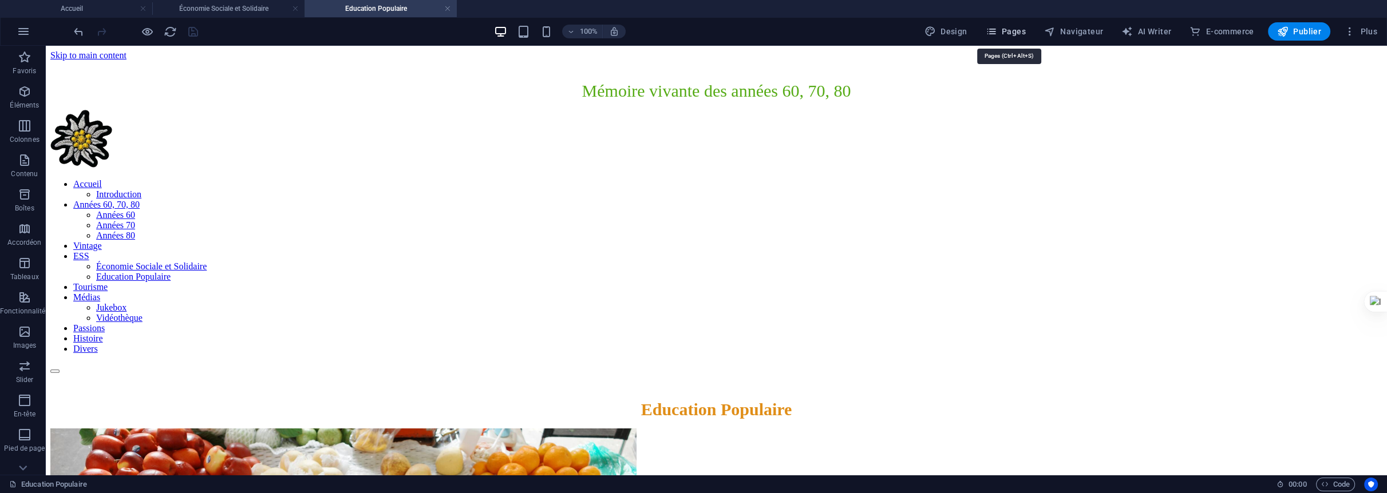
click at [1012, 30] on span "Pages" at bounding box center [1006, 31] width 40 height 11
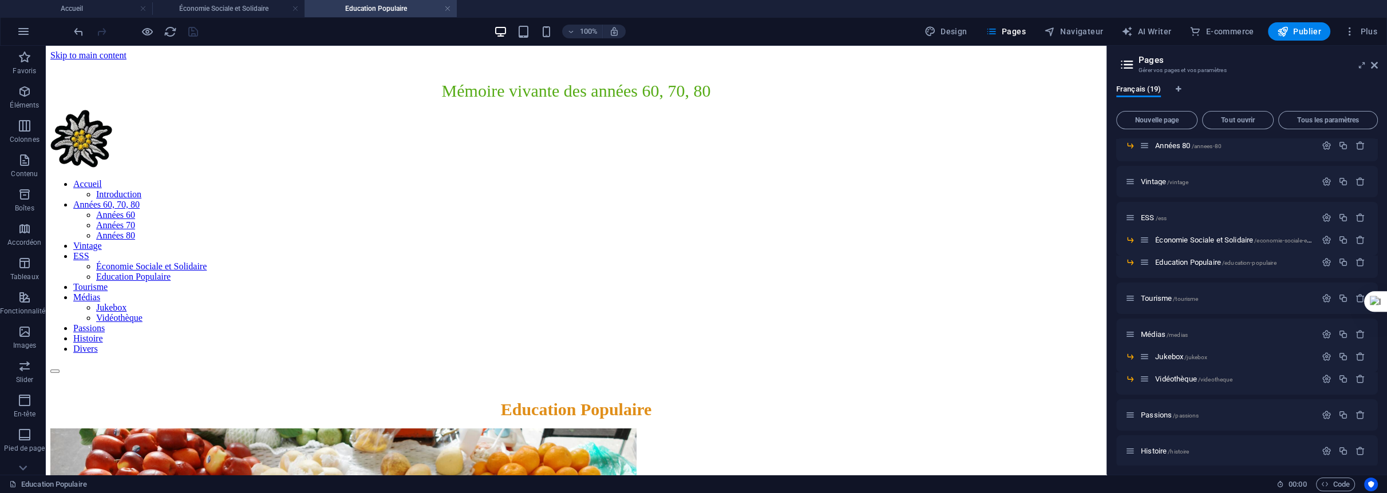
scroll to position [247, 0]
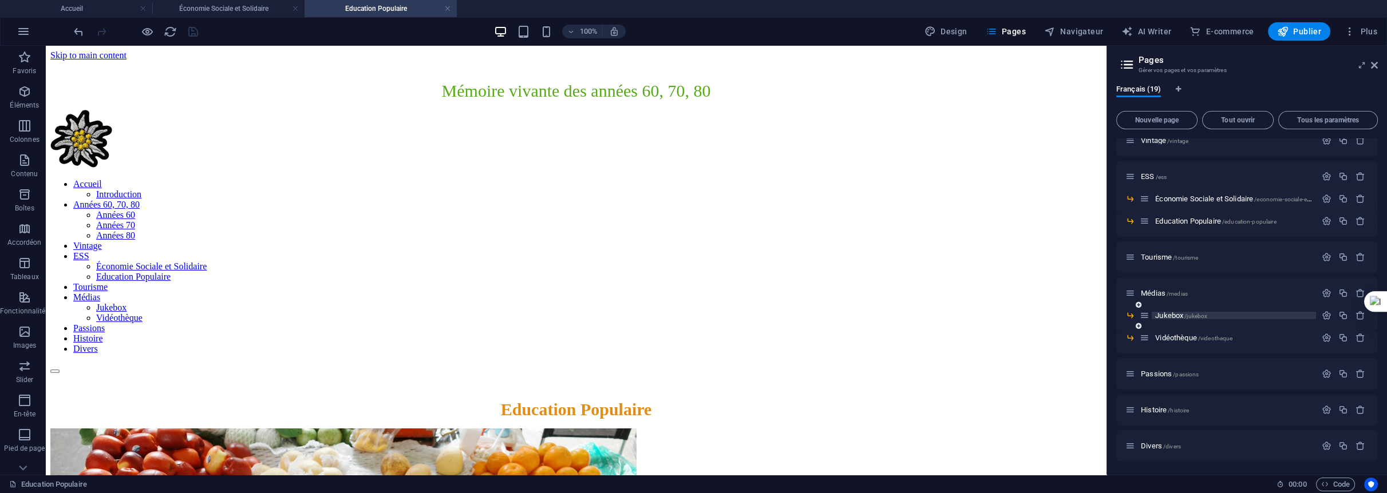
click at [1165, 317] on span "Jukebox /jukebox" at bounding box center [1181, 315] width 52 height 9
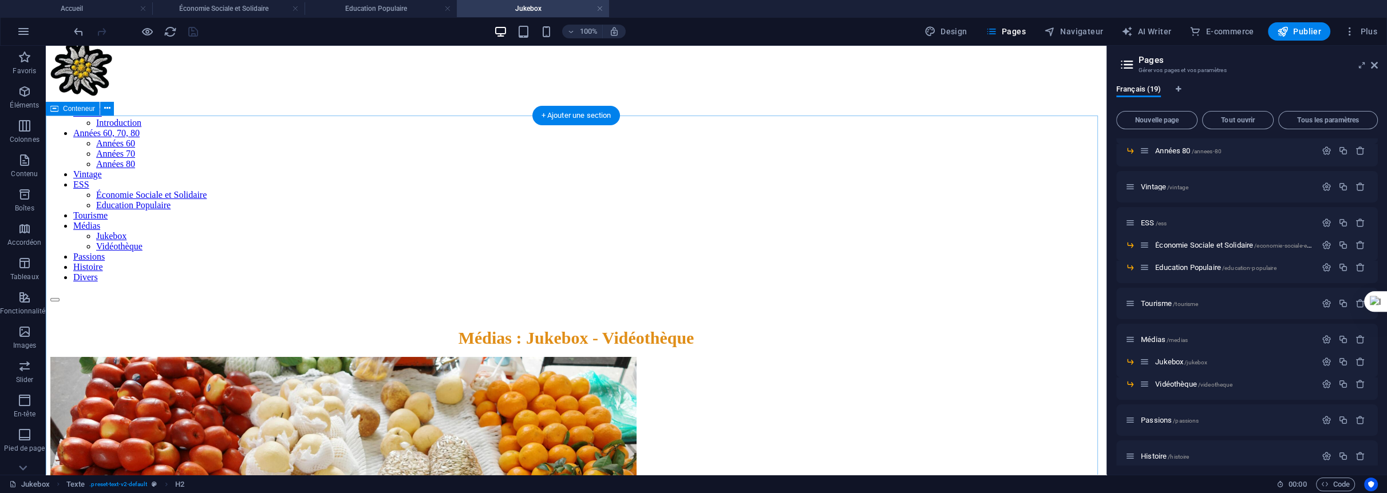
scroll to position [0, 0]
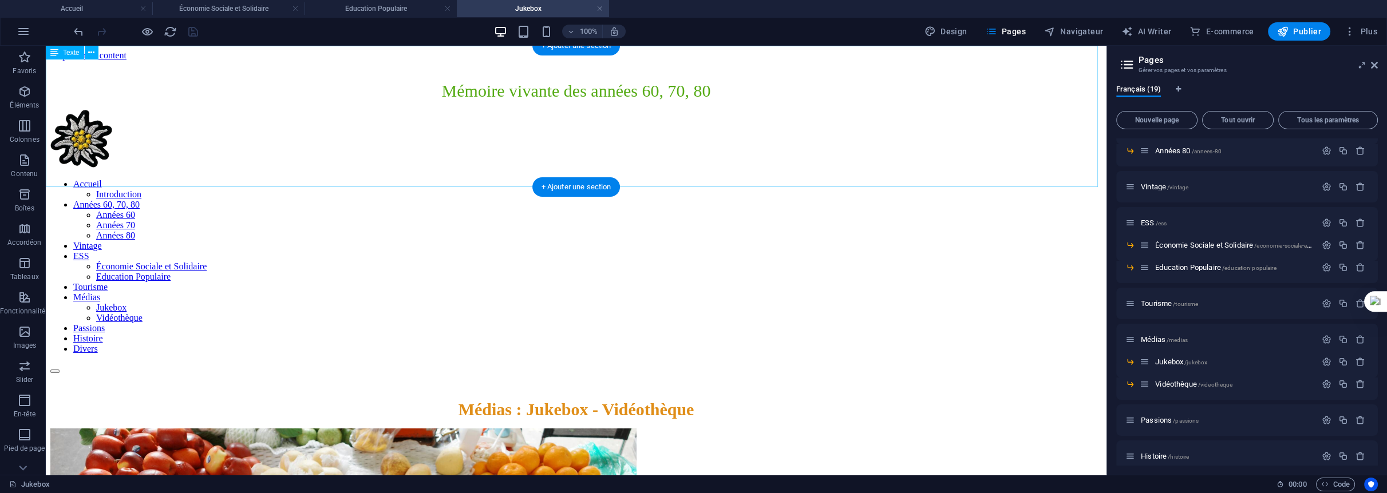
click at [675, 400] on div "Médias : Jukebox - Vidéothèque" at bounding box center [575, 409] width 1051 height 19
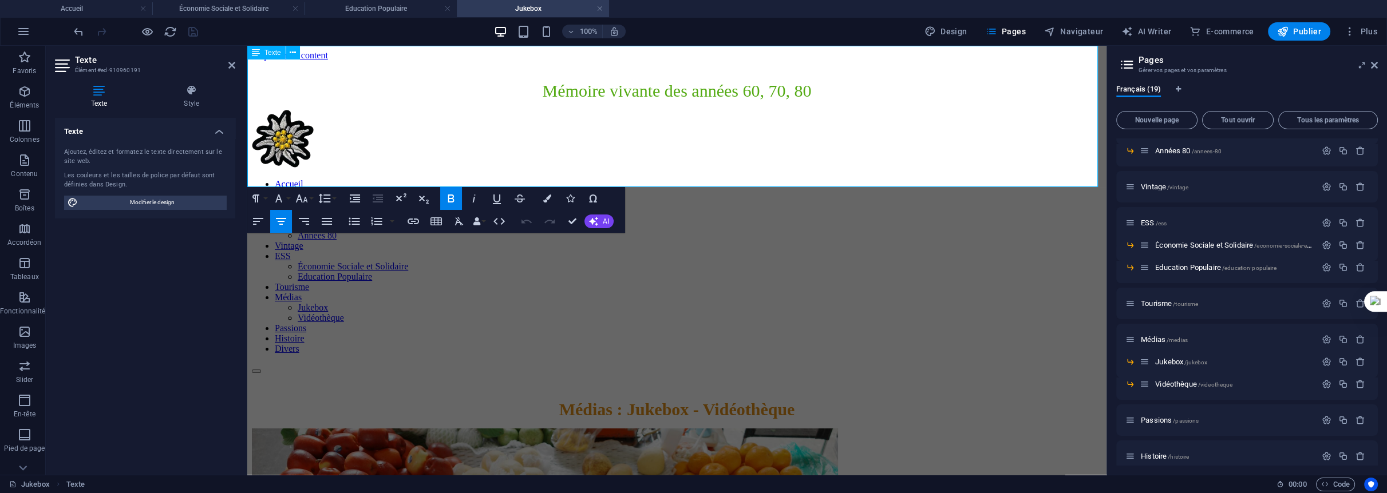
click at [617, 400] on span "Médias : Jukebox - Vidéothèque" at bounding box center [677, 409] width 236 height 19
click at [771, 400] on p "Jukebox - Vidéothèque" at bounding box center [677, 409] width 850 height 19
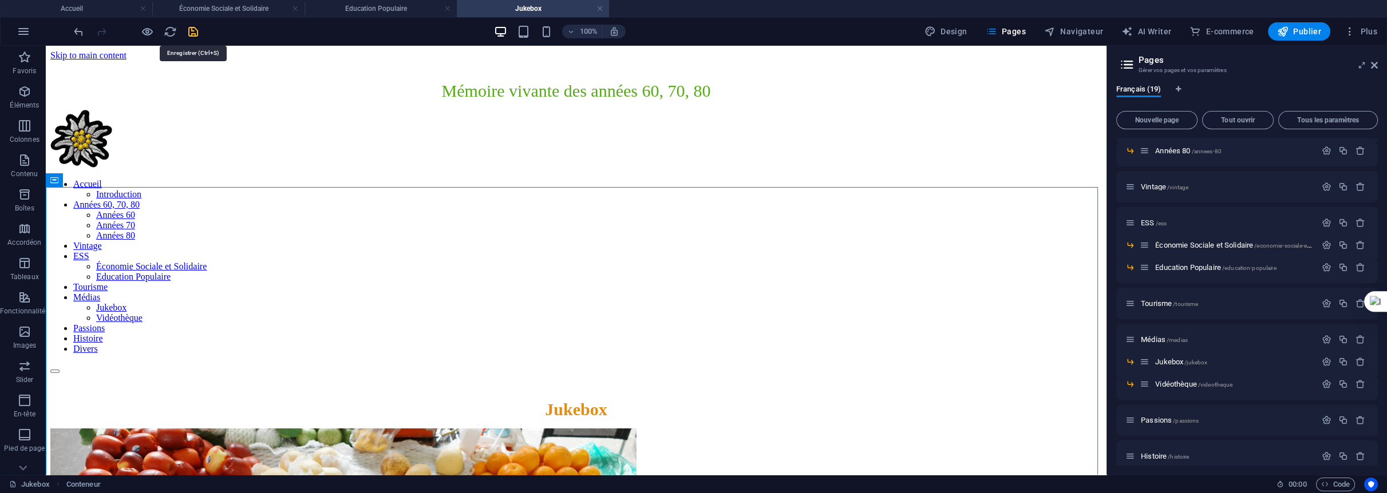
click at [192, 29] on icon "save" at bounding box center [193, 31] width 13 height 13
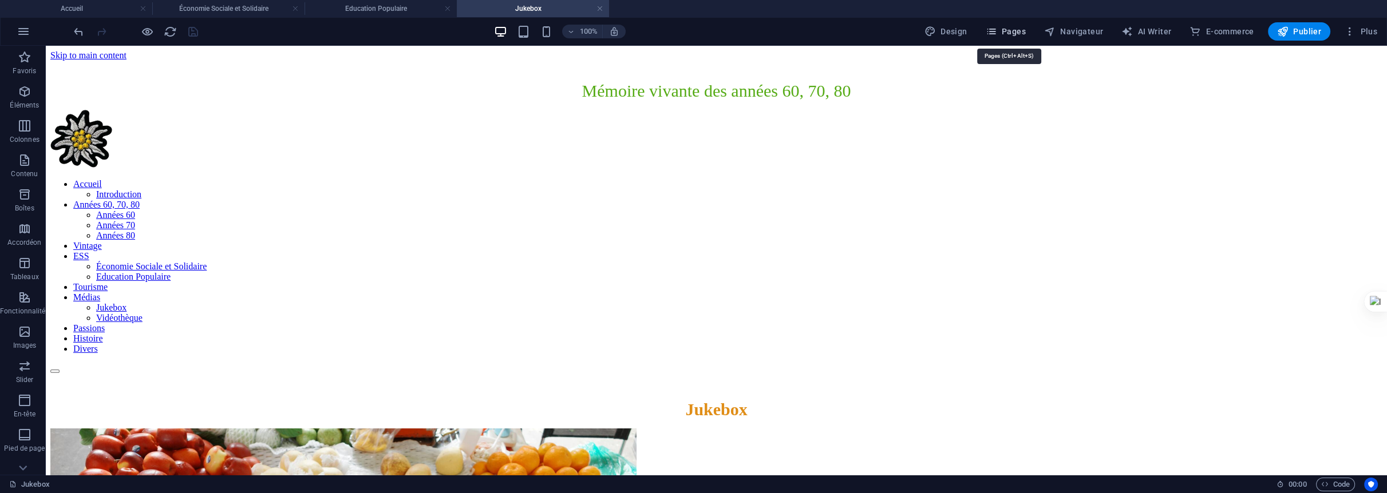
click at [1012, 29] on span "Pages" at bounding box center [1006, 31] width 40 height 11
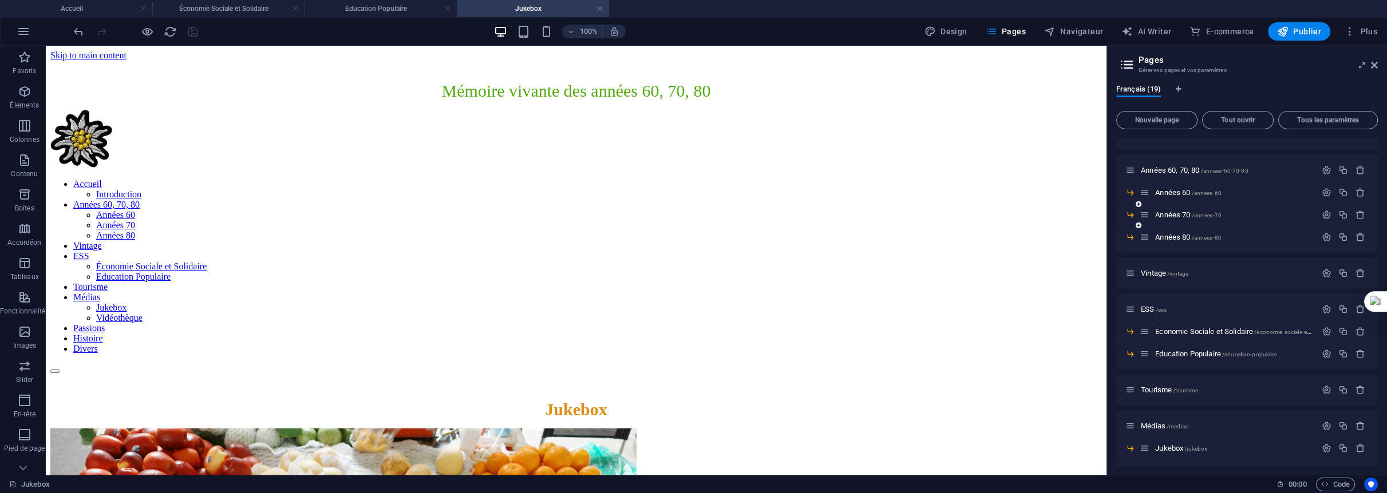
scroll to position [247, 0]
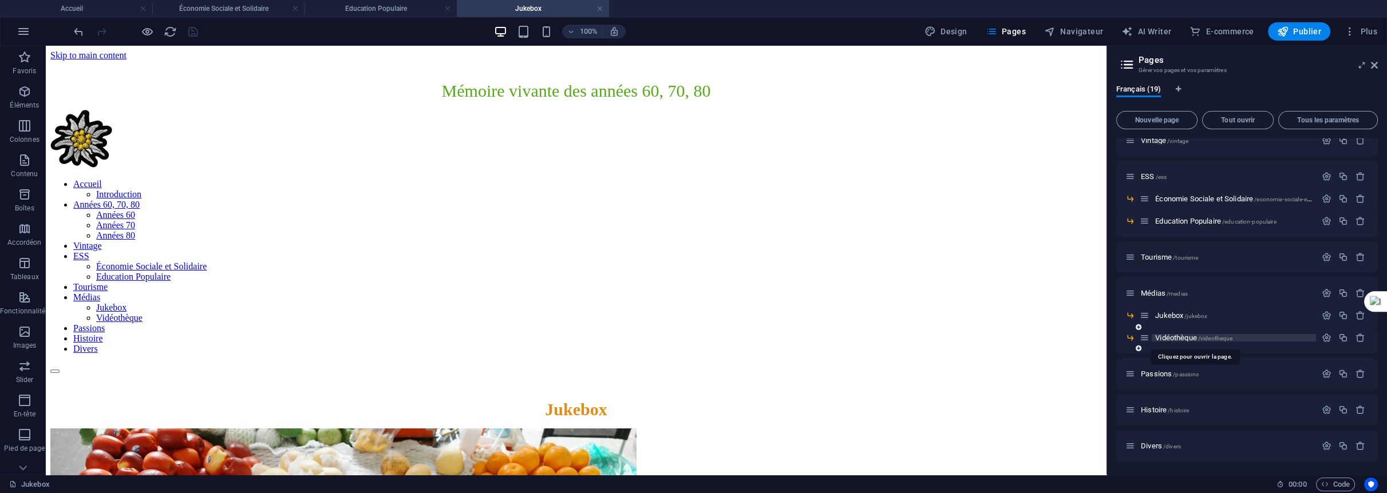
click at [1175, 335] on span "Vidéothèque /videotheque" at bounding box center [1193, 338] width 77 height 9
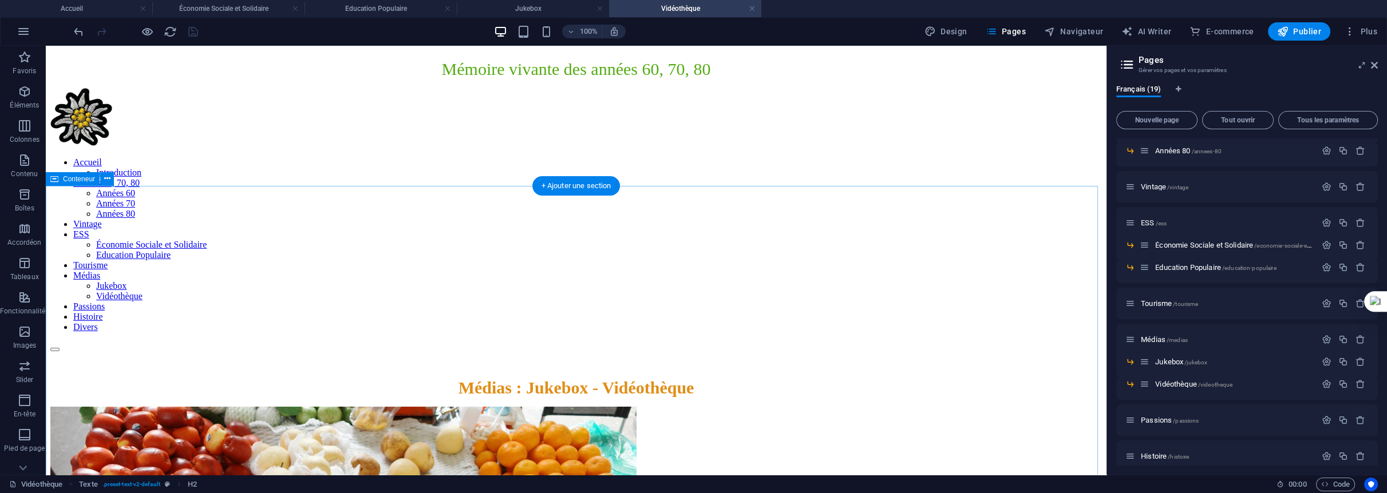
scroll to position [0, 0]
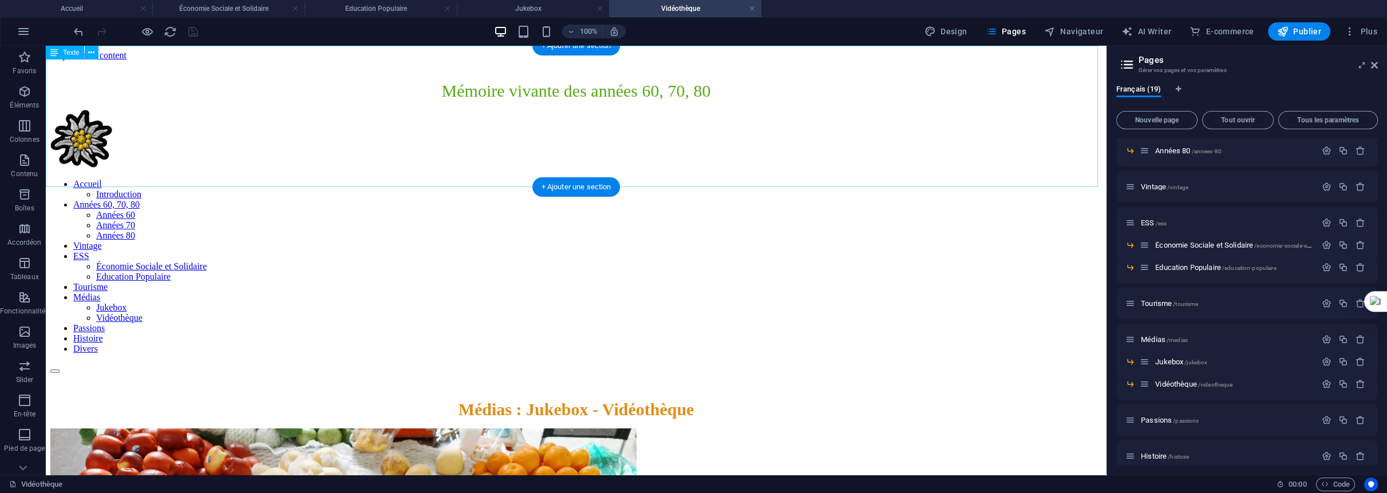
click at [650, 400] on div "Médias : Jukebox - Vidéothèque" at bounding box center [575, 409] width 1051 height 19
click at [635, 400] on div "Médias : Jukebox - Vidéothèque" at bounding box center [575, 409] width 1051 height 19
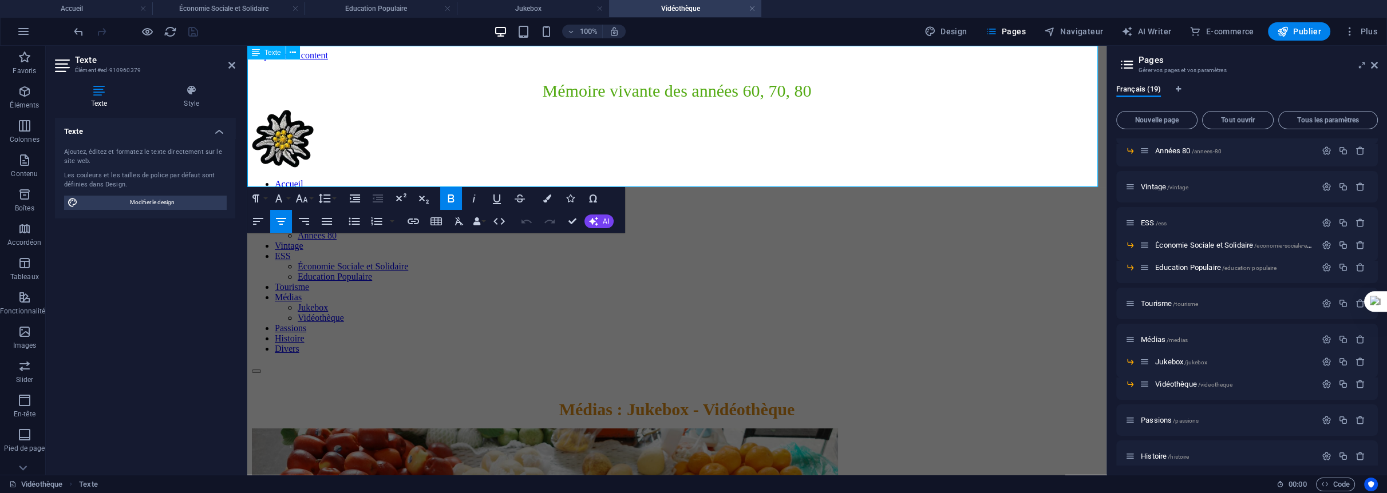
click at [698, 400] on span "Médias : Jukebox - Vidéothèque" at bounding box center [677, 409] width 236 height 19
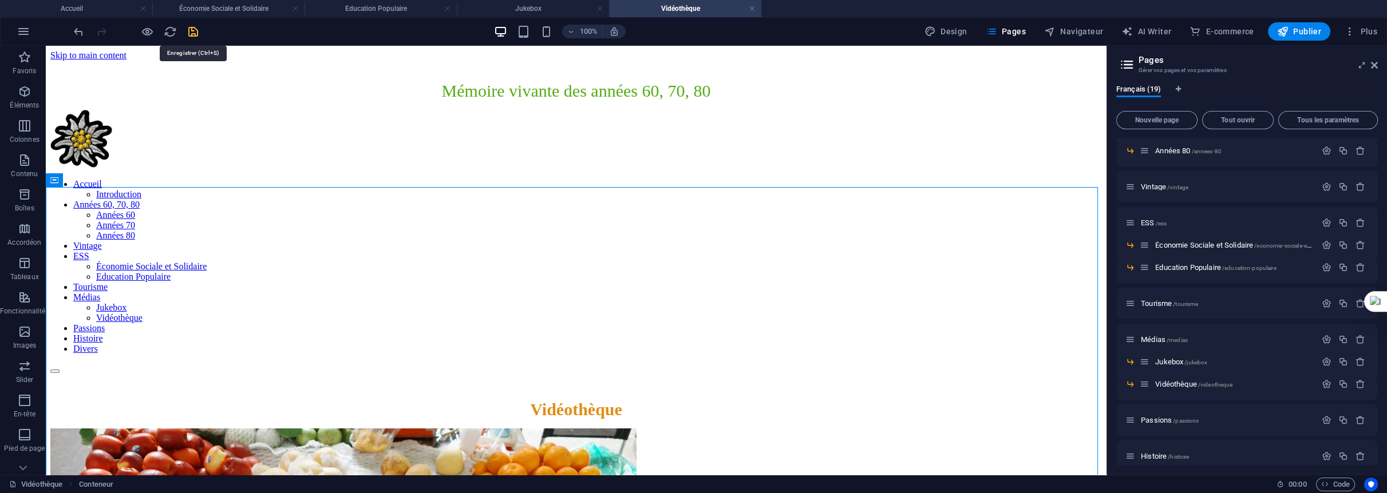
click at [195, 27] on icon "save" at bounding box center [193, 31] width 13 height 13
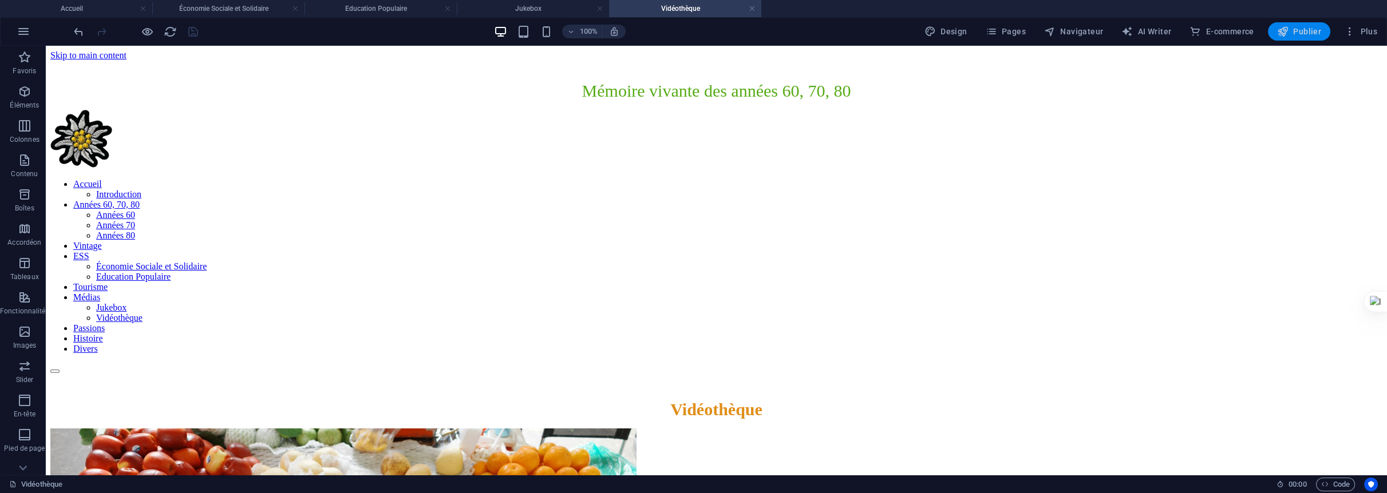
click at [1307, 31] on span "Publier" at bounding box center [1299, 31] width 44 height 11
click at [754, 9] on link at bounding box center [752, 8] width 7 height 11
click at [599, 9] on link at bounding box center [599, 8] width 7 height 11
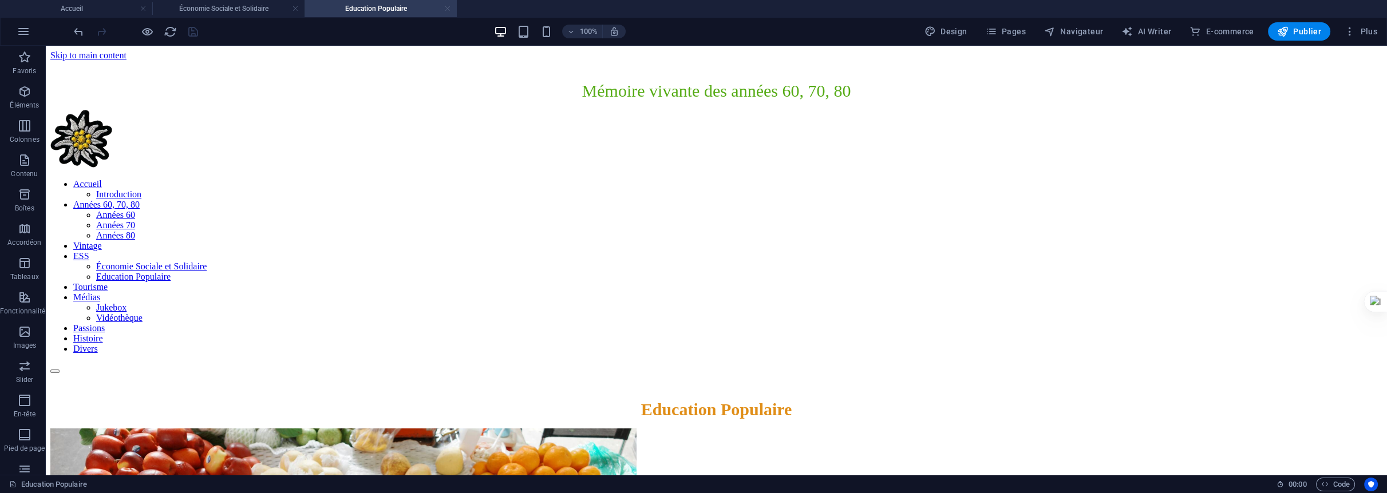
click at [448, 5] on link at bounding box center [447, 8] width 7 height 11
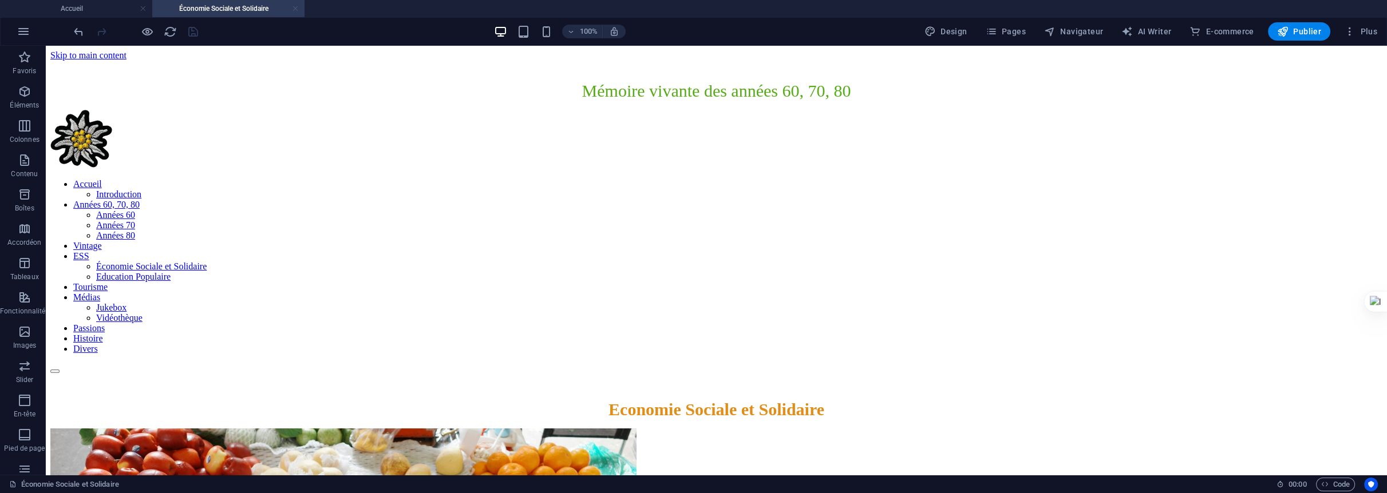
click at [294, 5] on link at bounding box center [295, 8] width 7 height 11
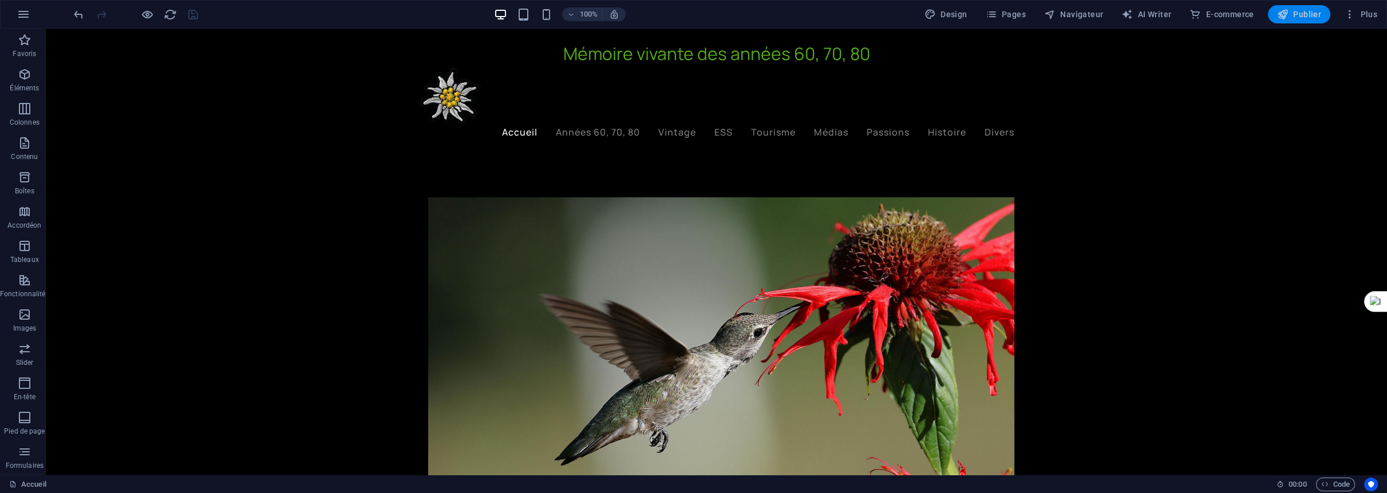
click at [1305, 11] on span "Publier" at bounding box center [1299, 14] width 44 height 11
